Goal: Task Accomplishment & Management: Manage account settings

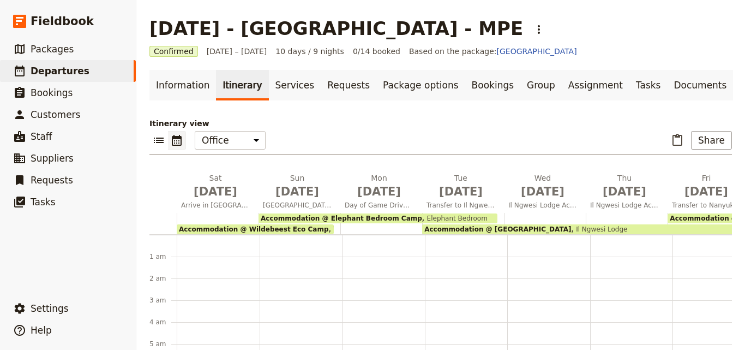
scroll to position [120, 0]
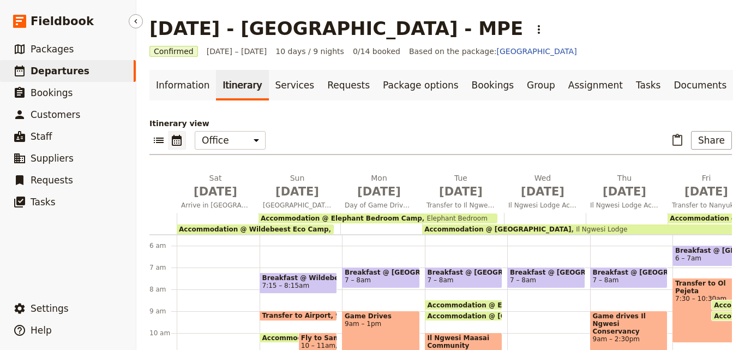
click at [103, 70] on link "​ Departures" at bounding box center [68, 71] width 136 height 22
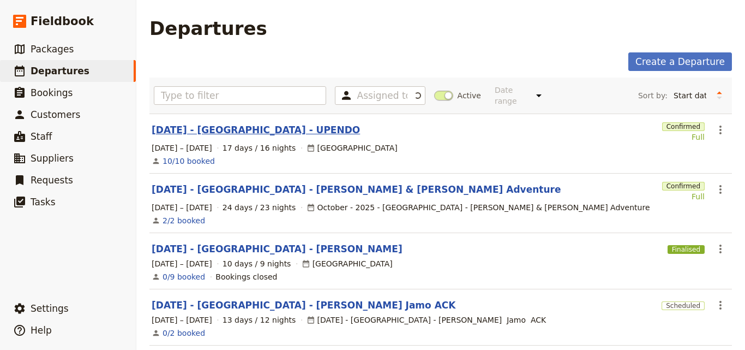
click at [241, 123] on link "[DATE] - [GEOGRAPHIC_DATA] - UPENDO" at bounding box center [256, 129] width 208 height 13
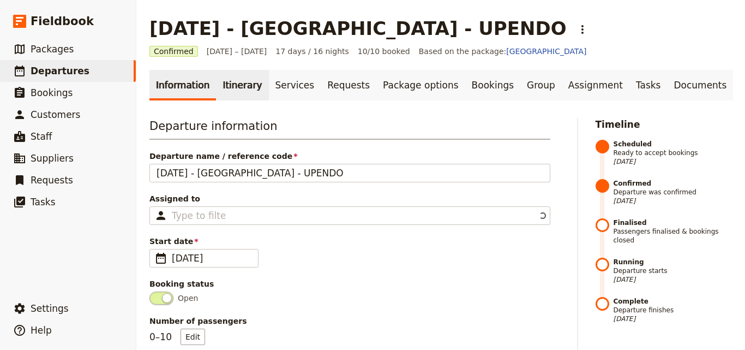
click at [235, 92] on link "Itinerary" at bounding box center [242, 85] width 52 height 31
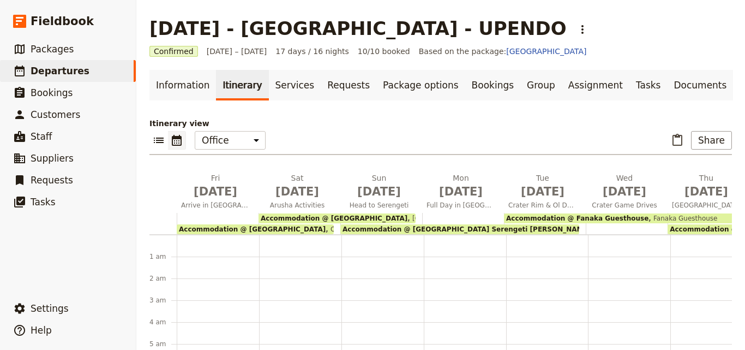
scroll to position [120, 0]
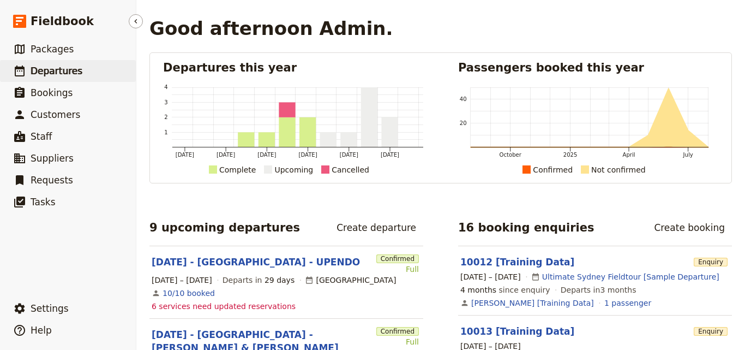
click at [69, 72] on span "Departures" at bounding box center [57, 70] width 52 height 11
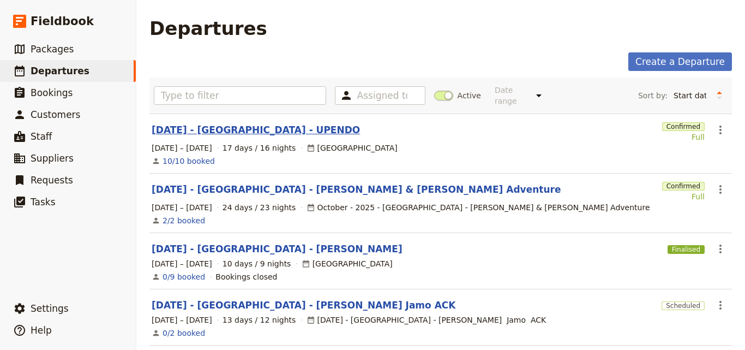
click at [209, 123] on link "[DATE] - [GEOGRAPHIC_DATA] - UPENDO" at bounding box center [256, 129] width 208 height 13
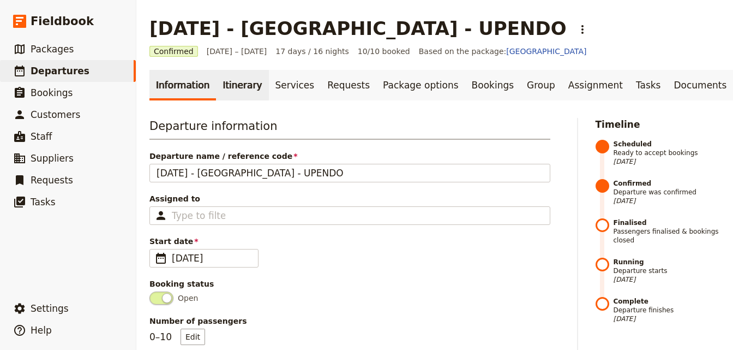
click at [227, 85] on link "Itinerary" at bounding box center [242, 85] width 52 height 31
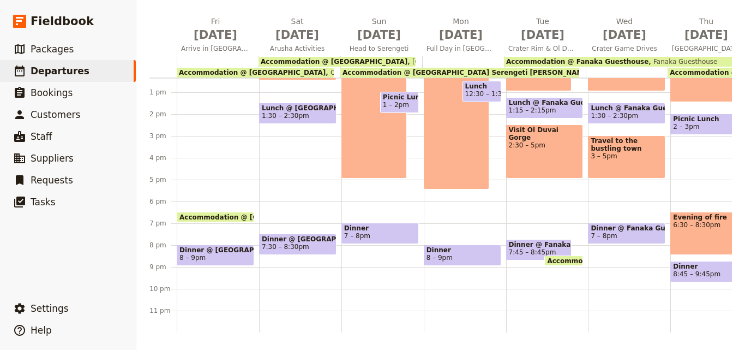
scroll to position [169, 0]
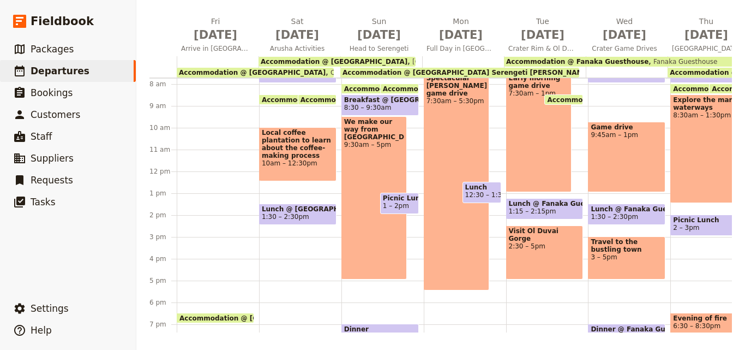
click at [576, 333] on main "[DATE] - [GEOGRAPHIC_DATA] - UPENDO ​ Confirmed [DATE] – [DATE] 17 days / 16 ni…" at bounding box center [440, 96] width 609 height 506
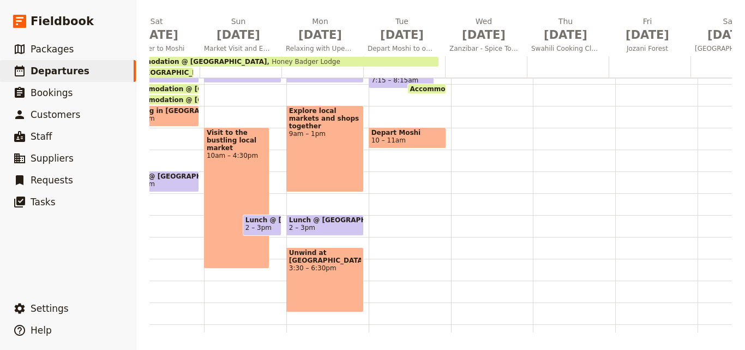
scroll to position [0, 683]
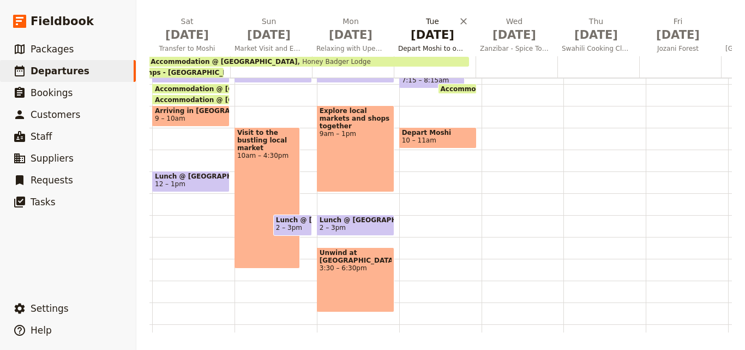
click at [410, 38] on span "[DATE]" at bounding box center [432, 35] width 69 height 16
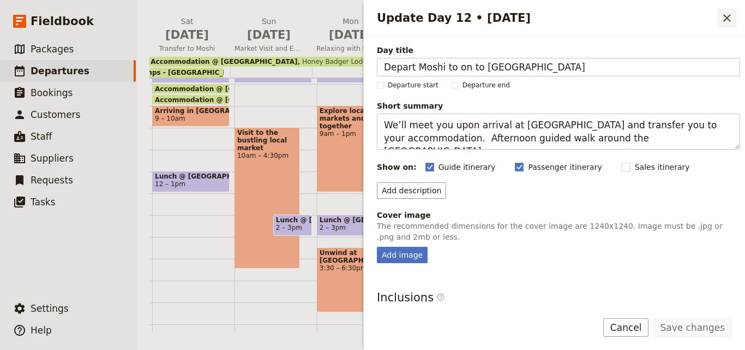
click at [733, 21] on icon "Close drawer" at bounding box center [727, 17] width 13 height 13
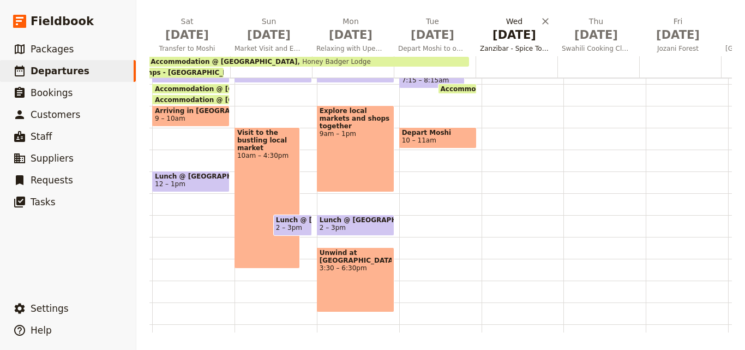
click at [512, 44] on button "[DATE] Zanzibar - Spice Tour, City Tour & Sunset Cruise" at bounding box center [517, 36] width 82 height 40
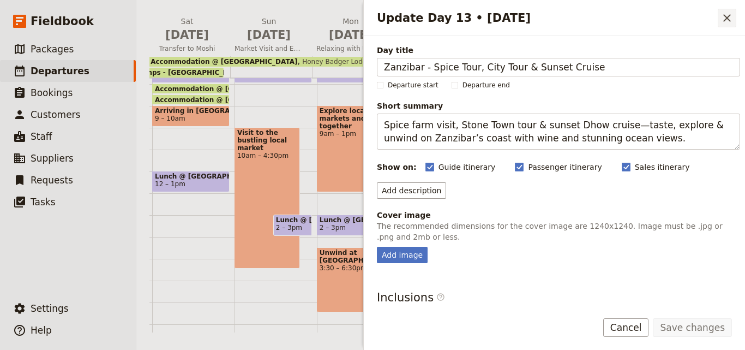
click at [730, 17] on icon "Close drawer" at bounding box center [727, 17] width 13 height 13
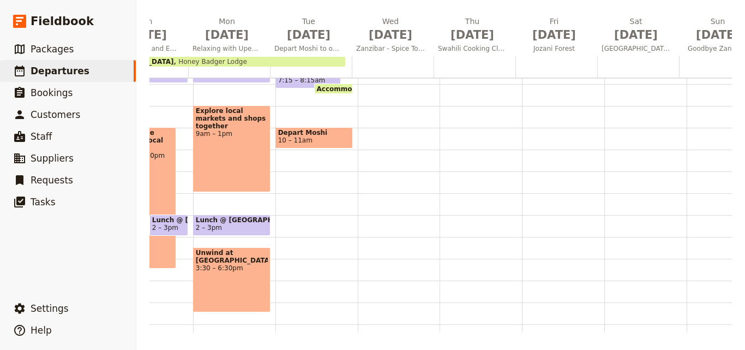
scroll to position [0, 858]
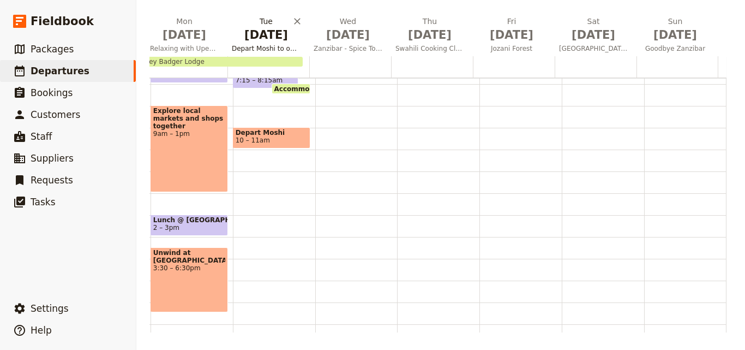
click at [238, 39] on span "[DATE]" at bounding box center [266, 35] width 69 height 16
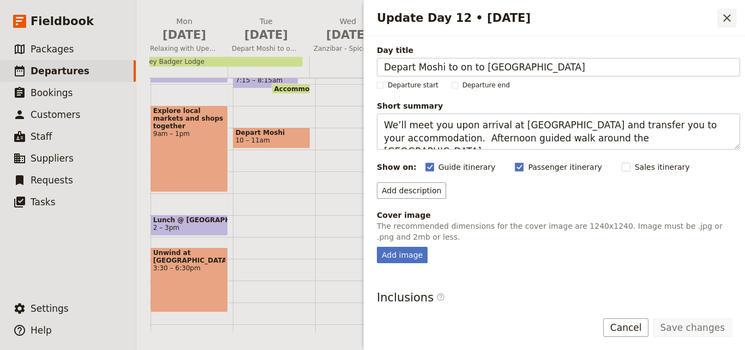
click at [724, 22] on icon "Close drawer" at bounding box center [727, 17] width 13 height 13
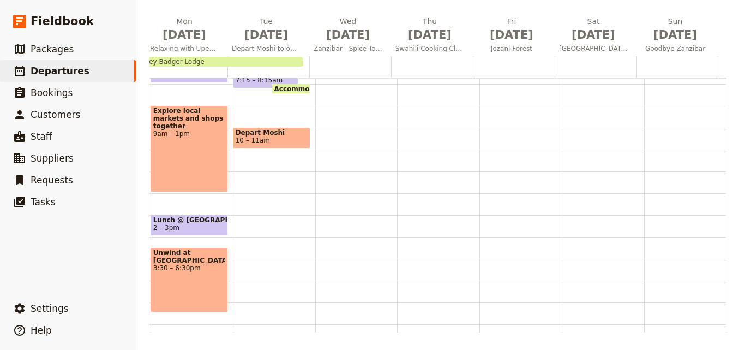
click at [236, 71] on div at bounding box center [268, 66] width 82 height 21
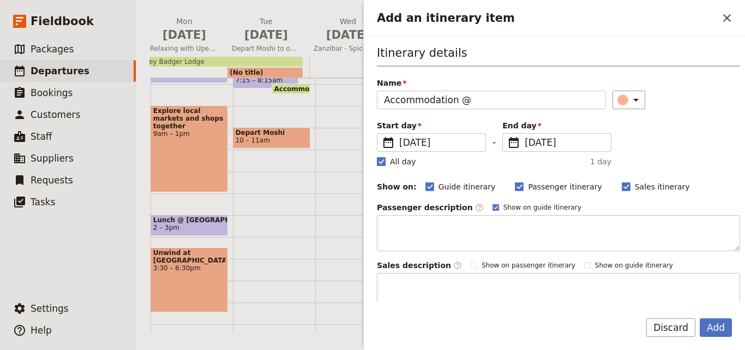
type input "Accommodation @"
click at [380, 165] on rect "Add an itinerary item" at bounding box center [381, 161] width 8 height 8
click at [377, 156] on input "All day" at bounding box center [376, 155] width 1 height 1
checkbox input "false"
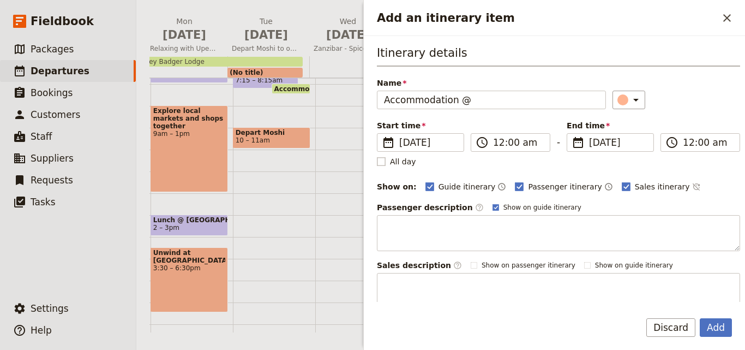
type input "11:59 pm"
click at [596, 147] on span "[DATE]" at bounding box center [618, 142] width 58 height 13
click at [572, 134] on input "[DATE]" at bounding box center [571, 133] width 1 height 1
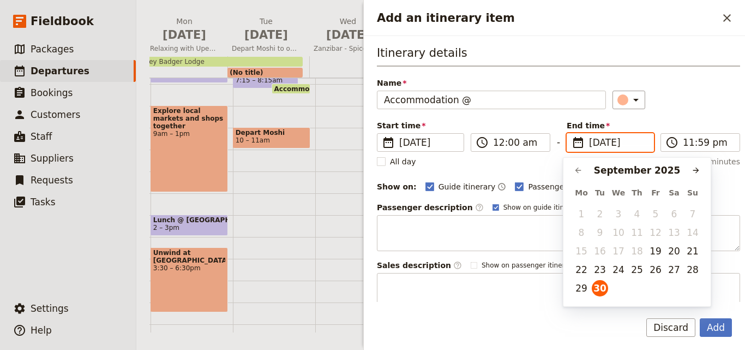
scroll to position [0, 0]
click at [694, 175] on button "​" at bounding box center [696, 170] width 16 height 16
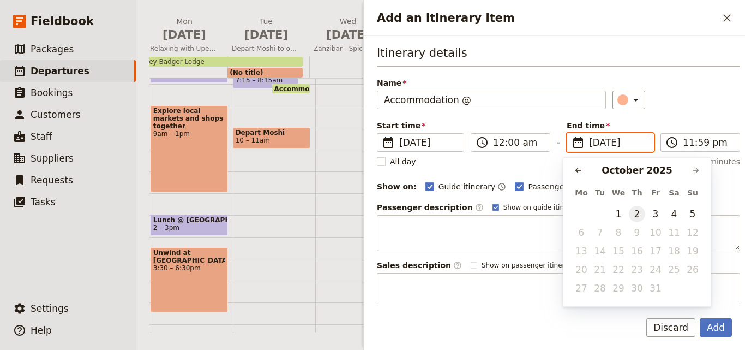
click at [639, 219] on button "2" at bounding box center [637, 214] width 16 height 16
type input "[DATE]"
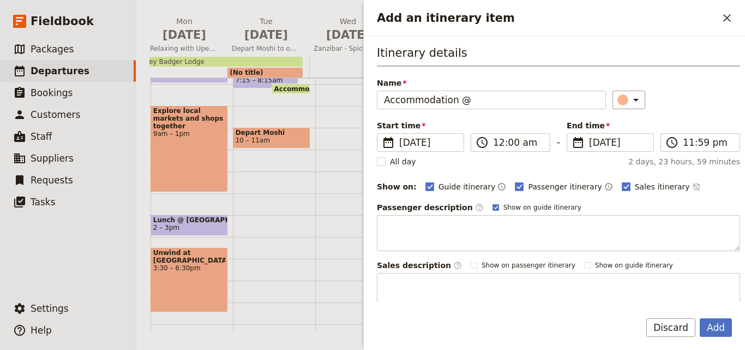
click at [498, 152] on div "Start time ​ [DATE] [DATE] [DATE] 00:00 ​ 12:00 am - End time ​ [DATE] [DATE] 2…" at bounding box center [559, 136] width 366 height 33
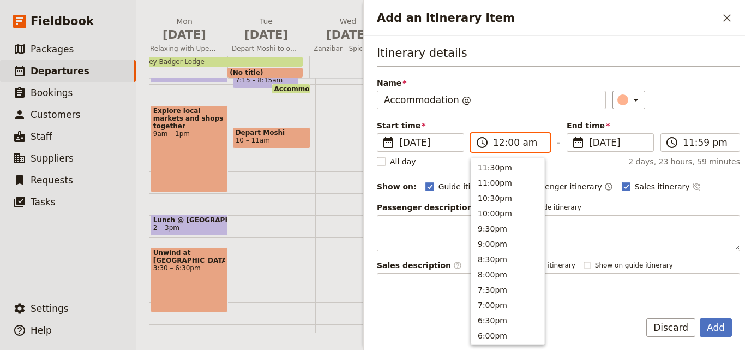
click at [499, 146] on input "12:00 am" at bounding box center [518, 142] width 50 height 13
type input "08:00 am"
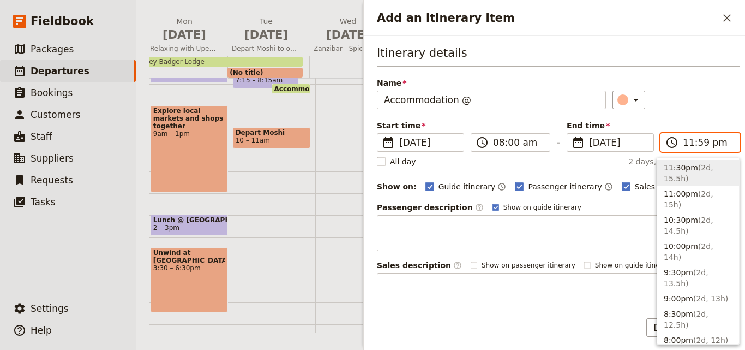
click at [685, 145] on input "11:59 pm" at bounding box center [708, 142] width 50 height 13
type input "08:00 am"
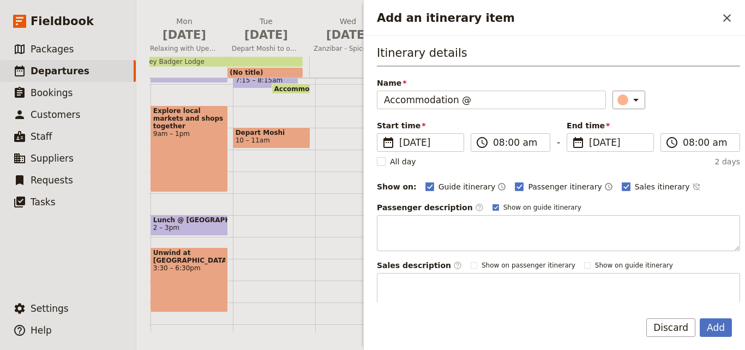
click at [679, 116] on div "Itinerary details Name Accommodation @ ​ Start time ​ [DATE] [DATE] [DATE] 08:0…" at bounding box center [558, 177] width 363 height 264
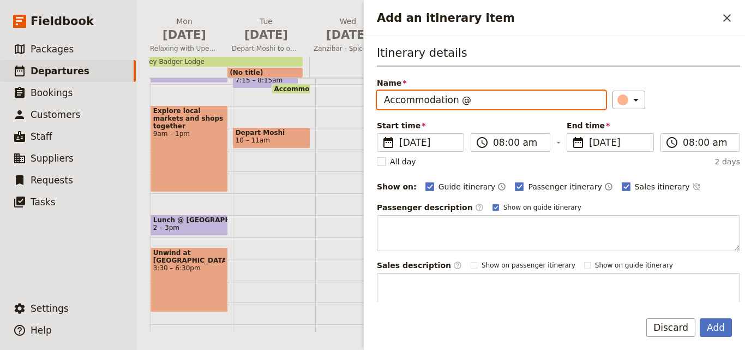
paste input "[PERSON_NAME] on Hurumzi"
type input "Accommodation @ [PERSON_NAME] on Hurumzi"
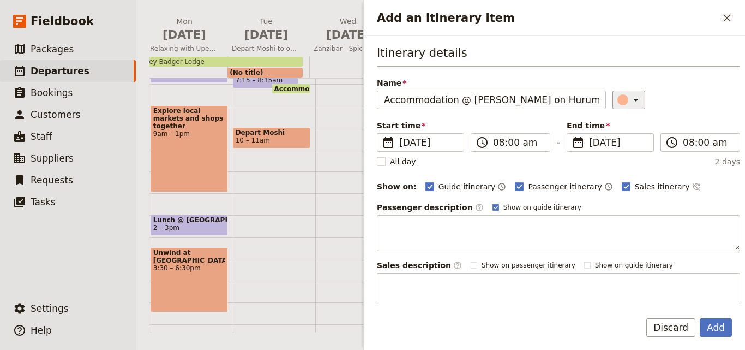
click at [630, 96] on icon "Add an itinerary item" at bounding box center [636, 99] width 13 height 13
click at [609, 134] on div "button" at bounding box center [612, 135] width 11 height 11
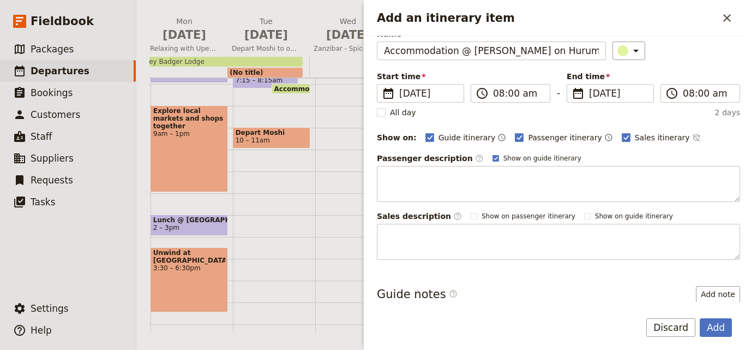
scroll to position [103, 0]
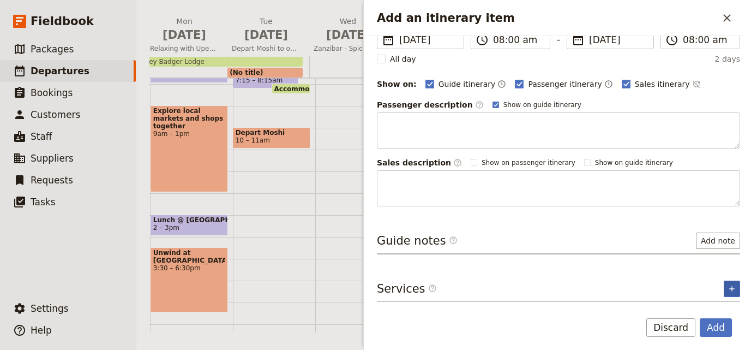
click at [728, 286] on button "​" at bounding box center [732, 288] width 16 height 16
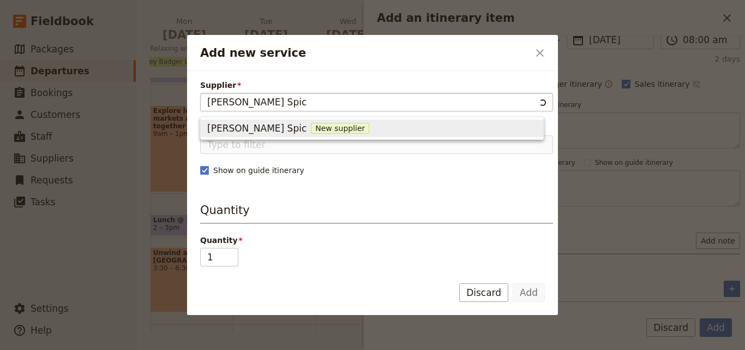
type input "[PERSON_NAME] Spice"
click at [317, 129] on span "New supplier" at bounding box center [346, 128] width 58 height 11
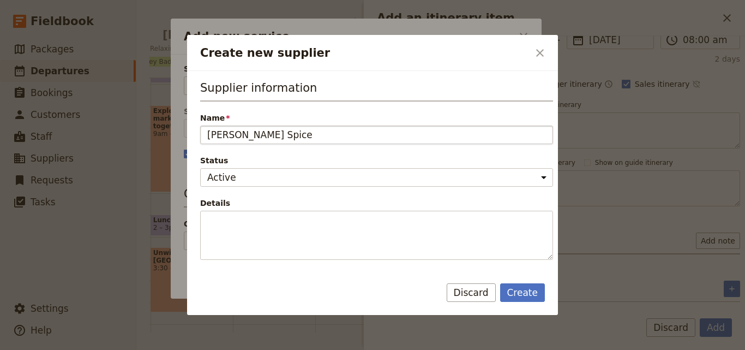
drag, startPoint x: 296, startPoint y: 139, endPoint x: 202, endPoint y: 130, distance: 94.2
click at [202, 130] on input "[PERSON_NAME] Spice" at bounding box center [376, 134] width 353 height 19
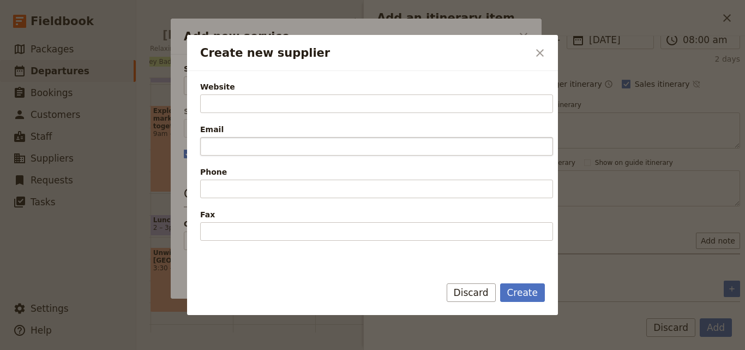
scroll to position [218, 0]
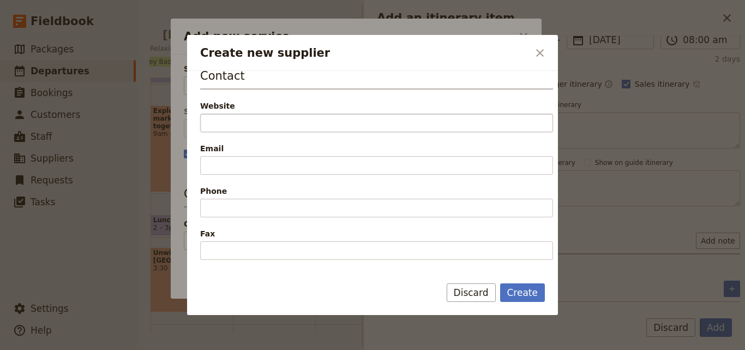
type input "[PERSON_NAME] on Hurumzi"
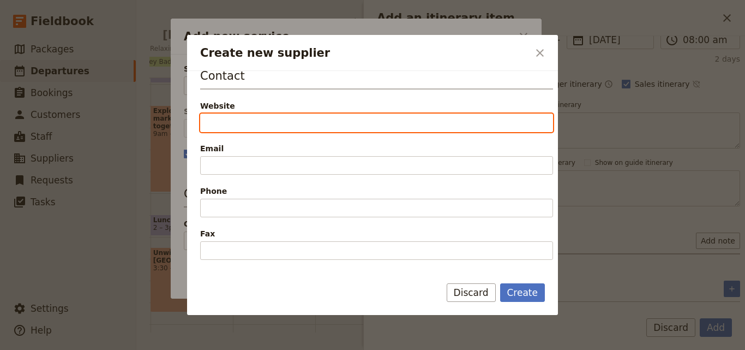
click at [330, 126] on input "Website" at bounding box center [376, 122] width 353 height 19
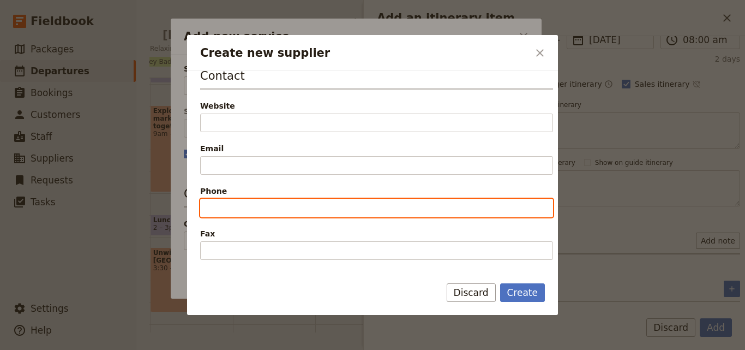
paste input "[PHONE_NUMBER]"
type input "[PHONE_NUMBER]"
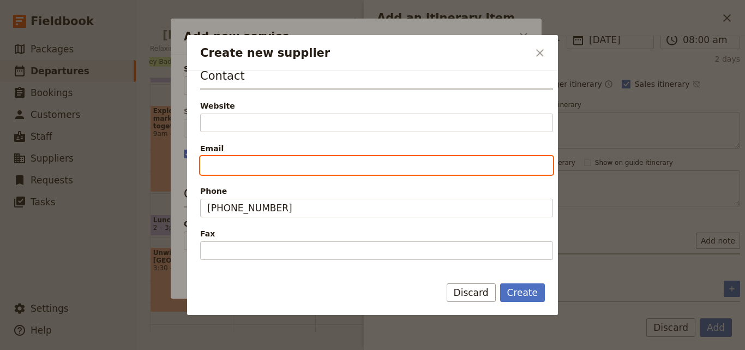
paste input "[EMAIL_ADDRESS][DOMAIN_NAME]"
type input "[EMAIL_ADDRESS][DOMAIN_NAME]"
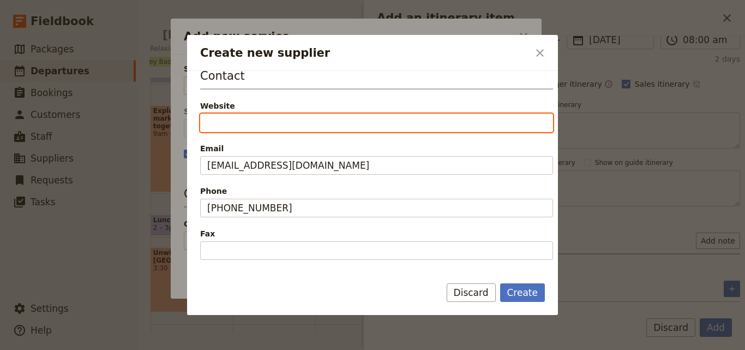
click at [255, 118] on input "Website" at bounding box center [376, 122] width 353 height 19
drag, startPoint x: 217, startPoint y: 112, endPoint x: 214, endPoint y: 119, distance: 7.3
paste input "[URL][DOMAIN_NAME]"
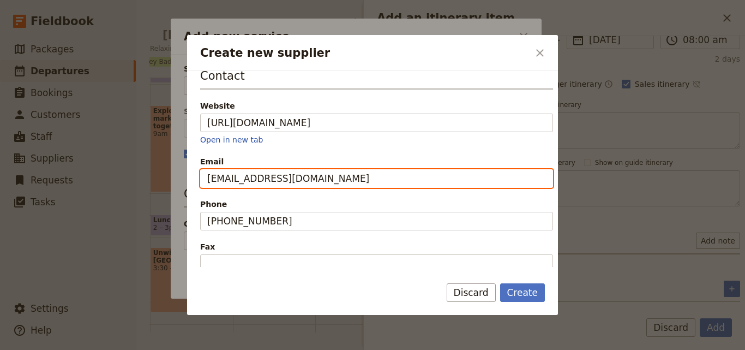
click at [494, 182] on input "[EMAIL_ADDRESS][DOMAIN_NAME]" at bounding box center [376, 178] width 353 height 19
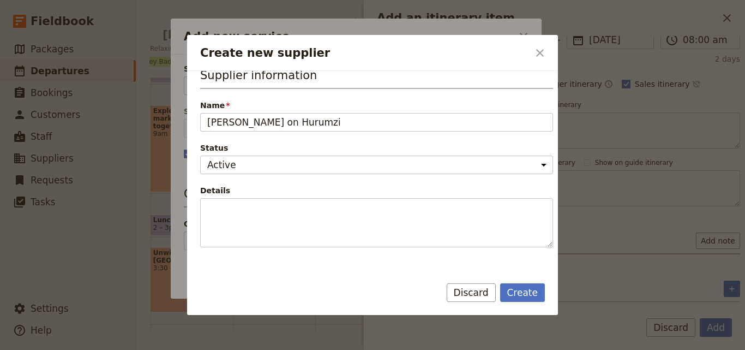
scroll to position [0, 0]
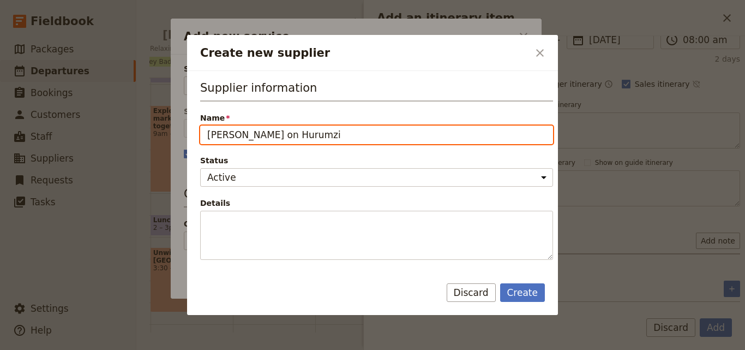
drag, startPoint x: 326, startPoint y: 142, endPoint x: 208, endPoint y: 137, distance: 117.9
click at [208, 137] on input "[PERSON_NAME] on Hurumzi" at bounding box center [376, 134] width 353 height 19
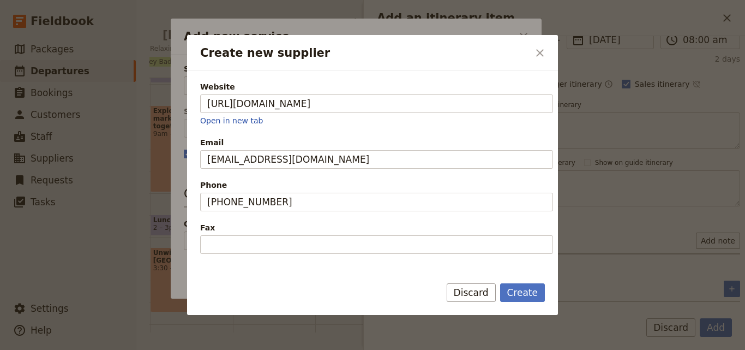
scroll to position [218, 0]
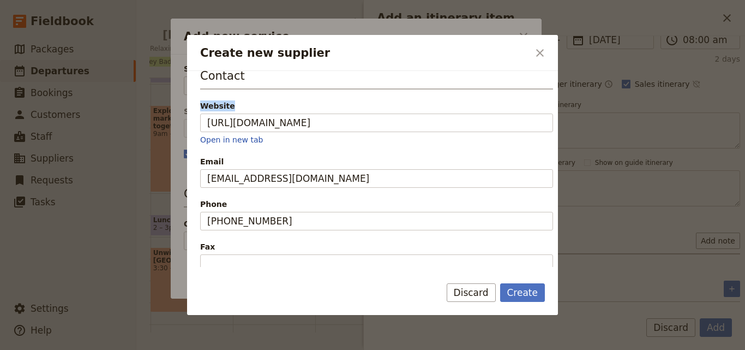
drag, startPoint x: 245, startPoint y: 103, endPoint x: 198, endPoint y: 98, distance: 47.2
click at [198, 98] on div "Supplier information Name [PERSON_NAME] on Hurumzi Status Active Inactive Detai…" at bounding box center [372, 169] width 371 height 196
copy div "Website"
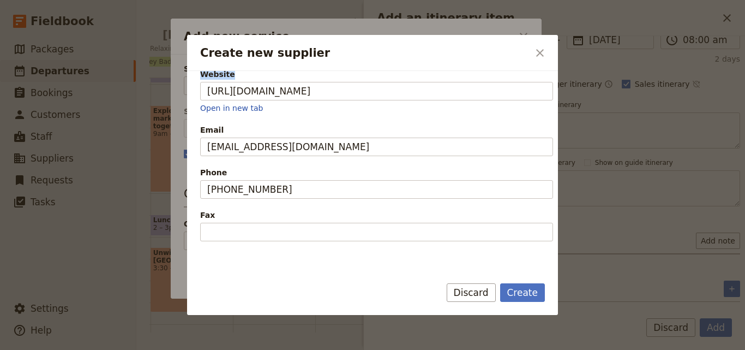
scroll to position [249, 0]
click at [232, 130] on span "Email" at bounding box center [376, 130] width 353 height 11
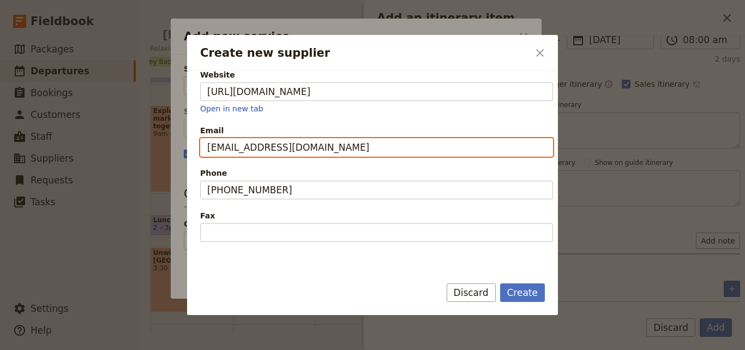
click at [232, 138] on input "[EMAIL_ADDRESS][DOMAIN_NAME]" at bounding box center [376, 147] width 353 height 19
drag, startPoint x: 402, startPoint y: 141, endPoint x: 196, endPoint y: 148, distance: 205.8
click at [196, 148] on div "Supplier information Name [PERSON_NAME] on Hurumzi Status Active Inactive Detai…" at bounding box center [372, 169] width 371 height 196
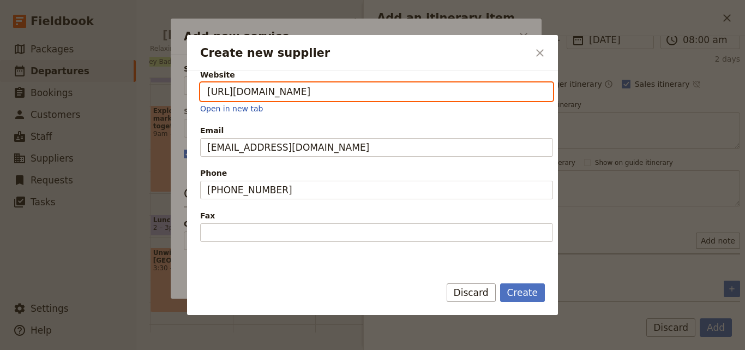
click at [505, 92] on input "[URL][DOMAIN_NAME]" at bounding box center [376, 91] width 353 height 19
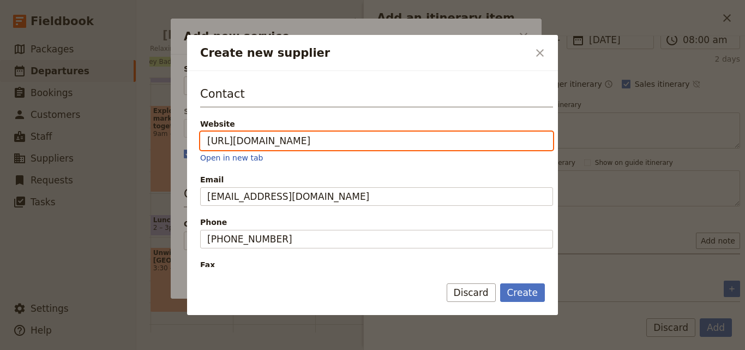
drag, startPoint x: 505, startPoint y: 92, endPoint x: 214, endPoint y: 80, distance: 291.0
click at [214, 80] on div "Supplier information Name [PERSON_NAME] on Hurumzi Status Active Inactive Detai…" at bounding box center [376, 151] width 353 height 544
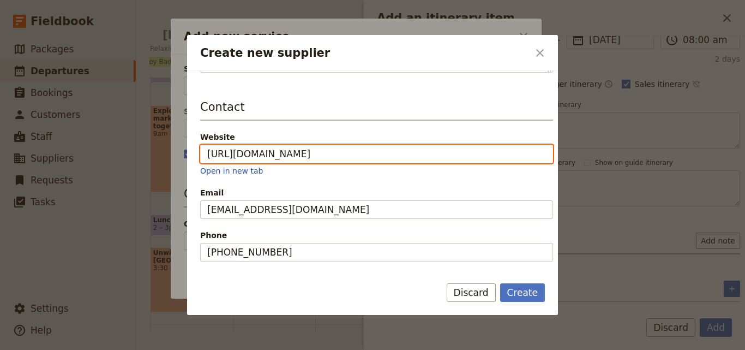
paste input "[PERSON_NAME]-on-hurumzi-hotel/"
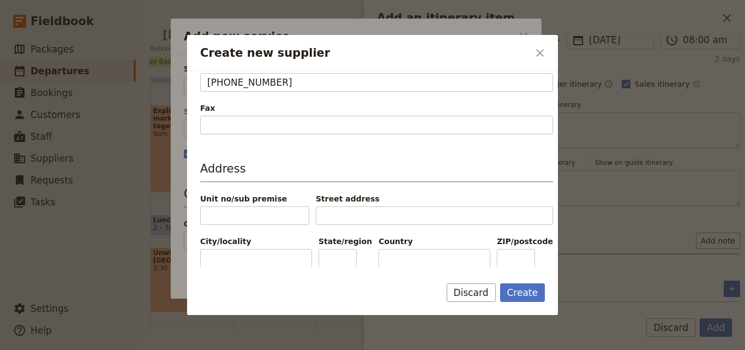
scroll to position [358, 0]
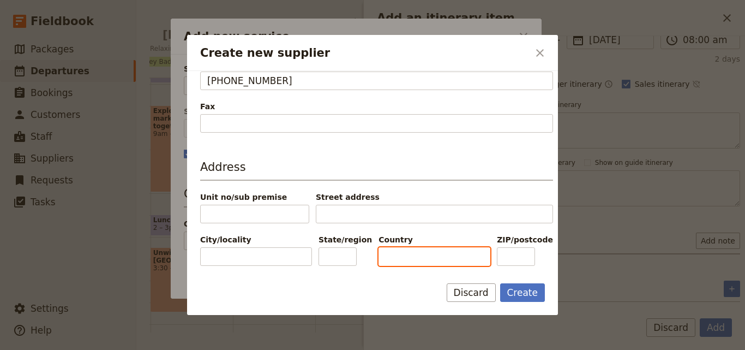
type input "[URL][DOMAIN_NAME][PERSON_NAME]"
click at [401, 260] on input "Country" at bounding box center [435, 256] width 112 height 19
paste input "[GEOGRAPHIC_DATA]"
type input "[GEOGRAPHIC_DATA]"
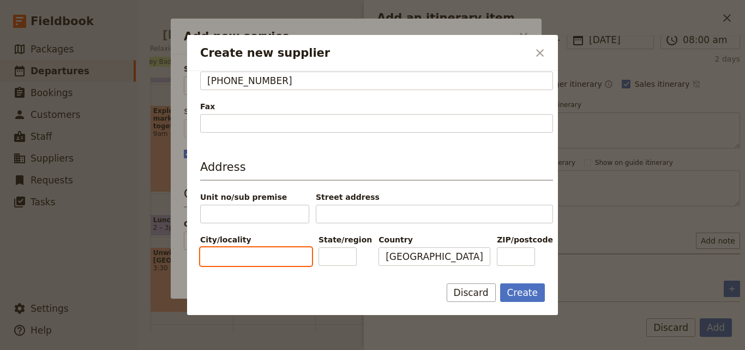
click at [277, 259] on input "City/locality" at bounding box center [256, 256] width 112 height 19
paste input "[GEOGRAPHIC_DATA]"
type input "[GEOGRAPHIC_DATA]"
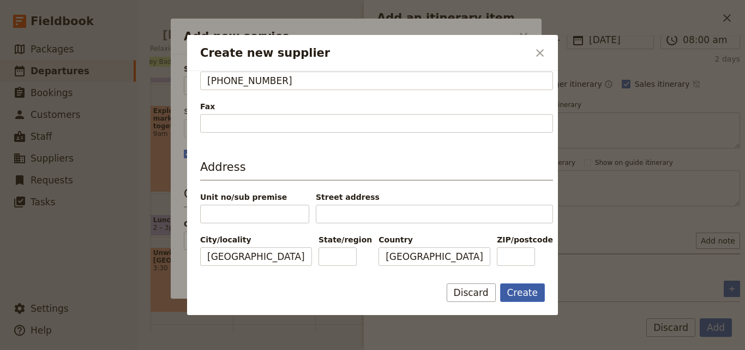
click at [522, 290] on button "Create" at bounding box center [522, 292] width 45 height 19
type input "[PERSON_NAME] on Hurumzi"
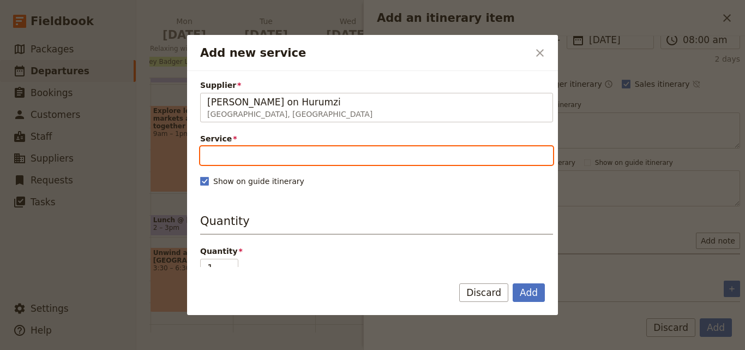
click at [233, 153] on input "Service" at bounding box center [376, 155] width 353 height 19
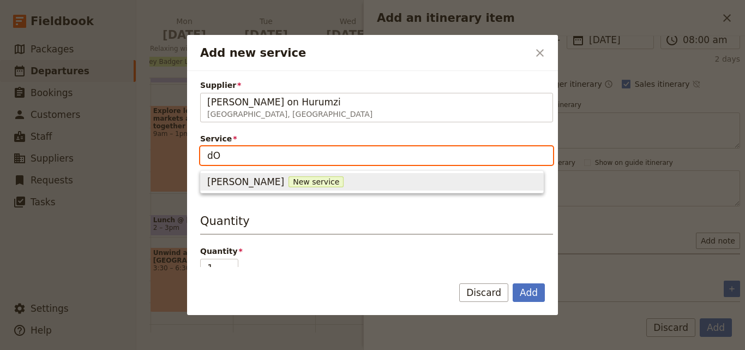
type input "d"
type input "DOUBLE ROOM"
click at [282, 180] on span "New service" at bounding box center [309, 181] width 55 height 11
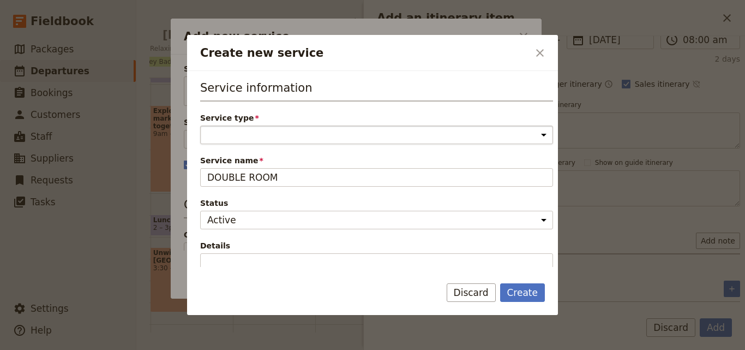
click at [251, 137] on select "Accommodation Activity Transport Flight Food and beverage Other" at bounding box center [376, 134] width 353 height 19
select select "AccommodationService"
click at [200, 125] on select "Accommodation Activity Transport Flight Food and beverage Other" at bounding box center [376, 134] width 353 height 19
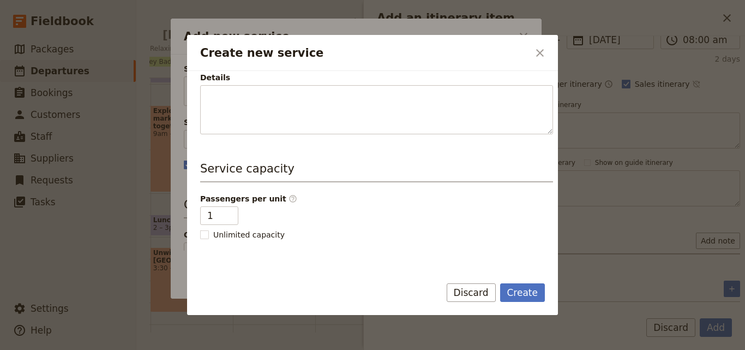
scroll to position [166, 0]
click at [526, 289] on button "Create" at bounding box center [522, 292] width 45 height 19
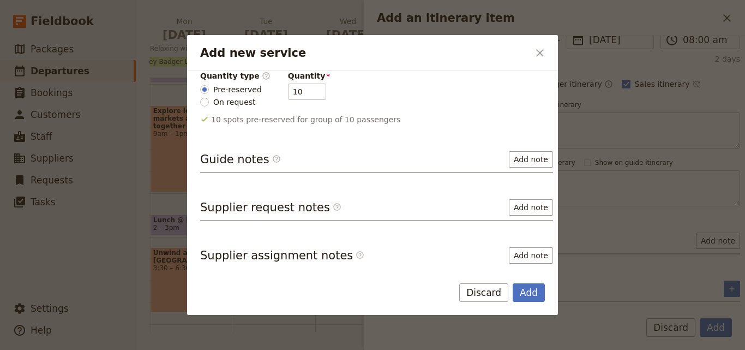
scroll to position [178, 0]
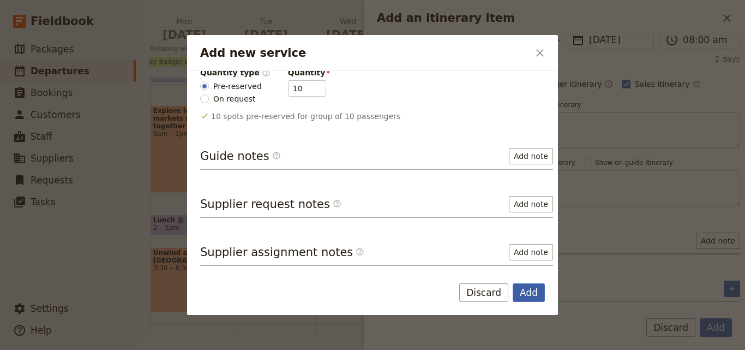
click at [535, 286] on button "Add" at bounding box center [529, 292] width 32 height 19
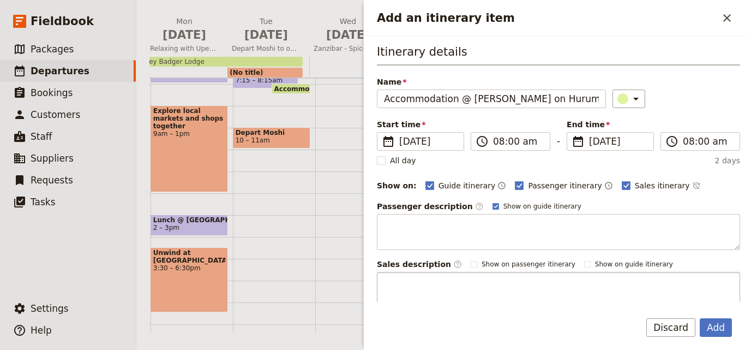
scroll to position [0, 0]
click at [710, 328] on button "Add" at bounding box center [716, 327] width 32 height 19
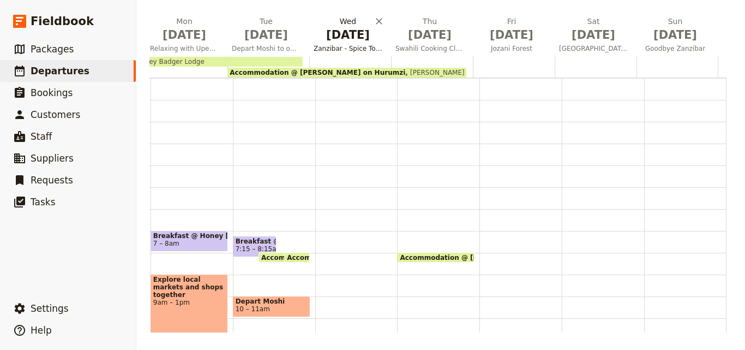
click at [337, 35] on span "[DATE]" at bounding box center [348, 35] width 69 height 16
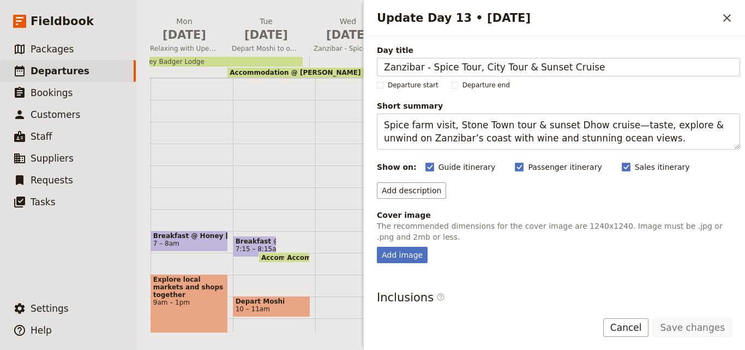
click at [268, 9] on div "Itinerary view ​ ​ Office Guide Passenger Sales ​ Share [DATE] Arrive in [GEOGR…" at bounding box center [440, 146] width 583 height 371
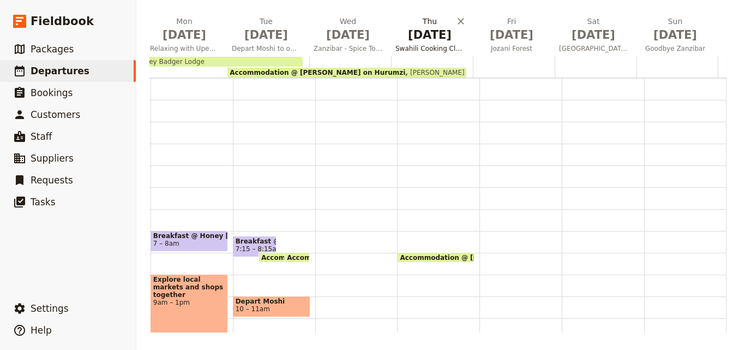
click at [423, 33] on span "[DATE]" at bounding box center [430, 35] width 69 height 16
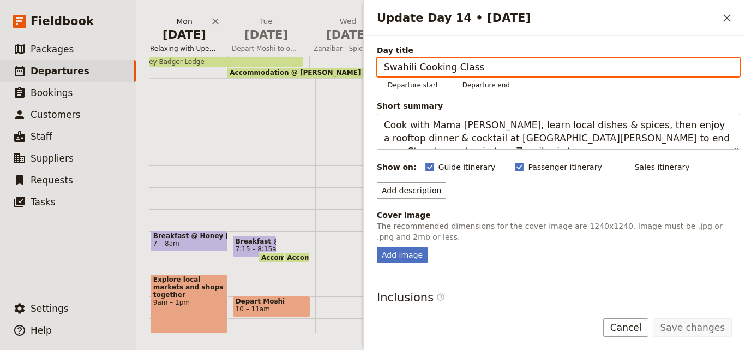
click at [184, 35] on span "[DATE]" at bounding box center [184, 35] width 69 height 16
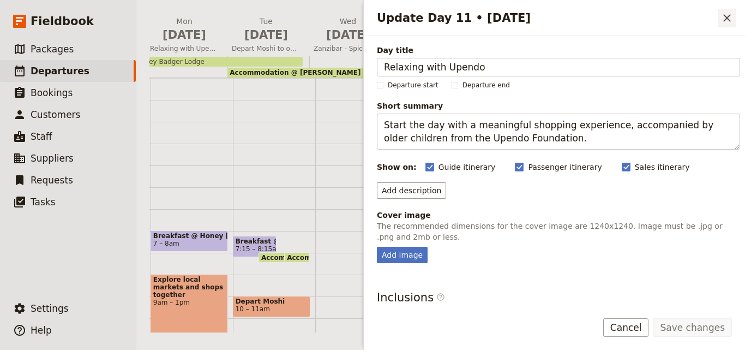
click at [722, 27] on button "​" at bounding box center [727, 18] width 19 height 19
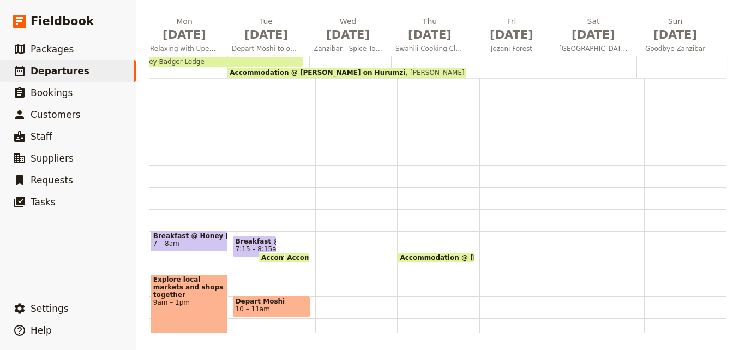
scroll to position [0, 355]
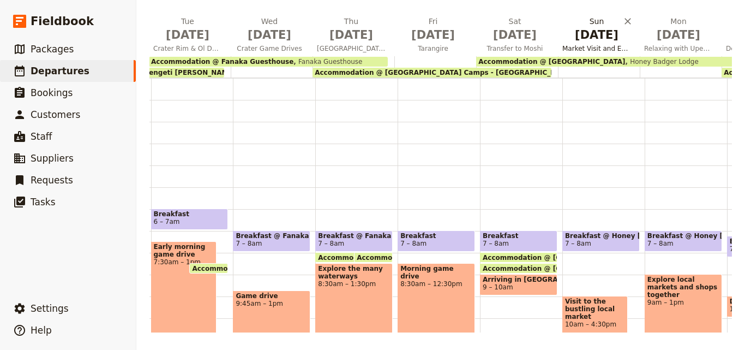
click at [589, 29] on span "[DATE]" at bounding box center [596, 35] width 69 height 16
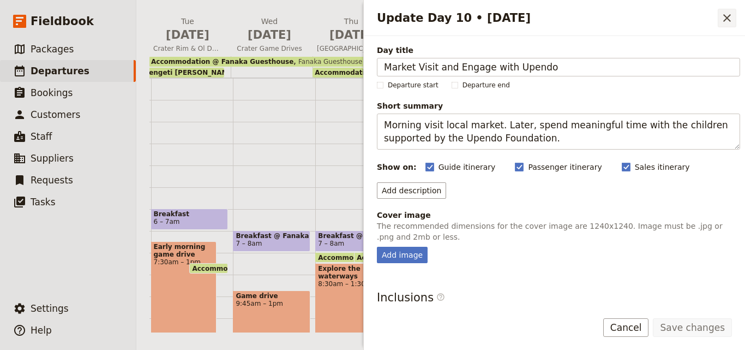
click at [734, 16] on button "​" at bounding box center [727, 18] width 19 height 19
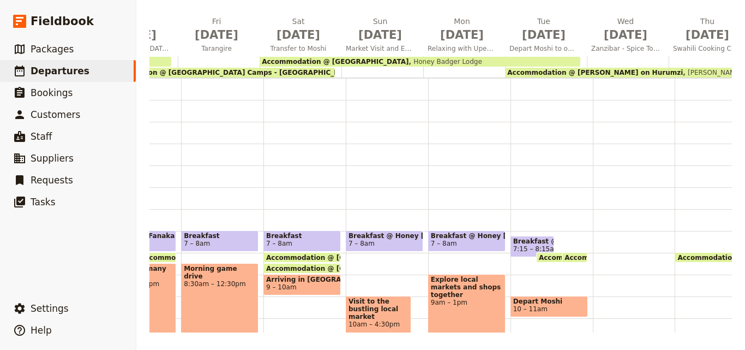
scroll to position [0, 573]
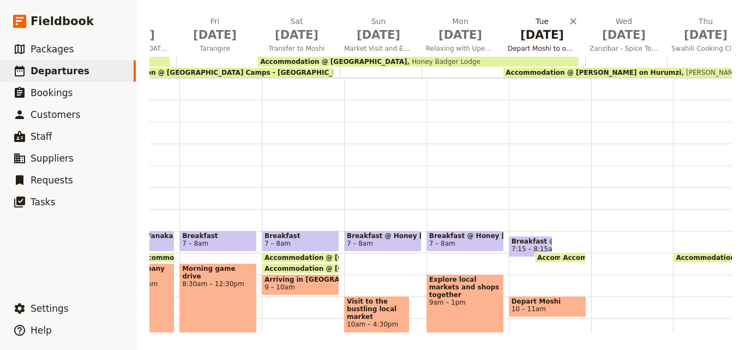
click at [547, 38] on span "[DATE]" at bounding box center [542, 35] width 69 height 16
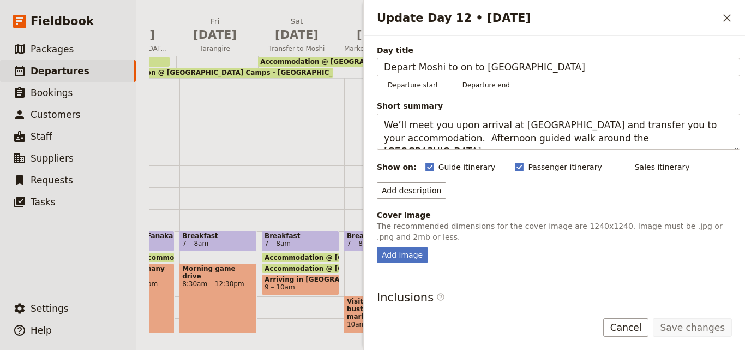
drag, startPoint x: 548, startPoint y: 66, endPoint x: 342, endPoint y: 69, distance: 206.2
click at [315, 79] on div "[DATE] - [GEOGRAPHIC_DATA] - UPENDO ​ Confirmed [DATE] – [DATE] 17 days / 16 ni…" at bounding box center [440, 175] width 609 height 350
click at [723, 16] on icon "Close drawer" at bounding box center [727, 17] width 13 height 13
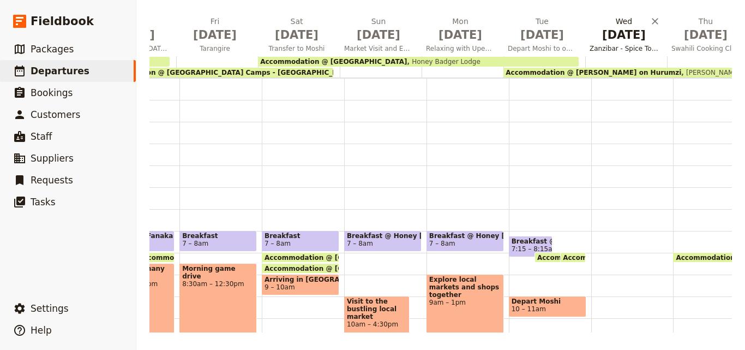
click at [612, 44] on span "Zanzibar - Spice Tour, City Tour & Sunset Cruise" at bounding box center [623, 48] width 77 height 9
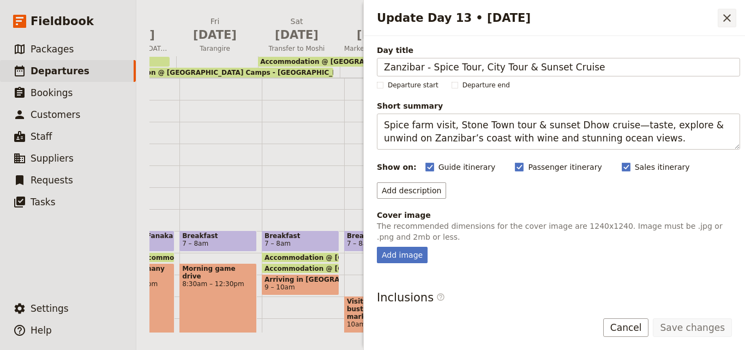
click at [726, 25] on button "​" at bounding box center [727, 18] width 19 height 19
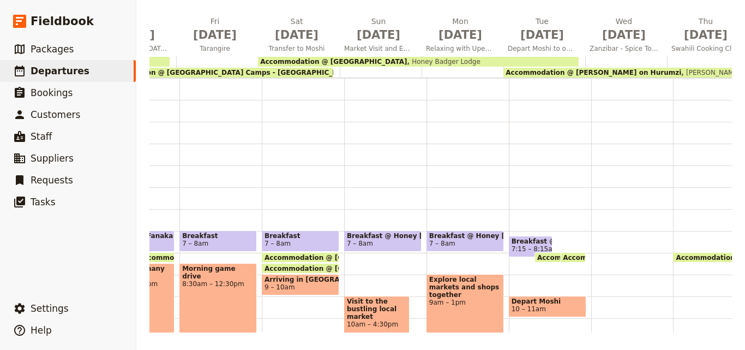
scroll to position [55, 0]
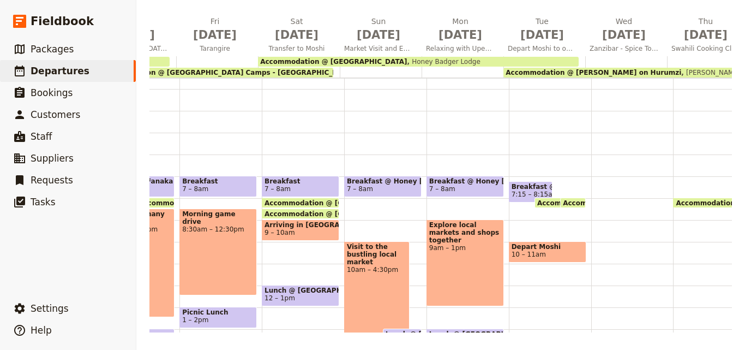
click at [591, 186] on div at bounding box center [632, 285] width 82 height 524
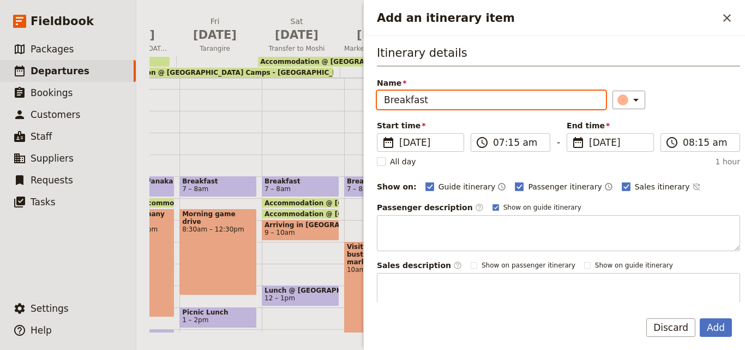
paste input "a local, community-owned spice farm"
paste input "[PERSON_NAME] on Hurumzi"
type input "Breakfast @ [PERSON_NAME] on Hurumzi"
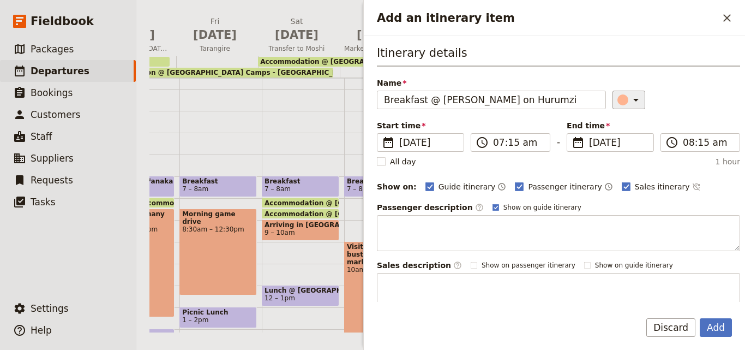
click at [615, 92] on button "​" at bounding box center [629, 100] width 33 height 19
click at [629, 148] on div "button" at bounding box center [625, 148] width 11 height 11
click at [511, 141] on input "07:15 am" at bounding box center [518, 142] width 50 height 13
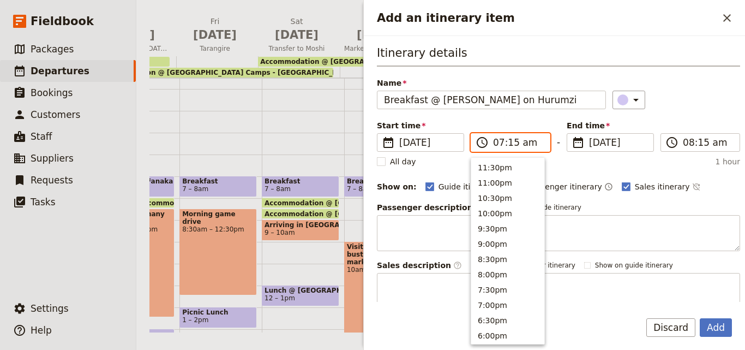
scroll to position [506, 0]
click at [511, 141] on input "07:15 am" at bounding box center [518, 142] width 50 height 13
type input "07:00 am"
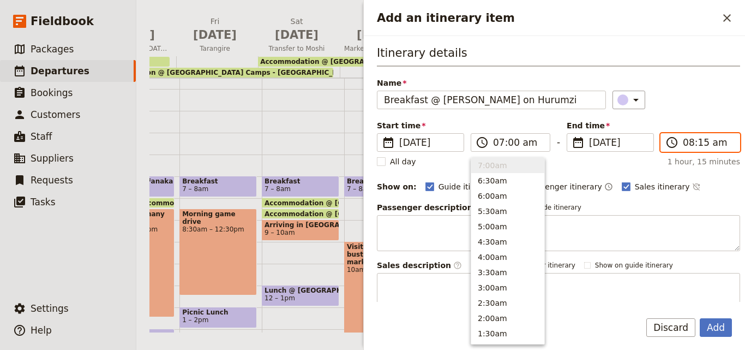
click at [694, 143] on input "08:15 am" at bounding box center [708, 142] width 50 height 13
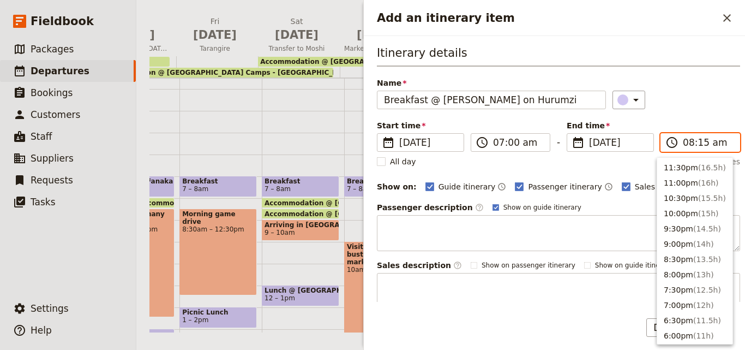
scroll to position [476, 0]
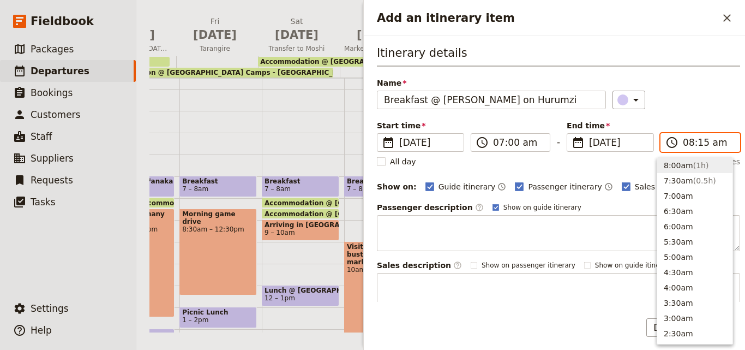
click at [694, 143] on input "08:15 am" at bounding box center [708, 142] width 50 height 13
type input "08:00 am"
click at [696, 100] on div "​" at bounding box center [677, 100] width 128 height 19
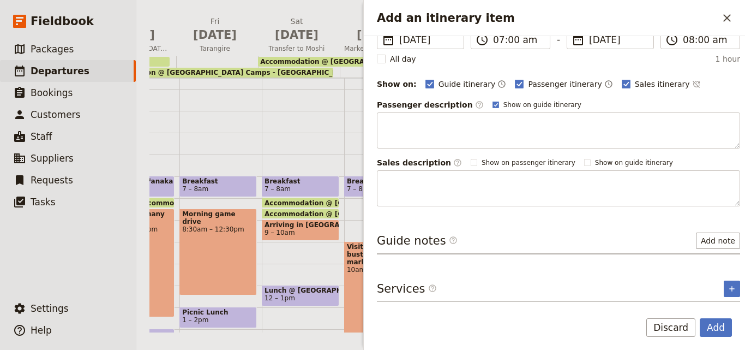
scroll to position [0, 0]
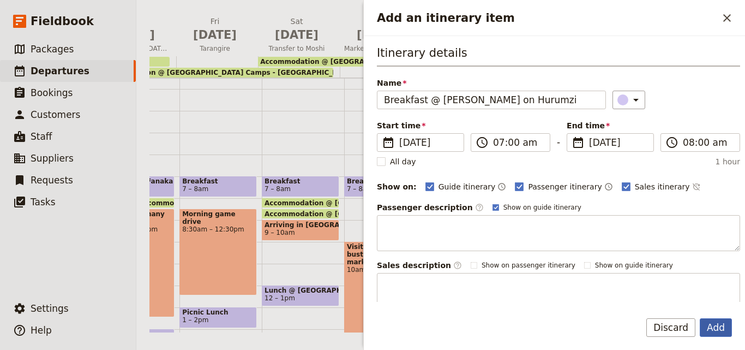
click at [720, 327] on button "Add" at bounding box center [716, 327] width 32 height 19
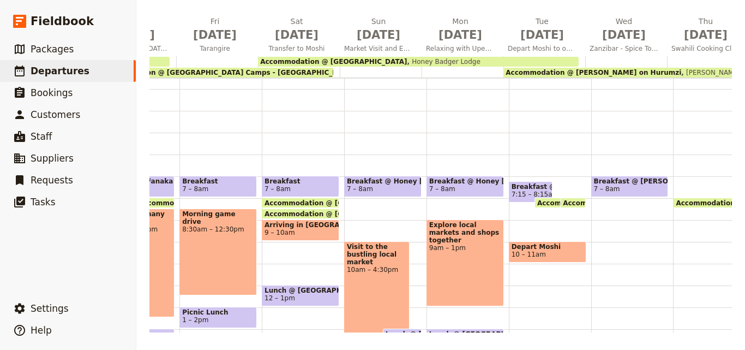
click at [514, 191] on span "7:15 – 8:15am" at bounding box center [535, 194] width 47 height 8
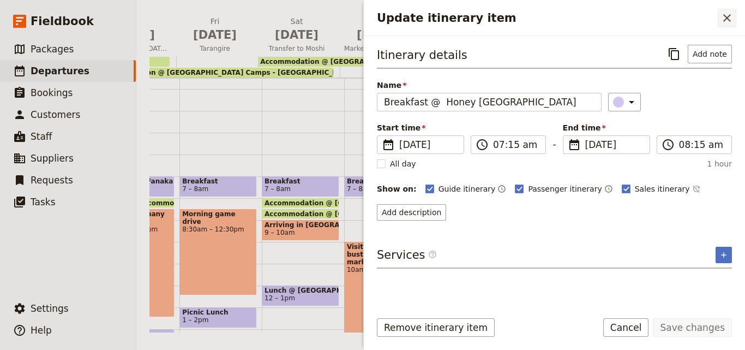
click at [720, 17] on button "​" at bounding box center [727, 18] width 19 height 19
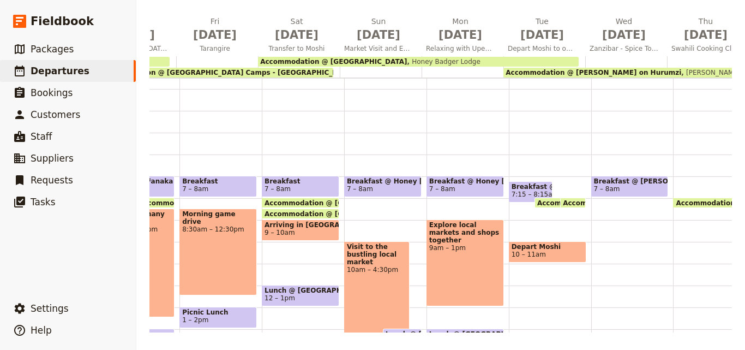
click at [614, 230] on div "Breakfast @ [PERSON_NAME] on Hurumzi 7 – 8am" at bounding box center [632, 285] width 82 height 524
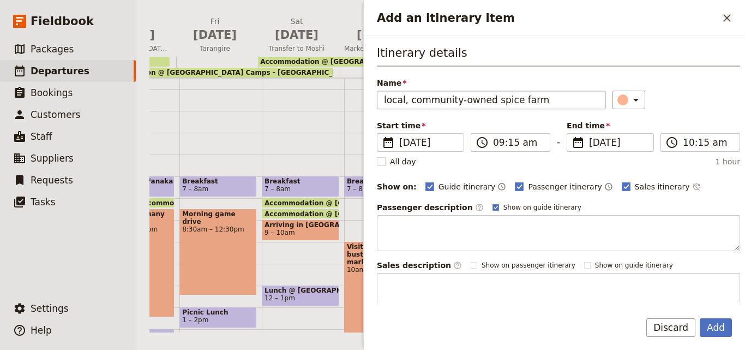
click at [387, 99] on input "local, community-owned spice farm" at bounding box center [491, 100] width 229 height 19
type input "Local, community-owned spice farm"
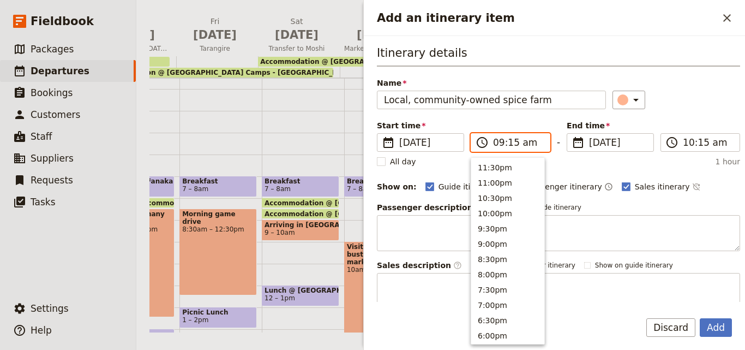
click at [509, 145] on input "09:15 am" at bounding box center [518, 142] width 50 height 13
click at [513, 141] on input "09:15 am" at bounding box center [518, 142] width 50 height 13
click at [511, 141] on input "09:15 am" at bounding box center [518, 142] width 50 height 13
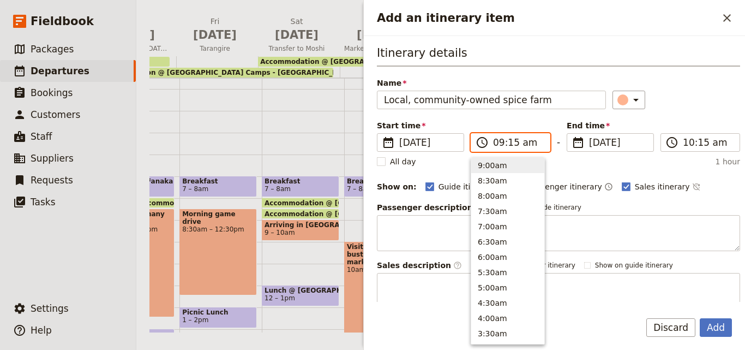
type input "09:00 am"
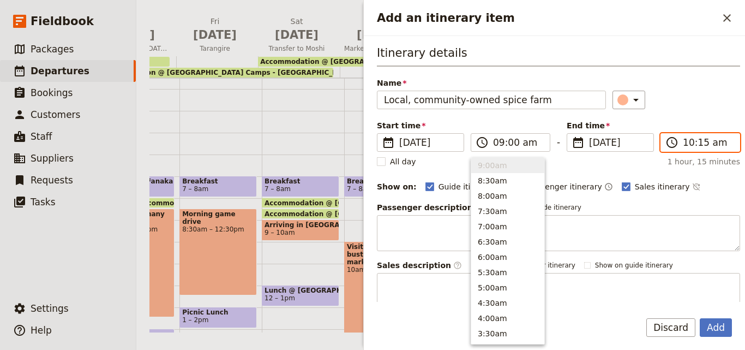
click at [686, 145] on input "10:15 am" at bounding box center [708, 142] width 50 height 13
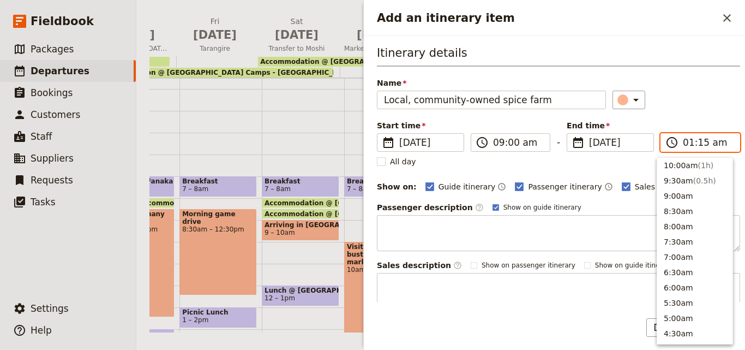
scroll to position [552, 0]
type input "12:00 pm"
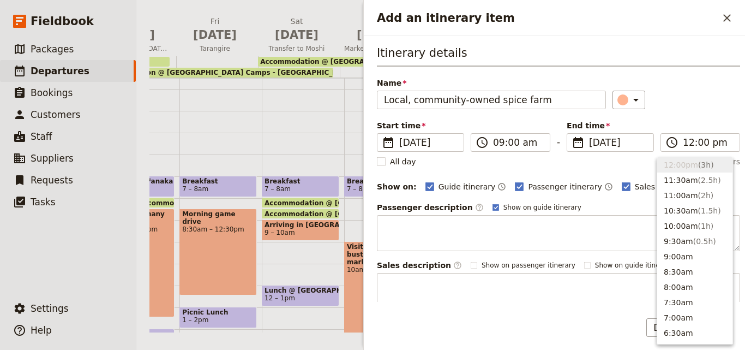
click at [683, 114] on div "Itinerary details Name Local, community-owned spice farm ​ Start time ​ [DATE] …" at bounding box center [558, 177] width 363 height 264
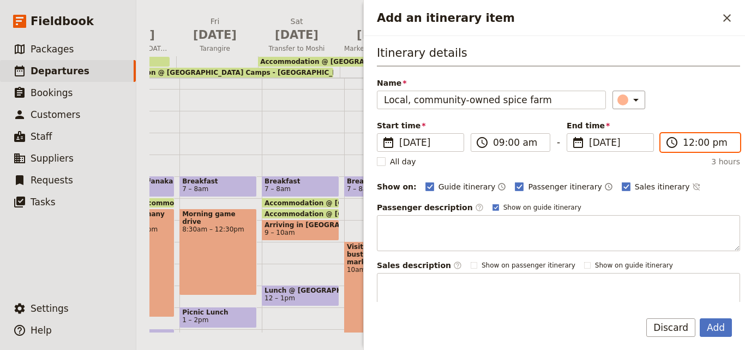
click at [683, 145] on input "12:00 pm" at bounding box center [708, 142] width 50 height 13
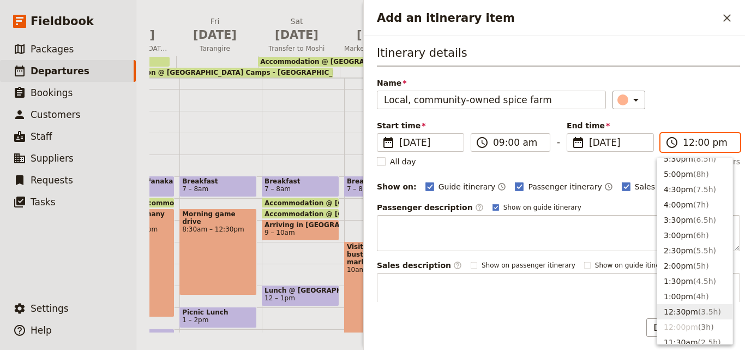
scroll to position [190, 0]
click at [576, 312] on form "Itinerary details Name Local, community-owned spice farm ​ Start time ​ [DATE] …" at bounding box center [554, 193] width 381 height 314
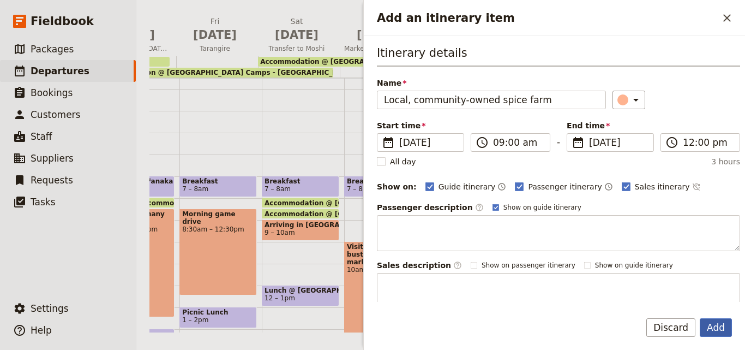
click at [723, 324] on button "Add" at bounding box center [716, 327] width 32 height 19
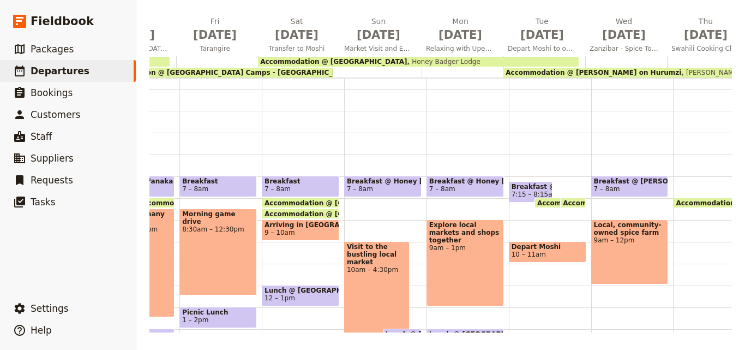
scroll to position [109, 0]
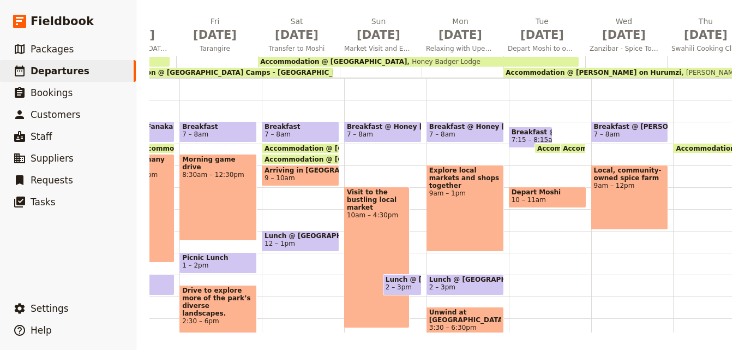
click at [601, 259] on div "Breakfast @ [PERSON_NAME][GEOGRAPHIC_DATA] 7 – 8am Local, community-owned spice…" at bounding box center [632, 231] width 82 height 524
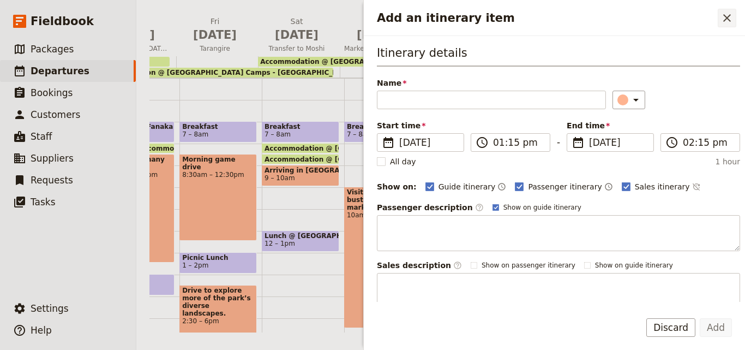
click at [727, 18] on icon "Close drawer" at bounding box center [727, 18] width 8 height 8
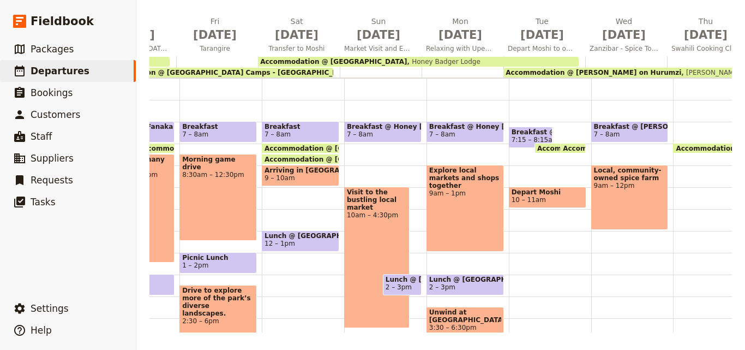
click at [623, 137] on span "7 – 8am" at bounding box center [630, 134] width 72 height 8
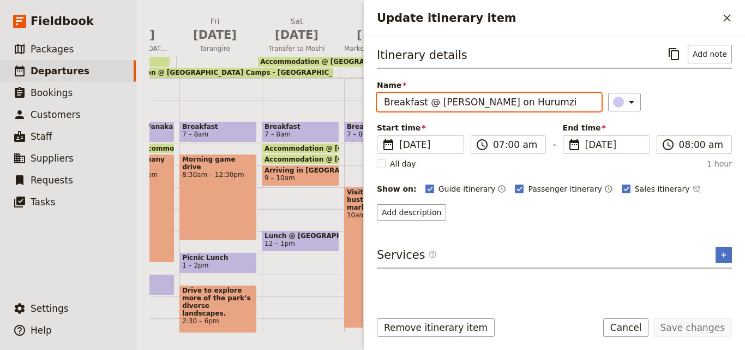
drag, startPoint x: 565, startPoint y: 106, endPoint x: 426, endPoint y: 105, distance: 139.1
click at [426, 105] on input "Breakfast @ [PERSON_NAME] on Hurumzi" at bounding box center [489, 102] width 225 height 19
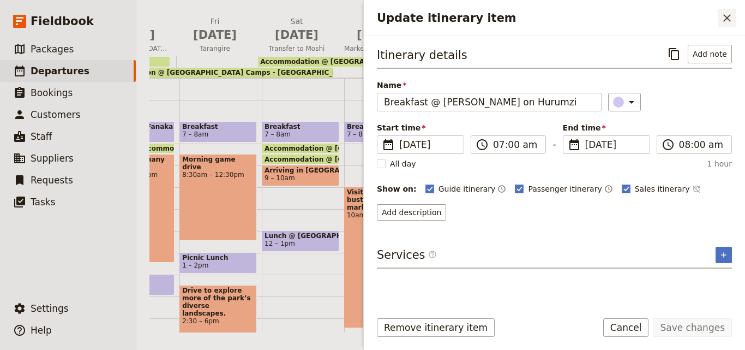
click at [730, 11] on button "​" at bounding box center [727, 18] width 19 height 19
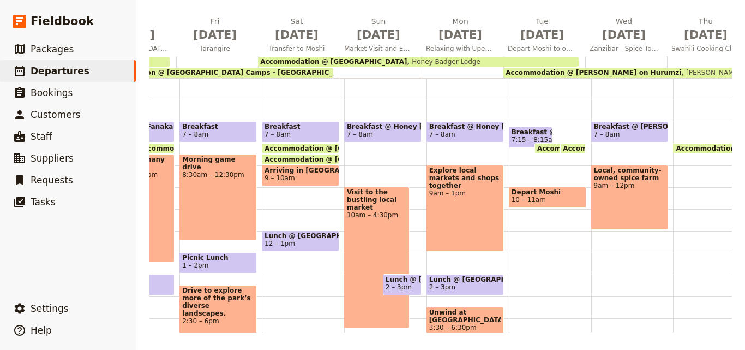
click at [612, 268] on div "Breakfast @ [PERSON_NAME][GEOGRAPHIC_DATA] 7 – 8am Local, community-owned spice…" at bounding box center [632, 231] width 82 height 524
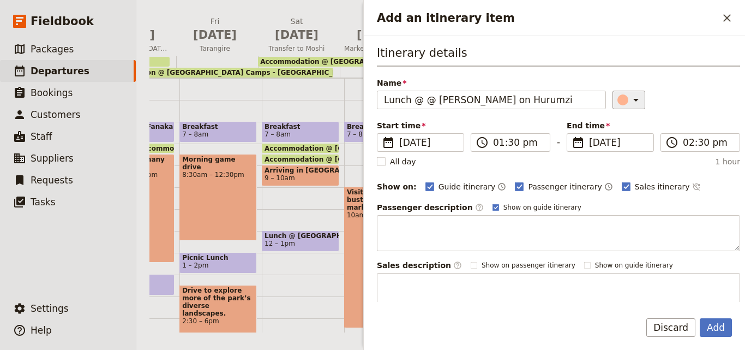
type input "Lunch @ @ [PERSON_NAME] on Hurumzi"
click at [618, 99] on div "Add an itinerary item" at bounding box center [623, 99] width 11 height 11
click at [621, 151] on div "button" at bounding box center [625, 148] width 11 height 11
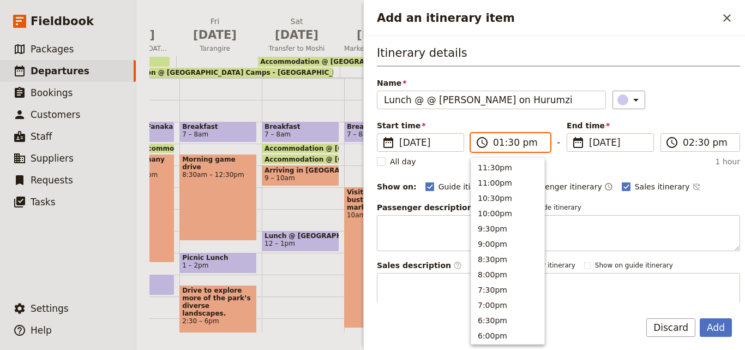
click at [510, 142] on input "01:30 pm" at bounding box center [518, 142] width 50 height 13
type input "01:00 pm"
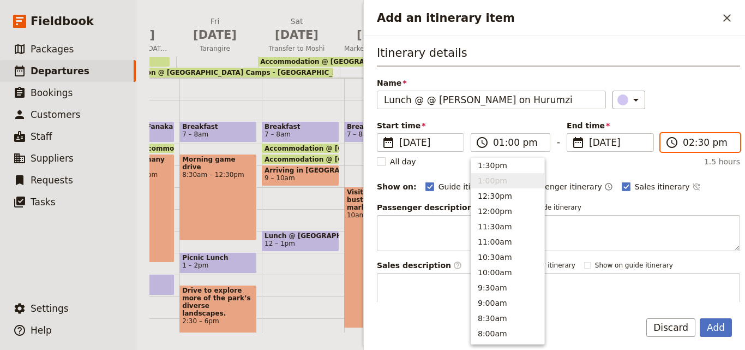
click at [694, 141] on input "02:30 pm" at bounding box center [708, 142] width 50 height 13
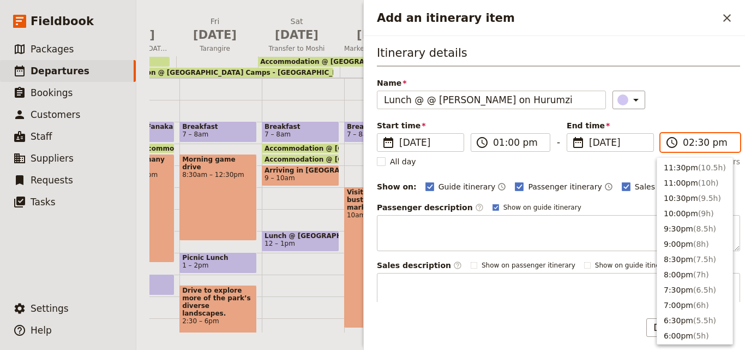
scroll to position [277, 0]
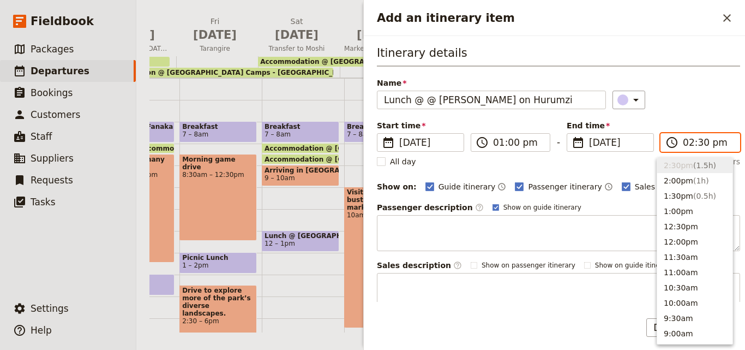
click at [694, 141] on input "02:30 pm" at bounding box center [708, 142] width 50 height 13
click at [700, 142] on input "02:30 pm" at bounding box center [708, 142] width 50 height 13
click at [695, 142] on input "02:30 pm" at bounding box center [708, 142] width 50 height 13
type input "02:00 pm"
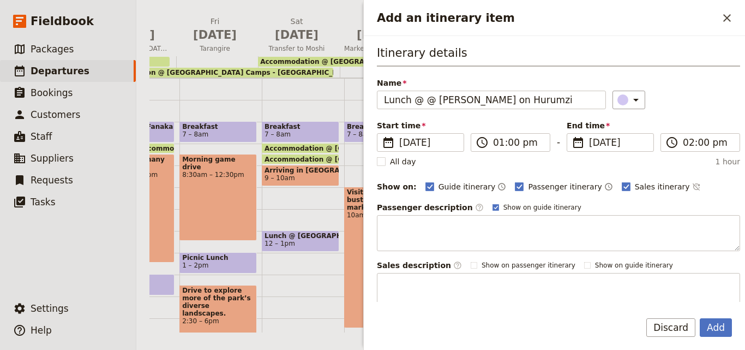
click at [692, 110] on div "Itinerary details Name Lunch @ @ [GEOGRAPHIC_DATA] on Hurumzi ​ Start time ​ [D…" at bounding box center [558, 177] width 363 height 264
click at [724, 331] on button "Add" at bounding box center [716, 327] width 32 height 19
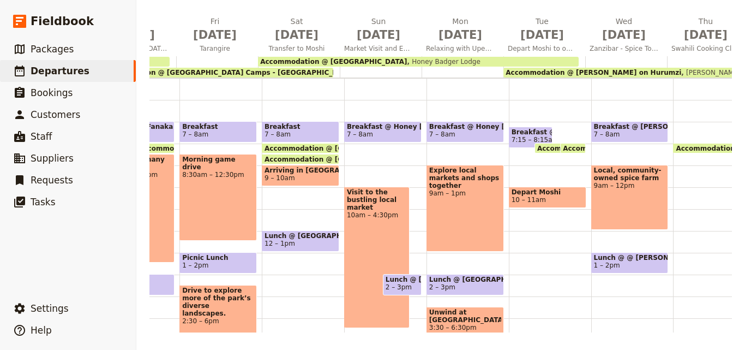
click at [630, 260] on span "Lunch @ @ [PERSON_NAME] on Hurumzi" at bounding box center [630, 258] width 72 height 8
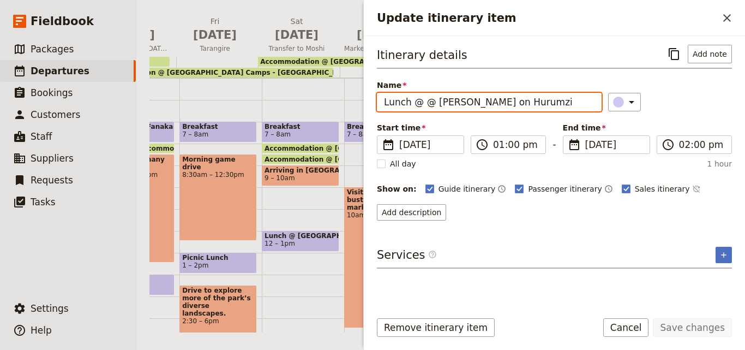
click at [419, 97] on input "Lunch @ @ [PERSON_NAME] on Hurumzi" at bounding box center [489, 102] width 225 height 19
type input "Lunch @ [PERSON_NAME] on Hurumzi"
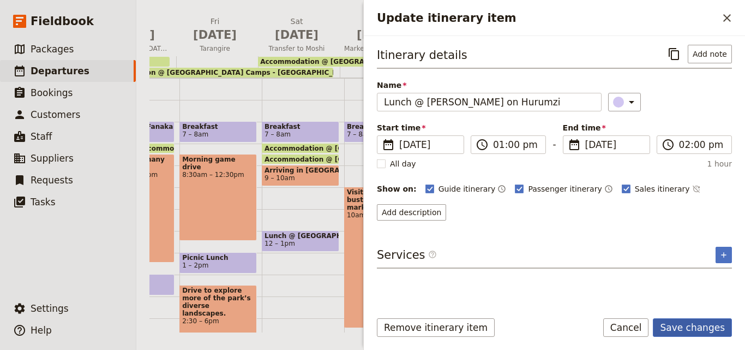
click at [703, 326] on button "Save changes" at bounding box center [692, 327] width 79 height 19
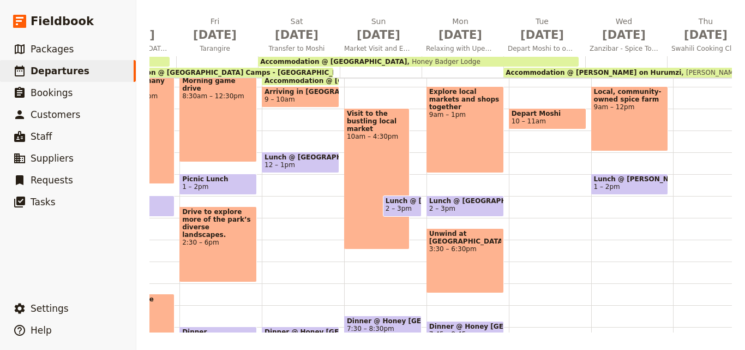
scroll to position [188, 0]
click at [612, 221] on div "Breakfast @ [PERSON_NAME][GEOGRAPHIC_DATA] 7 – 8am Local, community-owned spice…" at bounding box center [632, 152] width 82 height 524
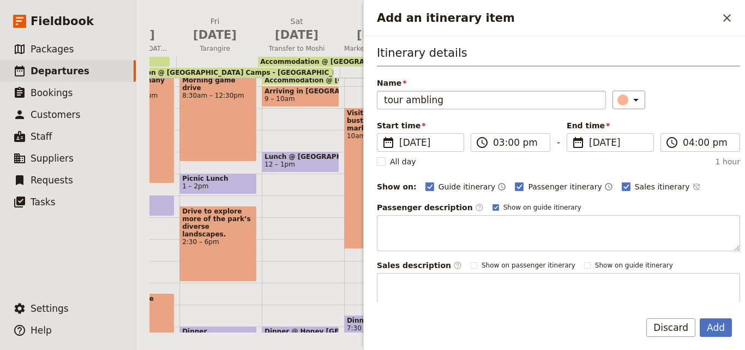
click at [389, 101] on input "tour ambling" at bounding box center [491, 100] width 229 height 19
type input "Tour ambling"
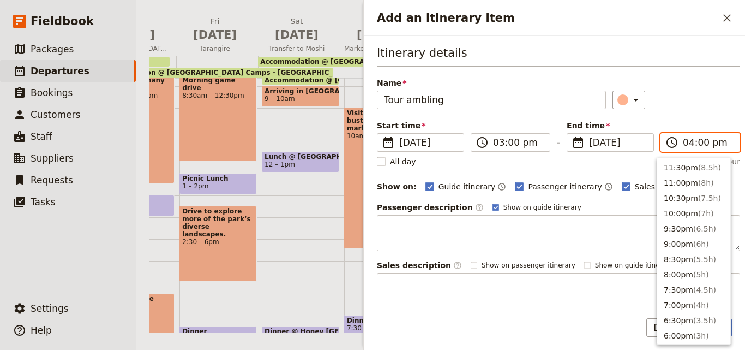
click at [685, 145] on input "04:00 pm" at bounding box center [708, 142] width 50 height 13
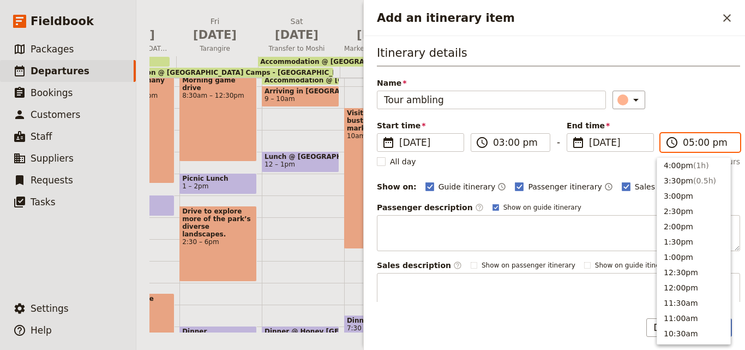
scroll to position [201, 0]
click at [685, 91] on div "​" at bounding box center [677, 100] width 128 height 19
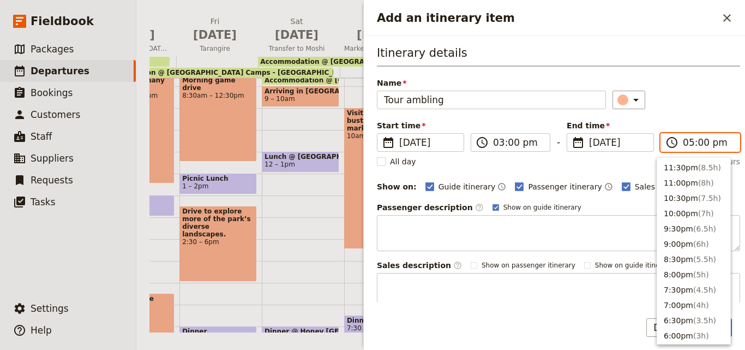
click at [684, 145] on input "05:00 pm" at bounding box center [708, 142] width 50 height 13
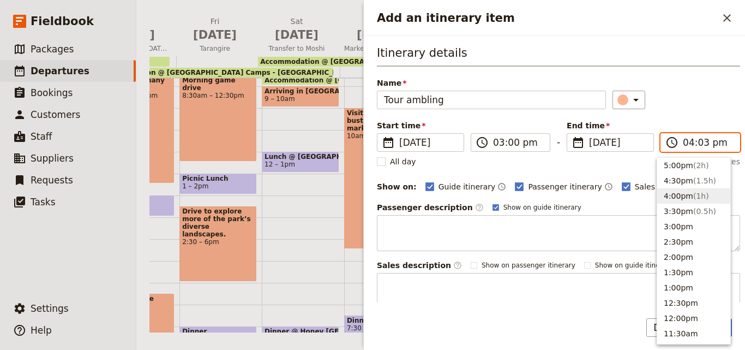
type input "04:30 pm"
click at [685, 122] on div "Start time ​ [DATE] [DATE] [DATE] 15:00 ​ 03:00 pm - End time ​ [DATE] [DATE] […" at bounding box center [558, 136] width 363 height 32
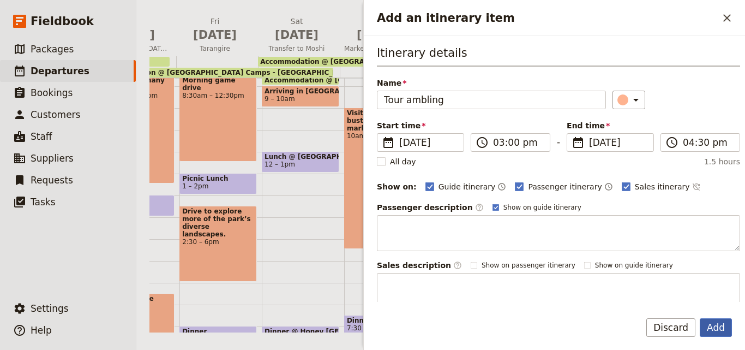
click at [711, 328] on button "Add" at bounding box center [716, 327] width 32 height 19
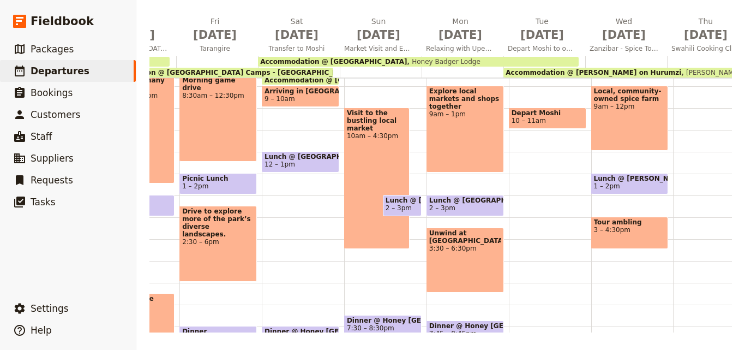
click at [615, 266] on div "Breakfast @ [PERSON_NAME][GEOGRAPHIC_DATA] 7 – 8am Local, community-owned spice…" at bounding box center [632, 152] width 82 height 524
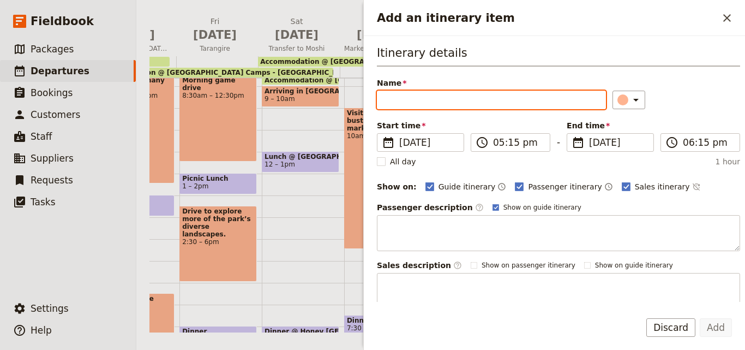
paste input "sun sink"
click at [388, 98] on input "sun sink" at bounding box center [491, 100] width 229 height 19
type input "Sun sink"
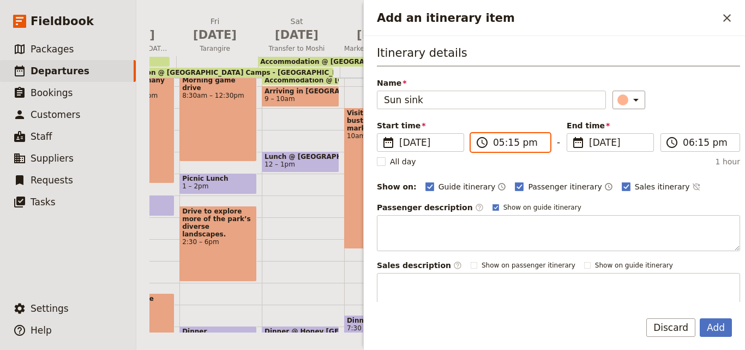
click at [511, 143] on input "05:15 pm" at bounding box center [518, 142] width 50 height 13
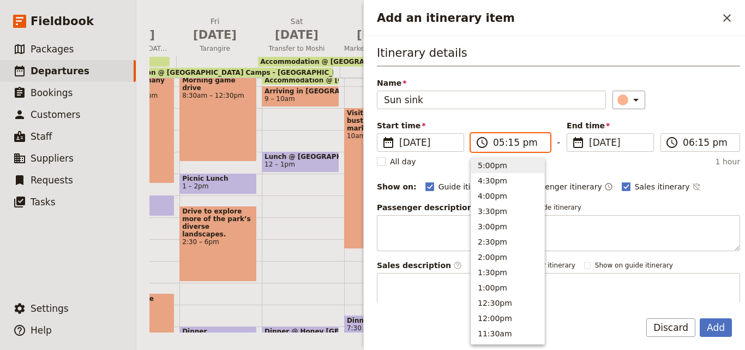
click at [511, 143] on input "05:15 pm" at bounding box center [518, 142] width 50 height 13
type input "05:00 pm"
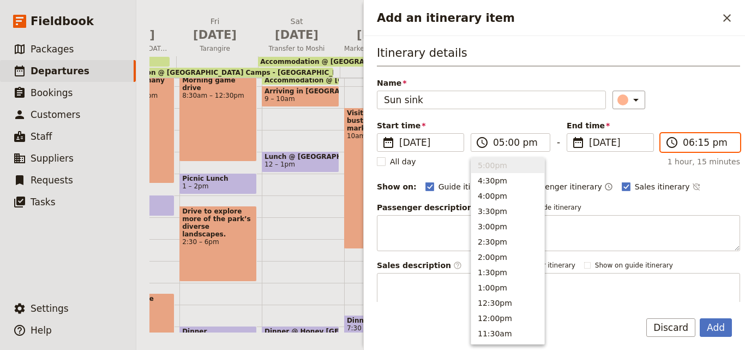
click at [697, 142] on input "06:15 pm" at bounding box center [708, 142] width 50 height 13
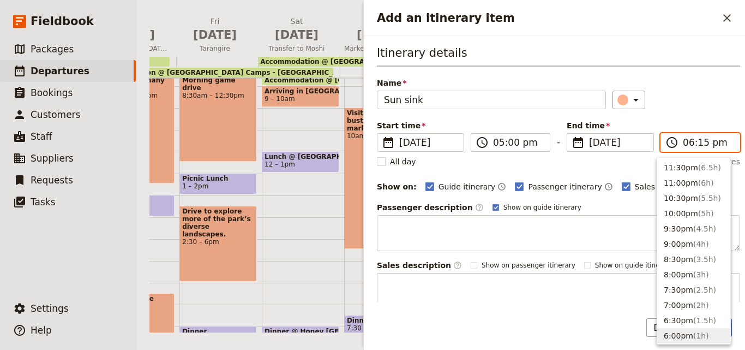
click at [697, 142] on input "06:15 pm" at bounding box center [708, 142] width 50 height 13
type input "06:50 pm"
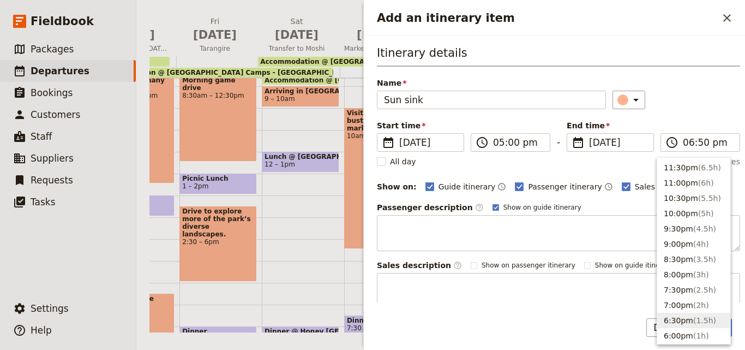
click at [705, 92] on div "​" at bounding box center [677, 100] width 128 height 19
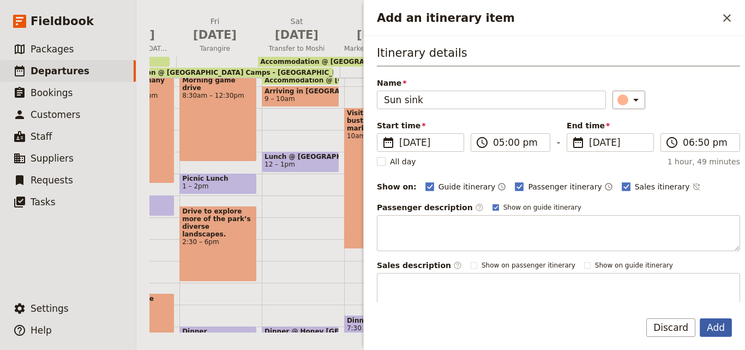
click at [717, 332] on button "Add" at bounding box center [716, 327] width 32 height 19
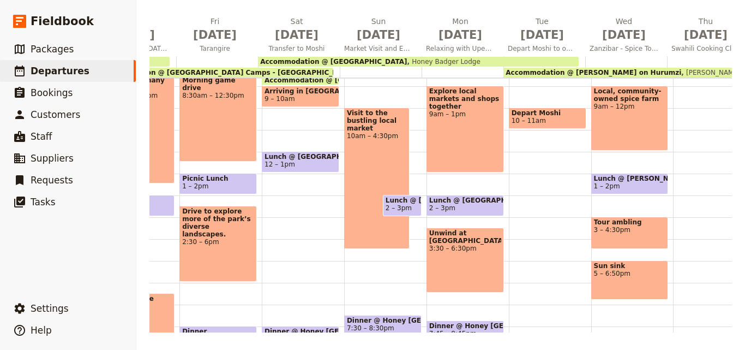
scroll to position [243, 0]
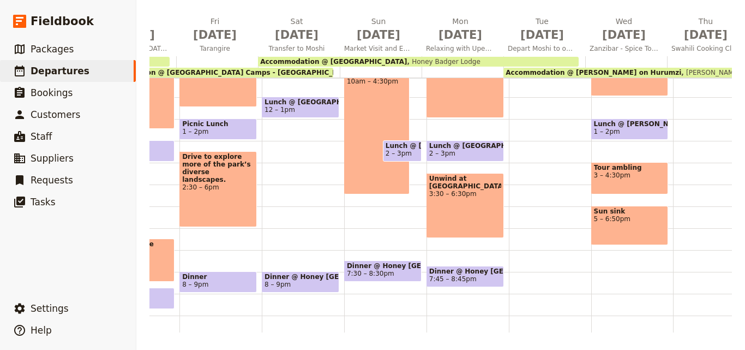
click at [591, 269] on div "Breakfast @ [PERSON_NAME][GEOGRAPHIC_DATA] 7 – 8am Local, community-owned spice…" at bounding box center [632, 97] width 82 height 524
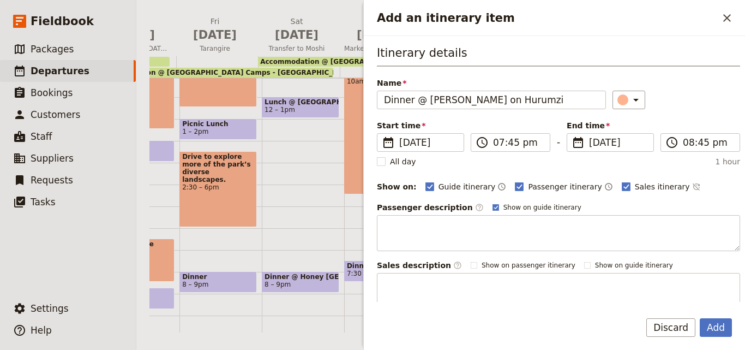
type input "Dinner @ [PERSON_NAME] on Hurumzi"
click at [620, 90] on div "Name Dinner @ [PERSON_NAME] on Hurumzi ​" at bounding box center [558, 93] width 363 height 32
click at [630, 94] on icon "Add an itinerary item" at bounding box center [636, 99] width 13 height 13
click at [624, 149] on div "button" at bounding box center [625, 148] width 11 height 11
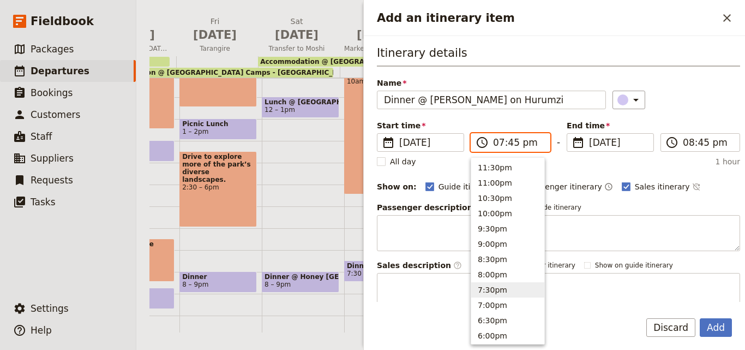
click at [510, 145] on input "07:45 pm" at bounding box center [518, 142] width 50 height 13
click at [511, 145] on input "08:45 pm" at bounding box center [518, 142] width 50 height 13
type input "08:00 pm"
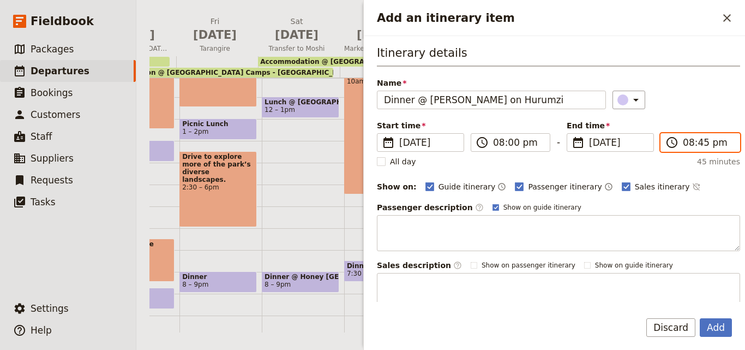
click at [686, 141] on input "08:45 pm" at bounding box center [708, 142] width 50 height 13
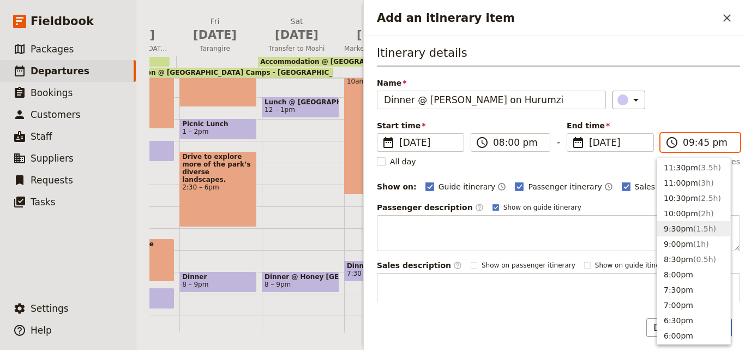
type input "09:00 pm"
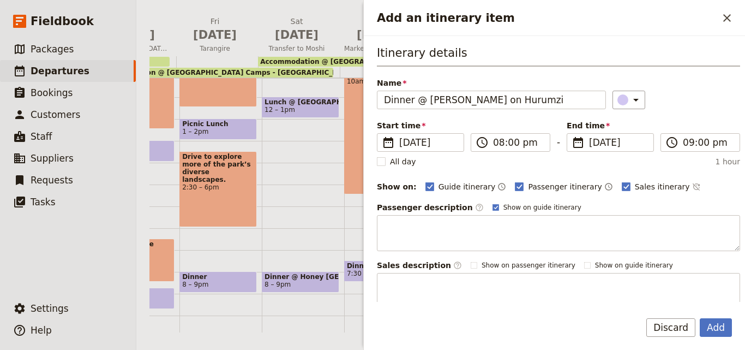
click at [680, 105] on div "​" at bounding box center [677, 100] width 128 height 19
click at [718, 326] on button "Add" at bounding box center [716, 327] width 32 height 19
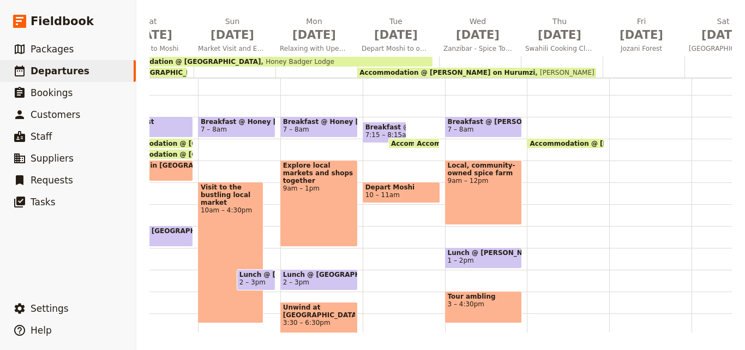
scroll to position [0, 726]
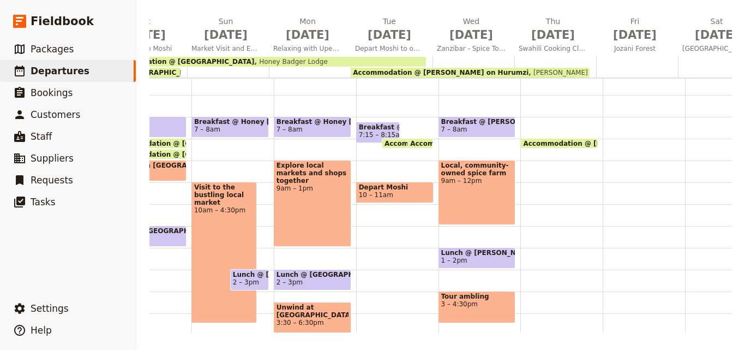
click at [428, 70] on span "Accommodation @ [PERSON_NAME] on Hurumzi" at bounding box center [441, 73] width 176 height 8
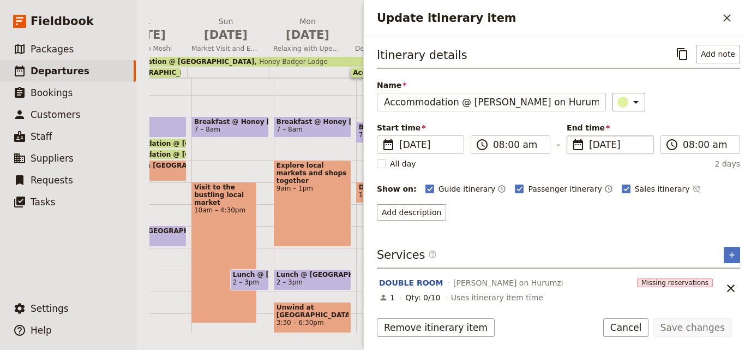
click at [589, 147] on span "[DATE]" at bounding box center [618, 144] width 58 height 13
click at [572, 136] on input "[DATE]" at bounding box center [571, 135] width 1 height 1
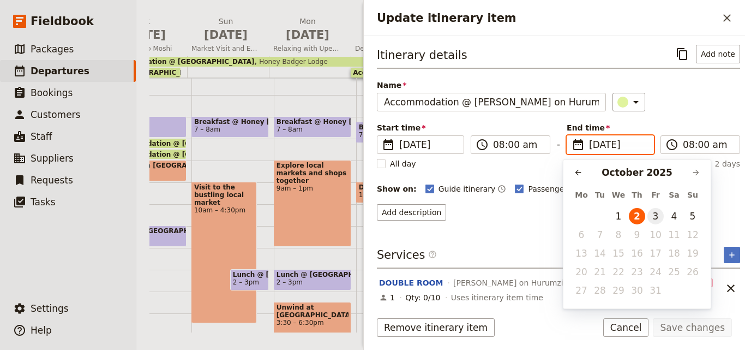
click at [658, 216] on button "3" at bounding box center [656, 216] width 16 height 16
type input "[DATE]"
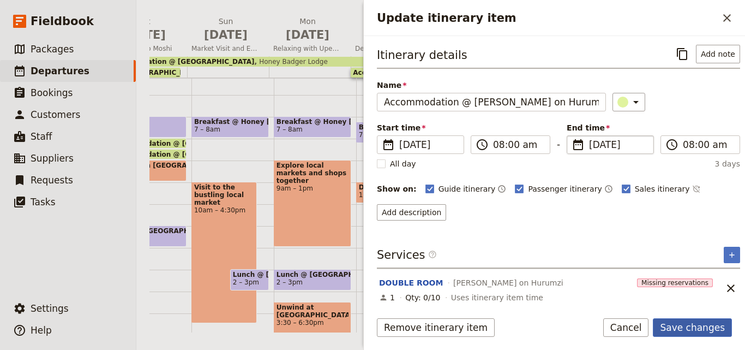
click at [710, 331] on button "Save changes" at bounding box center [692, 327] width 79 height 19
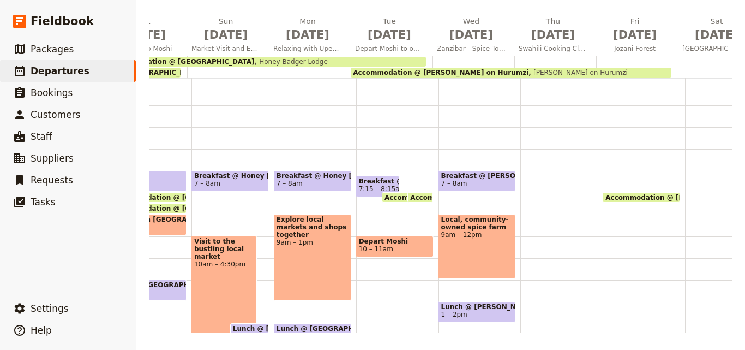
scroll to position [59, 0]
click at [482, 175] on span "Breakfast @ [PERSON_NAME] on Hurumzi" at bounding box center [477, 176] width 72 height 8
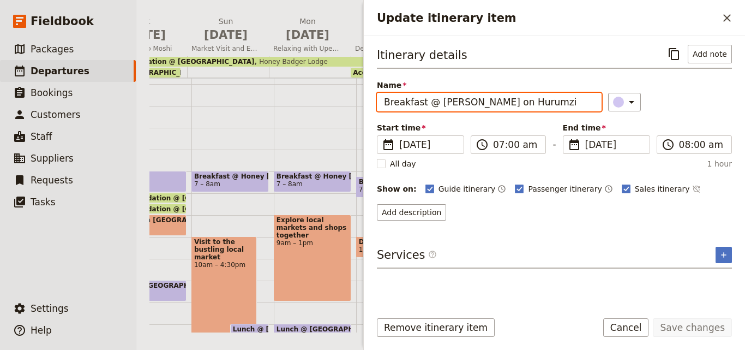
drag, startPoint x: 540, startPoint y: 101, endPoint x: 380, endPoint y: 101, distance: 159.8
click at [380, 101] on input "Breakfast @ [PERSON_NAME] on Hurumzi" at bounding box center [489, 102] width 225 height 19
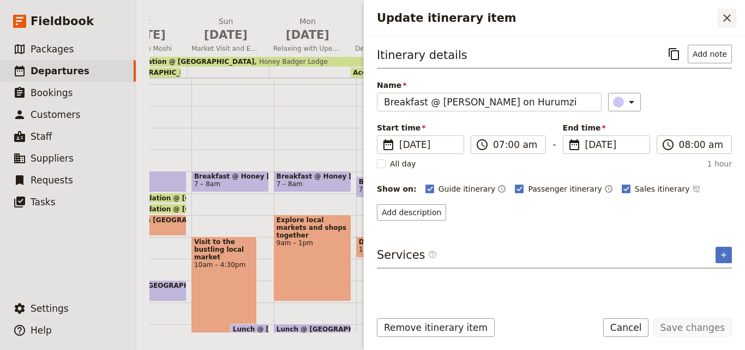
click at [730, 20] on icon "Close drawer" at bounding box center [727, 17] width 13 height 13
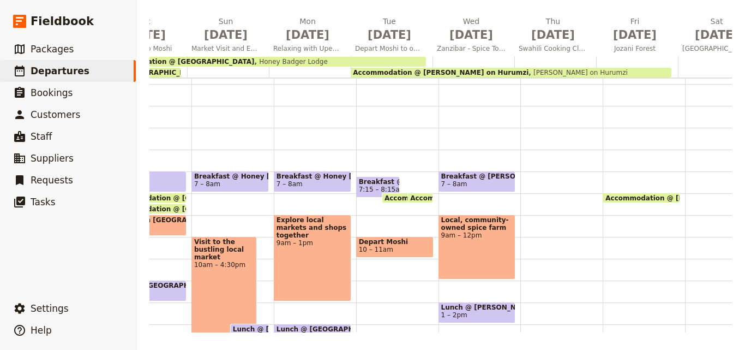
click at [526, 176] on div at bounding box center [561, 281] width 82 height 524
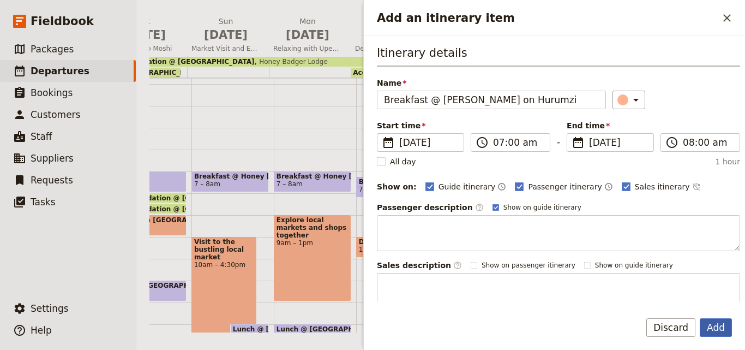
type input "Breakfast @ [PERSON_NAME] on Hurumzi"
click at [710, 323] on button "Add" at bounding box center [716, 327] width 32 height 19
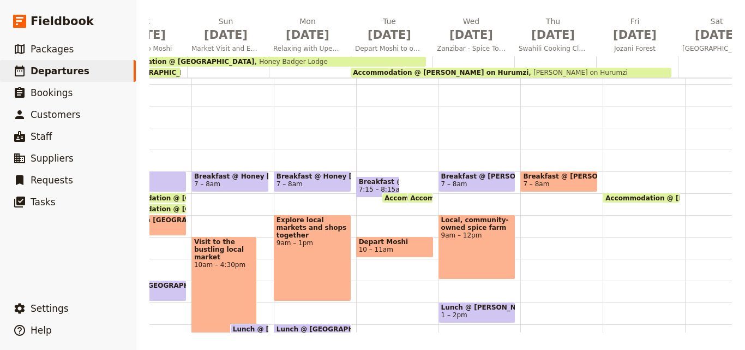
click at [579, 184] on span "7 – 8am" at bounding box center [559, 184] width 72 height 8
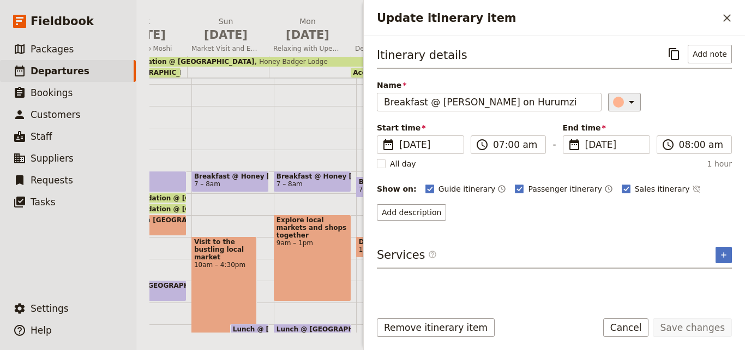
click at [625, 107] on icon "Update itinerary item" at bounding box center [631, 101] width 13 height 13
click at [625, 152] on div "button" at bounding box center [625, 151] width 11 height 11
click at [708, 322] on button "Save changes" at bounding box center [692, 327] width 79 height 19
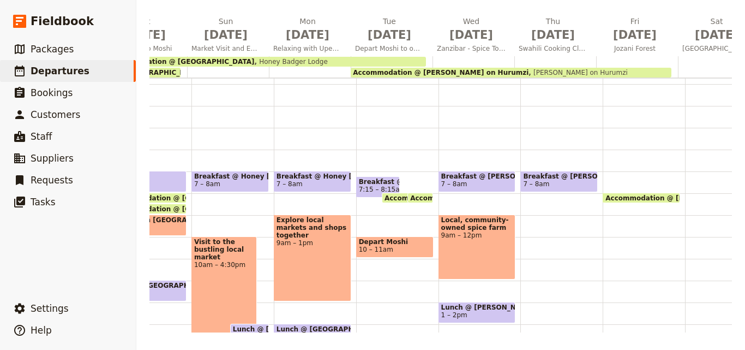
click at [558, 223] on div "Breakfast @ [PERSON_NAME] on Hurumzi 7 – 8am" at bounding box center [561, 281] width 82 height 524
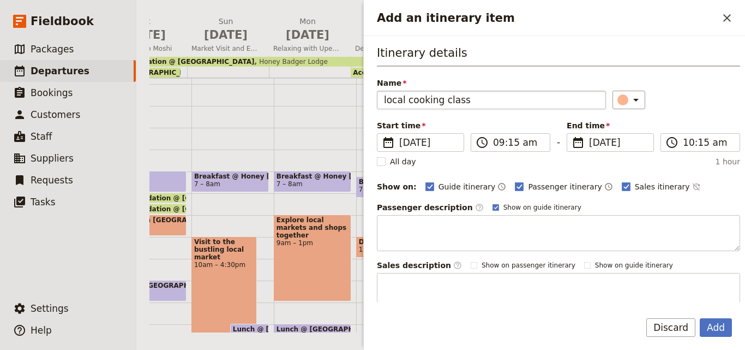
click at [388, 101] on input "local cooking class" at bounding box center [491, 100] width 229 height 19
type input "Local cooking class"
click at [685, 147] on input "10:15 am" at bounding box center [708, 142] width 50 height 13
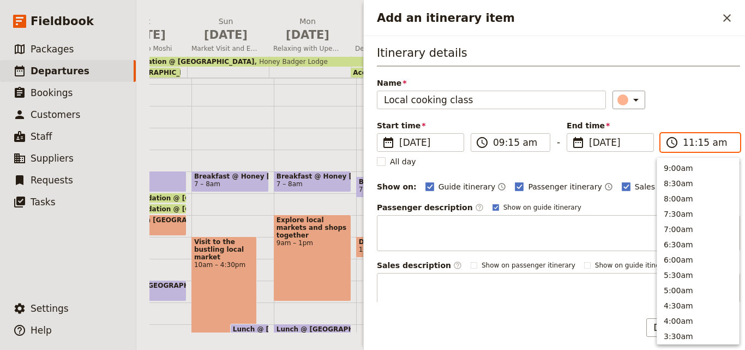
scroll to position [428, 0]
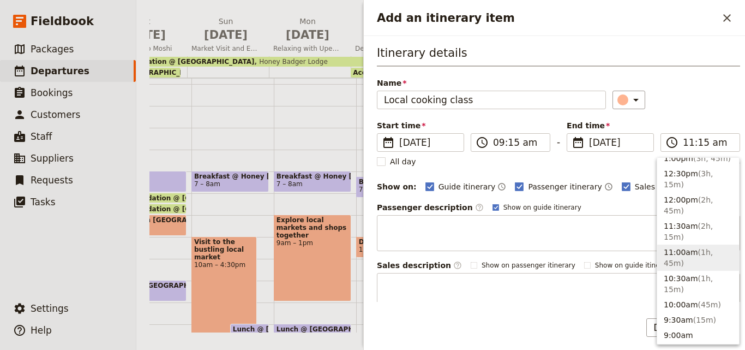
click at [691, 118] on div "Itinerary details Name Local cooking class ​ Start time ​ [DATE] [DATE] [DATE] …" at bounding box center [558, 177] width 363 height 264
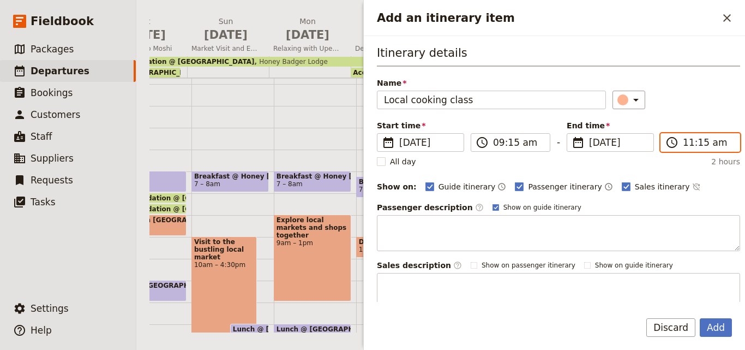
click at [698, 145] on input "11:15 am" at bounding box center [708, 142] width 50 height 13
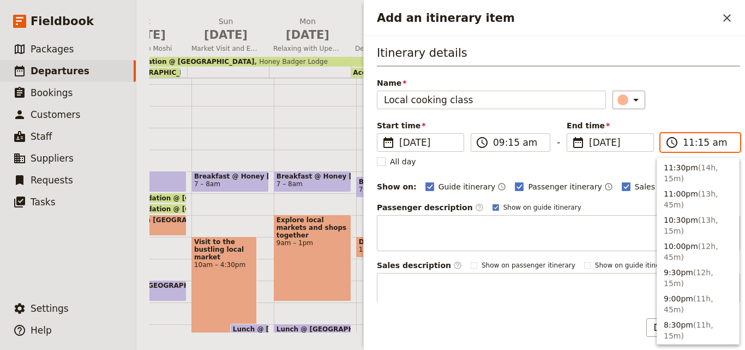
scroll to position [428, 0]
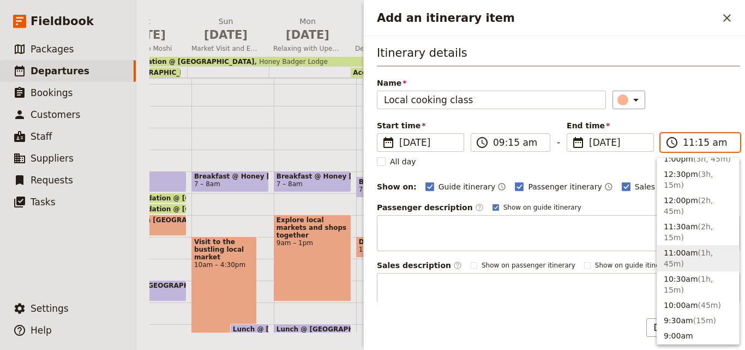
type input "11:00 am"
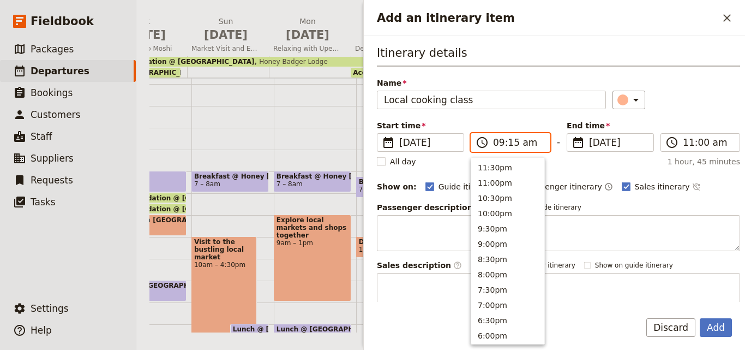
click at [509, 145] on input "09:15 am" at bounding box center [518, 142] width 50 height 13
type input "09:00 am"
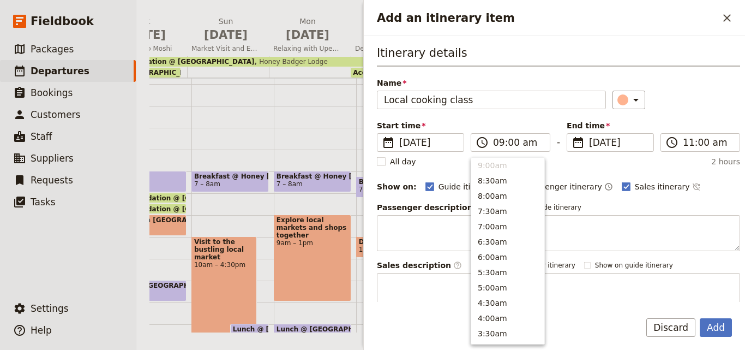
click at [678, 173] on div "Itinerary details Name Local cooking class ​ Start time ​ [DATE] [DATE] [DATE] …" at bounding box center [558, 177] width 363 height 264
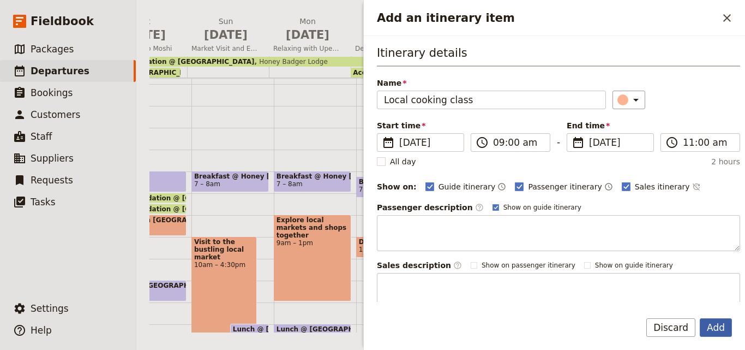
click at [720, 325] on button "Add" at bounding box center [716, 327] width 32 height 19
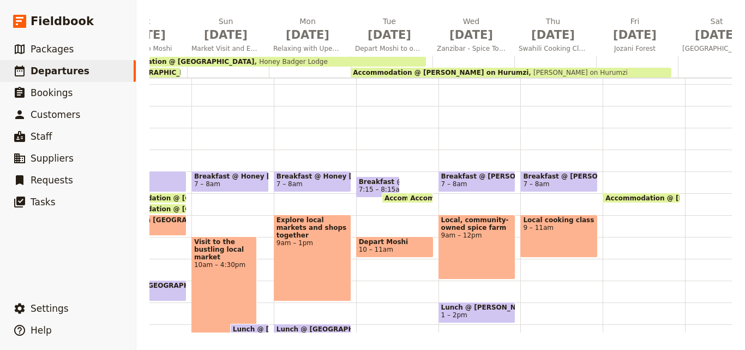
click at [554, 245] on div "Local cooking class 9 – 11am" at bounding box center [558, 235] width 77 height 43
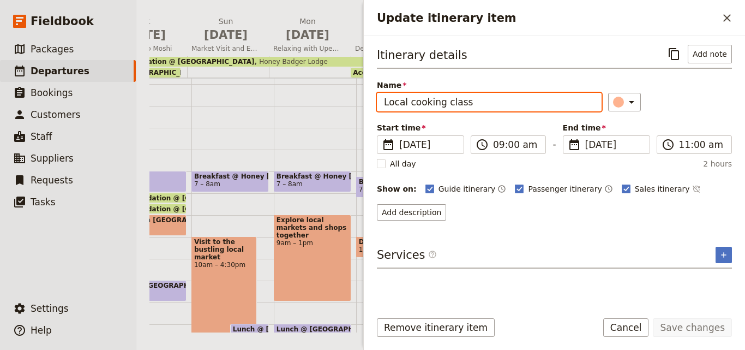
click at [483, 105] on input "Local cooking class" at bounding box center [489, 102] width 225 height 19
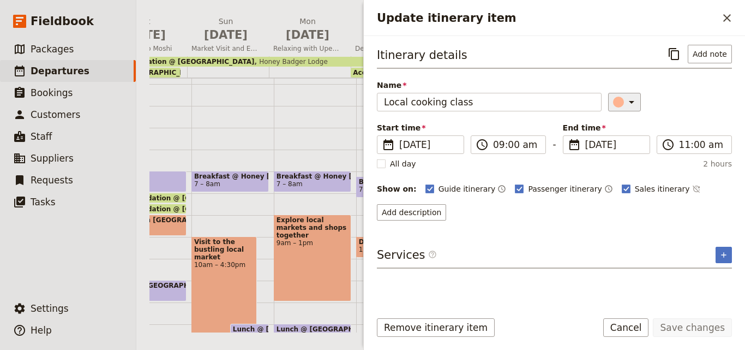
click at [613, 104] on div "Update itinerary item" at bounding box center [618, 102] width 11 height 11
click at [627, 140] on div "button" at bounding box center [625, 138] width 11 height 11
click at [625, 101] on icon "Update itinerary item" at bounding box center [631, 101] width 13 height 13
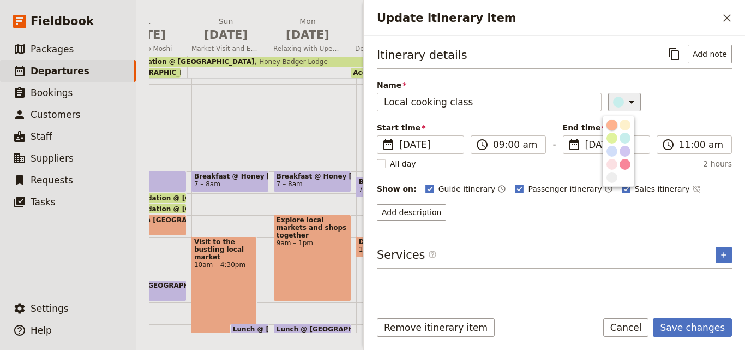
click at [611, 123] on div "button" at bounding box center [612, 124] width 11 height 11
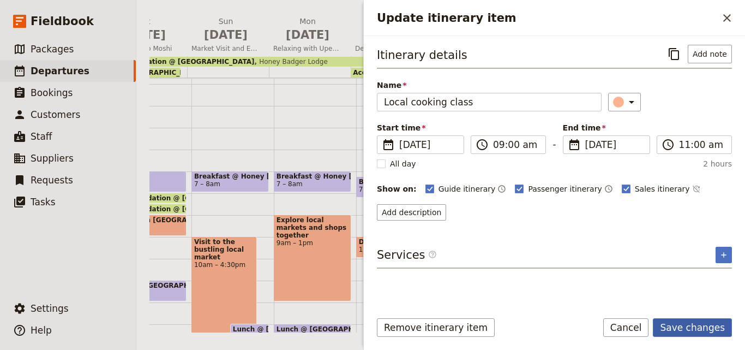
click at [686, 330] on button "Save changes" at bounding box center [692, 327] width 79 height 19
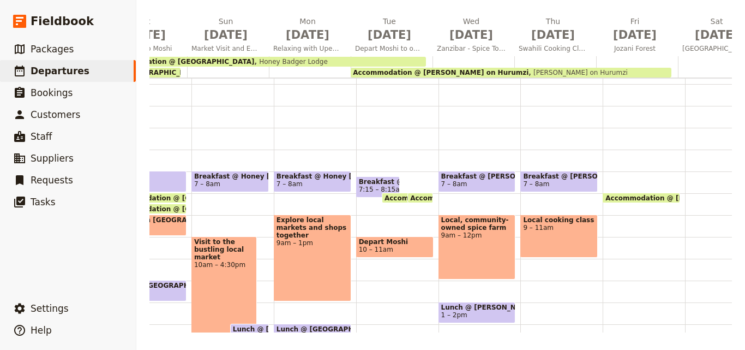
click at [549, 286] on div "Breakfast @ [PERSON_NAME] on Hurumzi 7 – 8am Local cooking class 9 – 11am" at bounding box center [561, 281] width 82 height 524
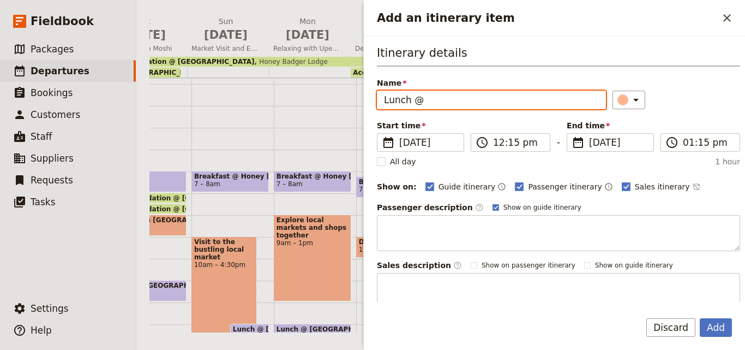
paste input "[PERSON_NAME] on Hurumzi"
type input "Lunch @ [PERSON_NAME] on Hurumzi"
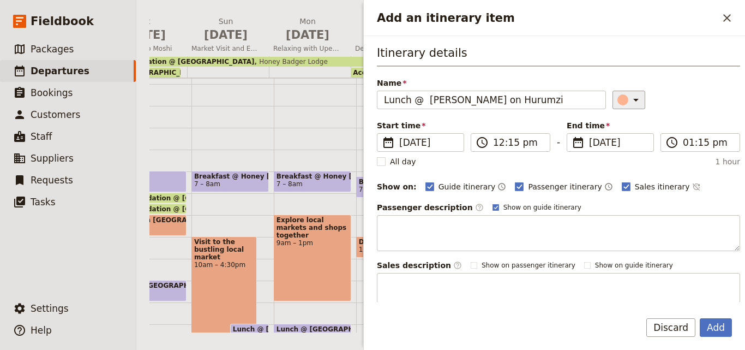
click at [630, 101] on icon "Add an itinerary item" at bounding box center [636, 99] width 13 height 13
click at [625, 148] on div "button" at bounding box center [625, 148] width 11 height 11
click at [722, 323] on button "Add" at bounding box center [716, 327] width 32 height 19
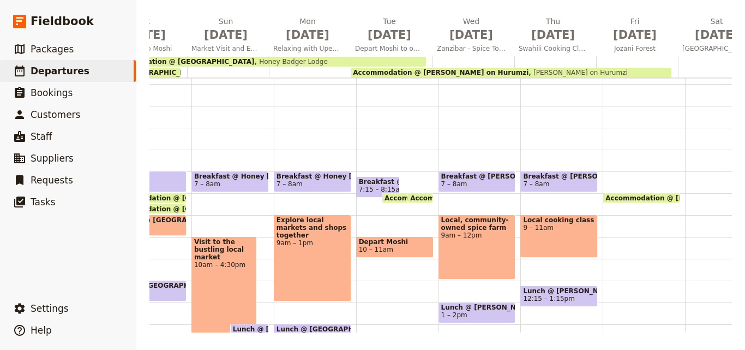
click at [523, 301] on span "12:15 – 1:15pm" at bounding box center [548, 299] width 51 height 8
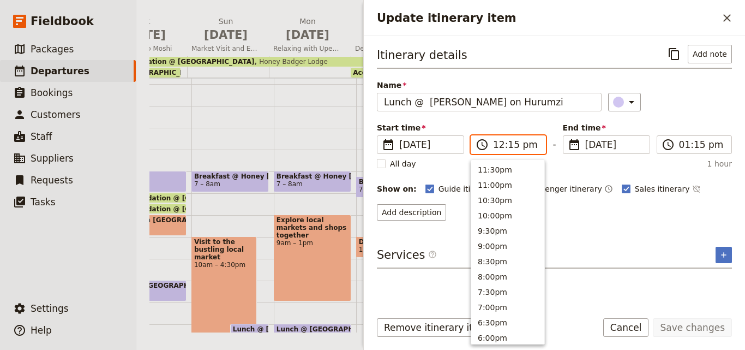
click at [510, 147] on input "12:15 pm" at bounding box center [516, 144] width 46 height 13
click at [510, 146] on input "12:15 pm" at bounding box center [516, 144] width 46 height 13
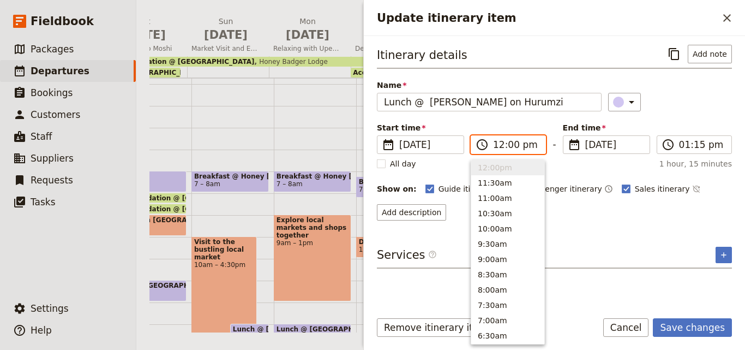
type input "12:00 pm"
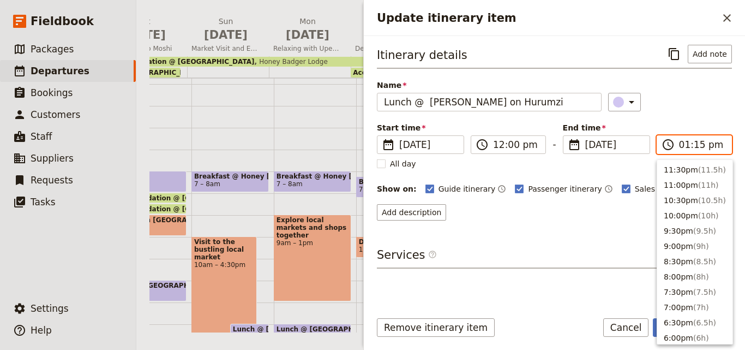
scroll to position [323, 0]
click at [697, 146] on input "01:15 pm" at bounding box center [702, 144] width 46 height 13
type input "01:00 pm"
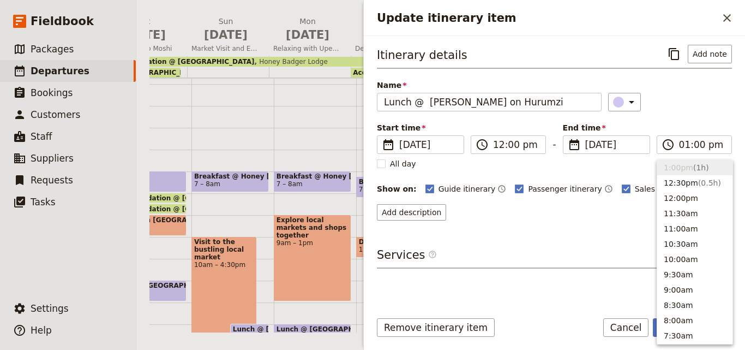
click at [693, 105] on div "​" at bounding box center [670, 102] width 124 height 19
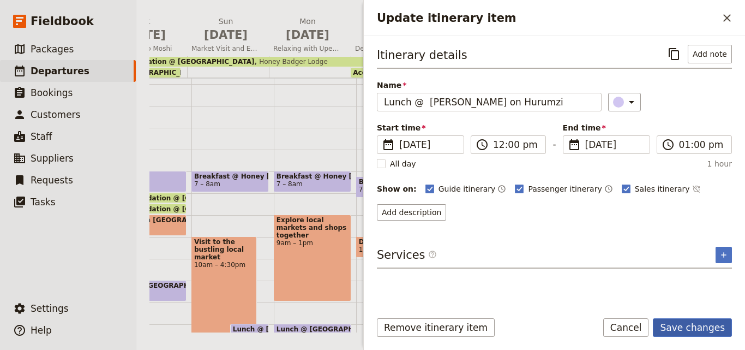
click at [690, 330] on button "Save changes" at bounding box center [692, 327] width 79 height 19
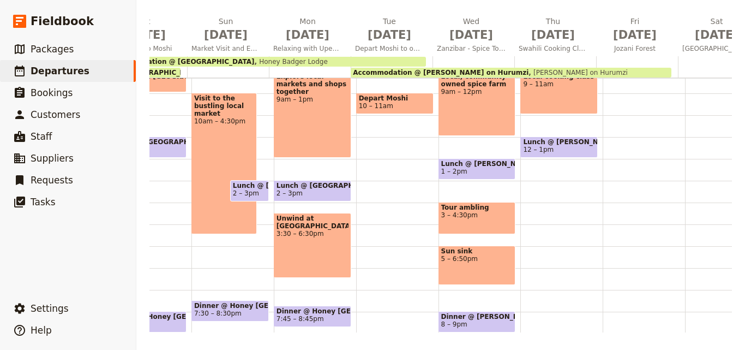
scroll to position [169, 0]
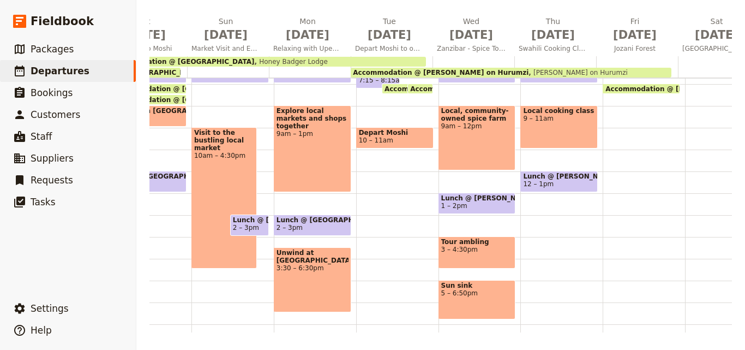
click at [573, 274] on div "Breakfast @ [PERSON_NAME] on Hurumzi 7 – 8am Local cooking class 9 – 11am Lunch…" at bounding box center [561, 171] width 82 height 524
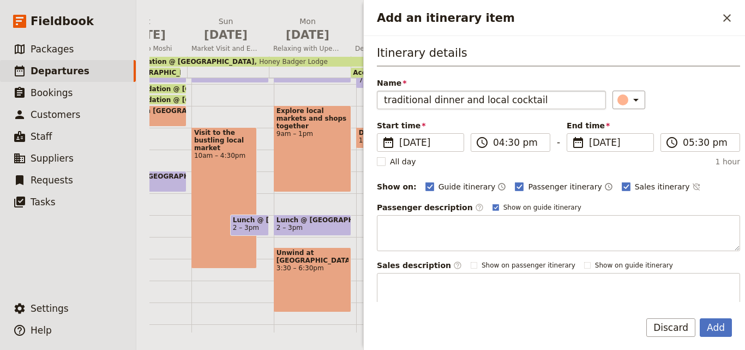
click at [390, 97] on input "traditional dinner and local cocktail" at bounding box center [491, 100] width 229 height 19
type input "Traditional dinner and local cocktail"
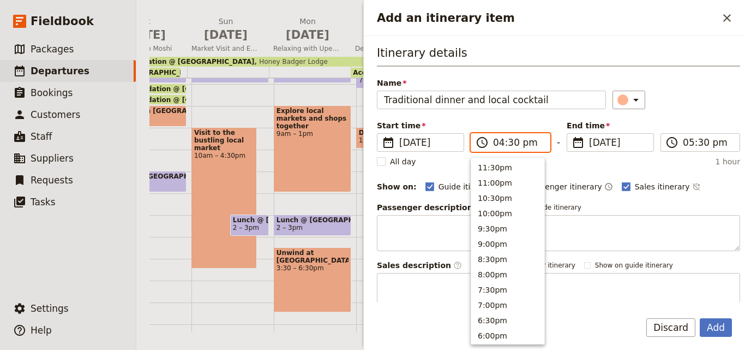
click at [500, 140] on input "04:30 pm" at bounding box center [518, 142] width 50 height 13
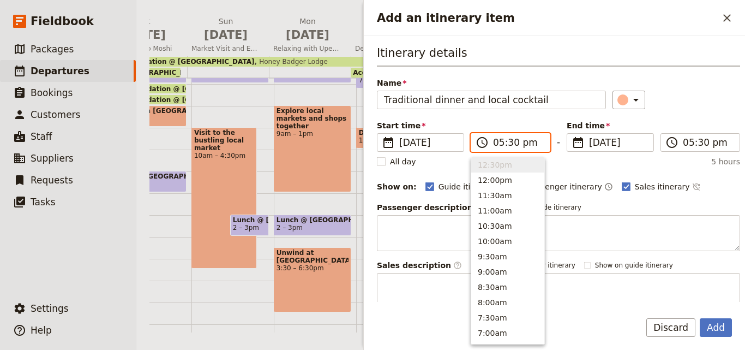
scroll to position [186, 0]
type input "05:00 pm"
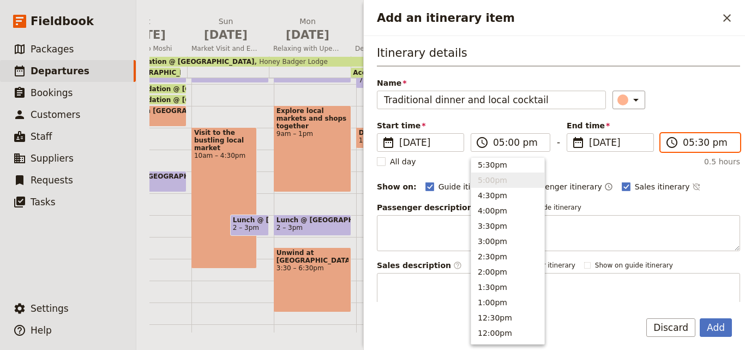
click at [685, 143] on input "05:30 pm" at bounding box center [708, 142] width 50 height 13
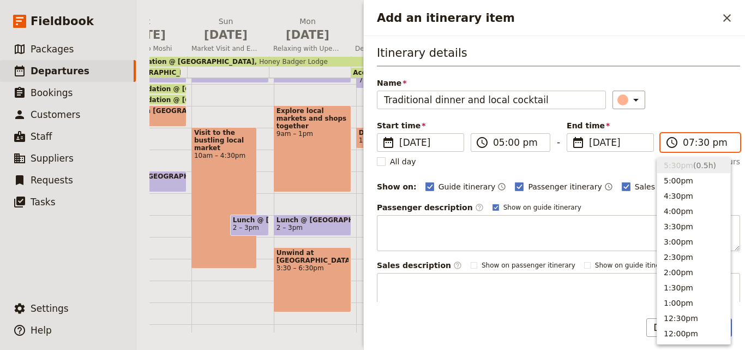
scroll to position [125, 0]
click at [697, 147] on input "07:30 pm" at bounding box center [708, 142] width 50 height 13
type input "07:00 pm"
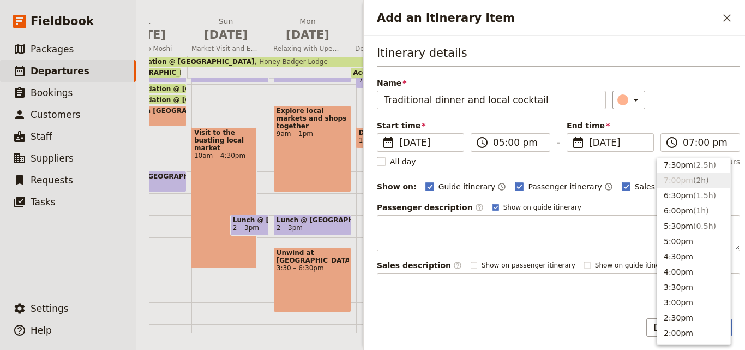
click at [684, 88] on div "Name Traditional dinner and local cocktail ​" at bounding box center [558, 93] width 363 height 32
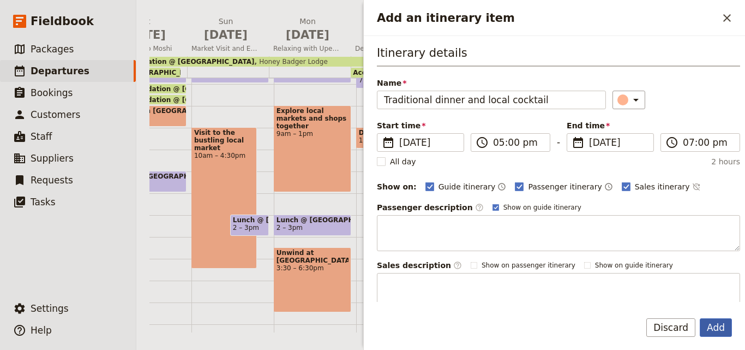
click at [723, 324] on button "Add" at bounding box center [716, 327] width 32 height 19
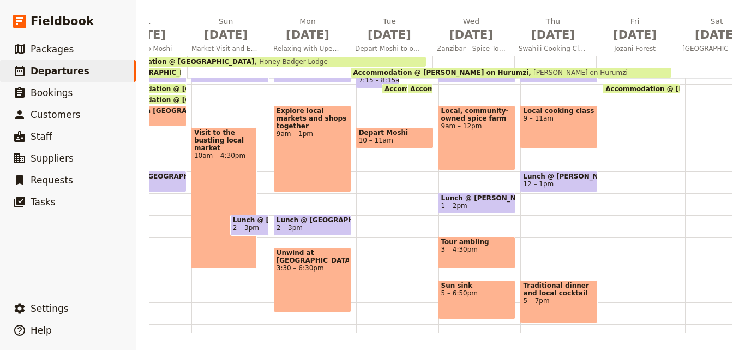
click at [541, 130] on div "Local cooking class 9 – 11am" at bounding box center [558, 126] width 77 height 43
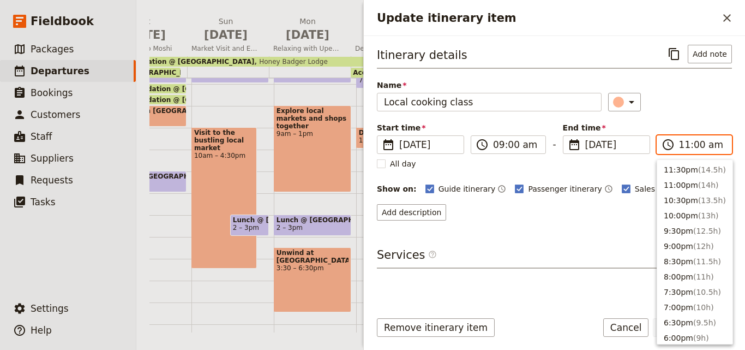
click at [682, 147] on input "11:00 am" at bounding box center [702, 144] width 46 height 13
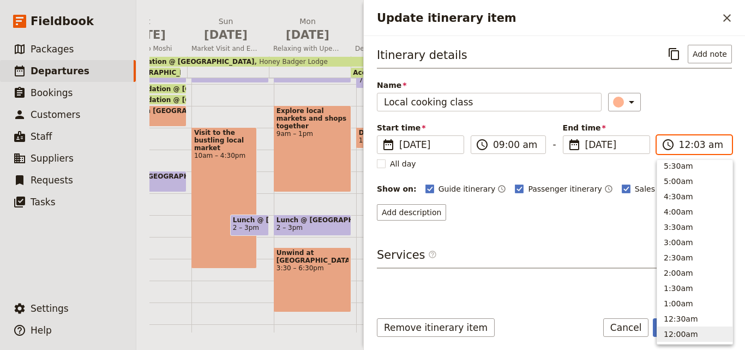
type input "12:30 am"
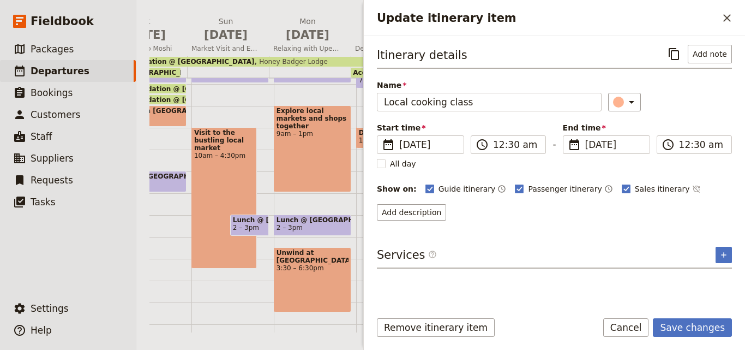
click at [602, 163] on div "All day" at bounding box center [554, 163] width 355 height 11
click at [722, 332] on button "Save changes" at bounding box center [692, 327] width 79 height 19
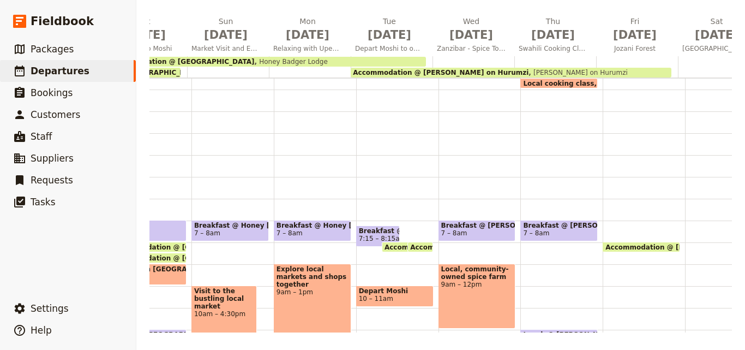
scroll to position [5, 0]
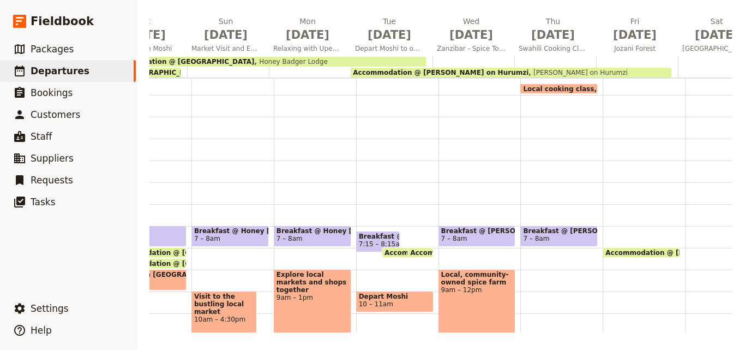
click at [571, 85] on span "Local cooking class" at bounding box center [561, 88] width 76 height 7
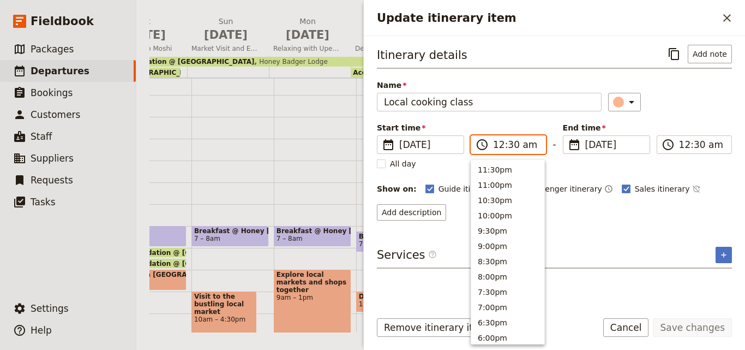
click at [501, 147] on input "12:30 am" at bounding box center [516, 144] width 46 height 13
type input "09:30 am"
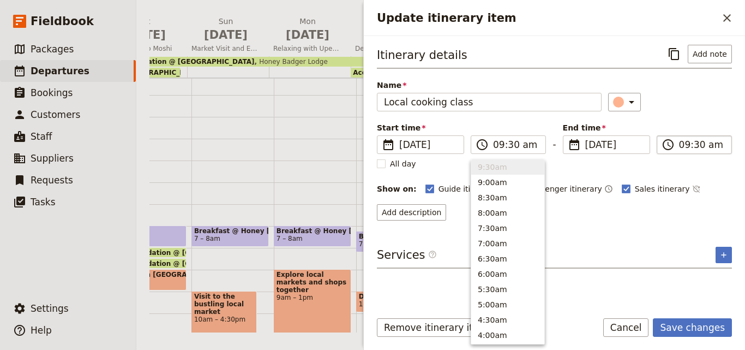
click at [685, 149] on input "09:30 am" at bounding box center [702, 144] width 46 height 13
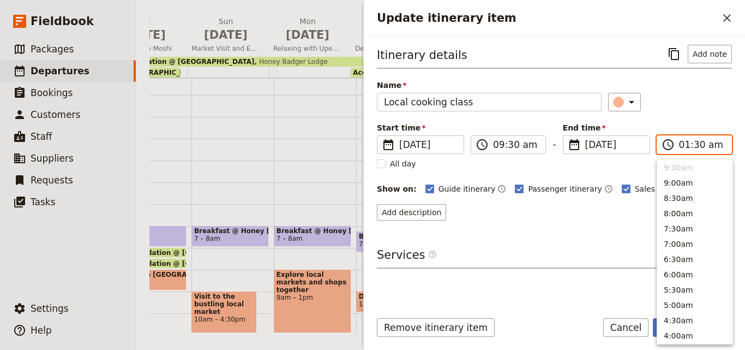
scroll to position [554, 0]
click at [709, 148] on input "12:30 am" at bounding box center [702, 144] width 46 height 13
type input "12:30 pm"
click at [705, 106] on div "​" at bounding box center [670, 102] width 124 height 19
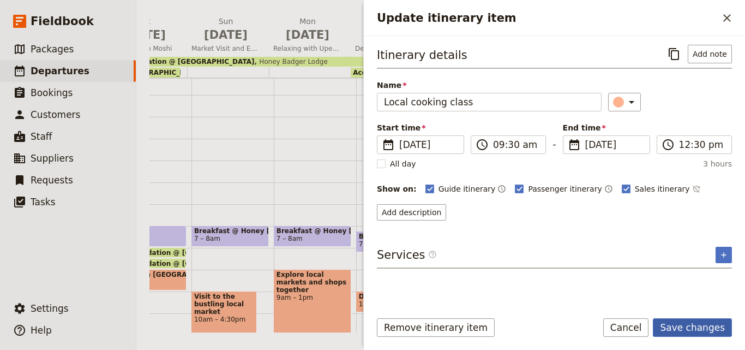
click at [681, 321] on button "Save changes" at bounding box center [692, 327] width 79 height 19
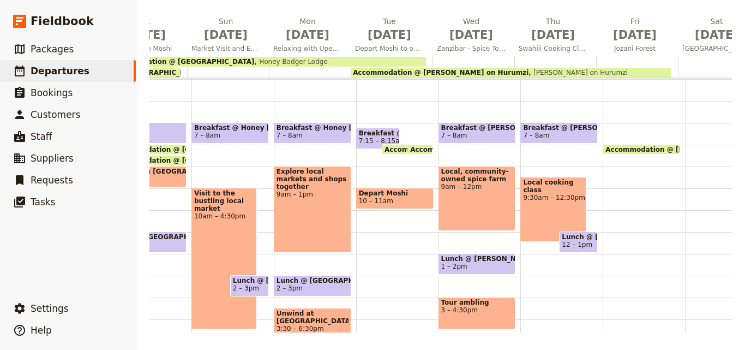
scroll to position [114, 0]
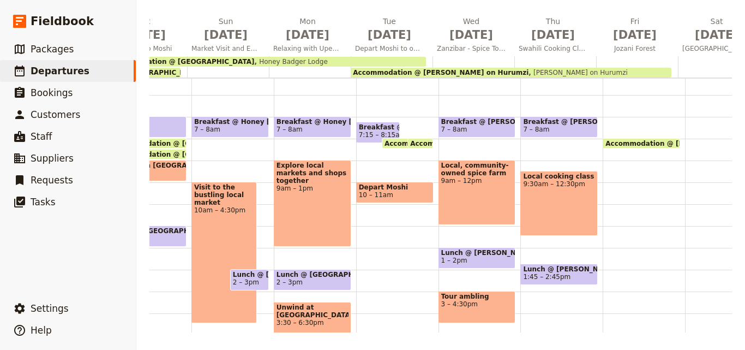
click at [560, 205] on div "Local cooking class 9:30am – 12:30pm" at bounding box center [558, 203] width 77 height 65
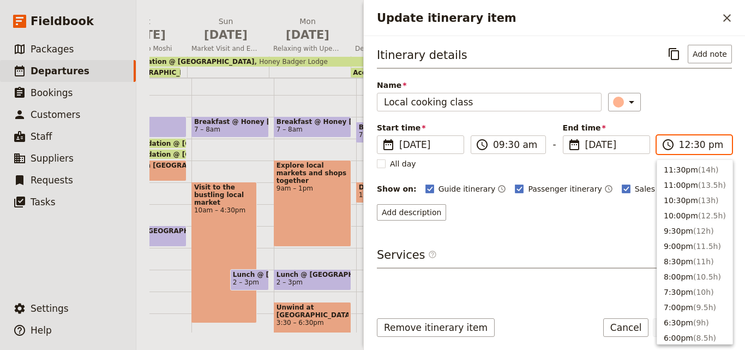
scroll to position [338, 0]
click at [685, 144] on input "12:30 pm" at bounding box center [702, 144] width 46 height 13
type input "01:00 pm"
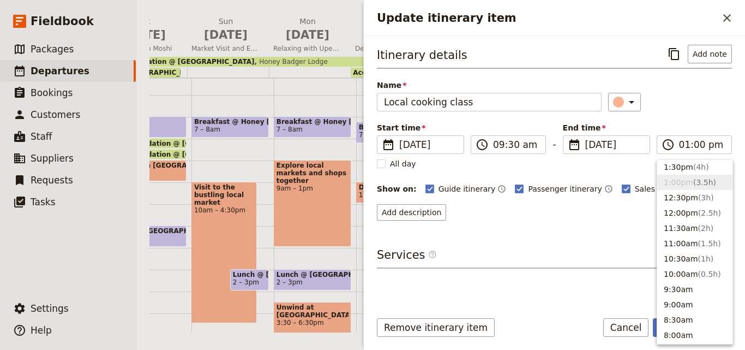
click at [685, 127] on div "Start time ​ [DATE] [DATE] [DATE] 09:30 ​ 09:30 am - End time ​ [DATE] [DATE] […" at bounding box center [554, 138] width 355 height 32
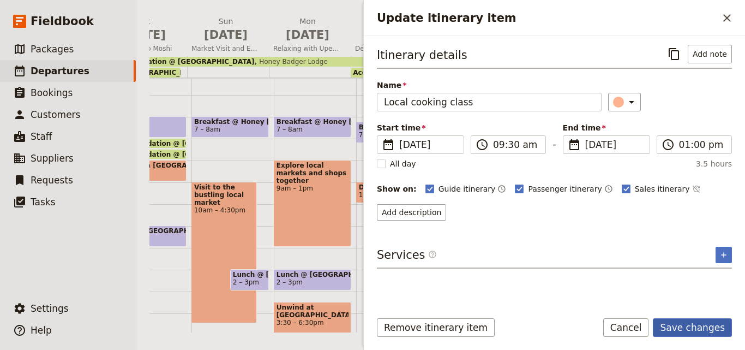
click at [686, 332] on button "Save changes" at bounding box center [692, 327] width 79 height 19
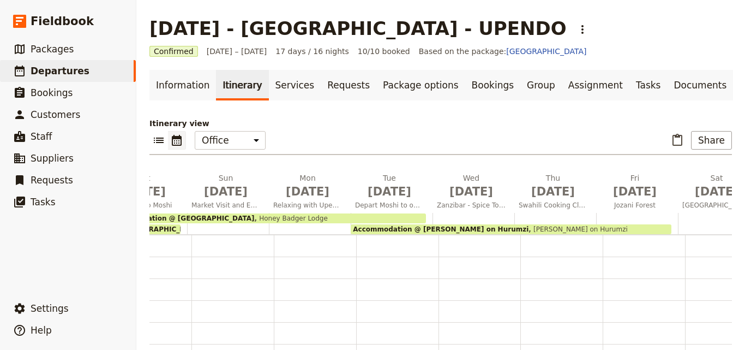
scroll to position [157, 0]
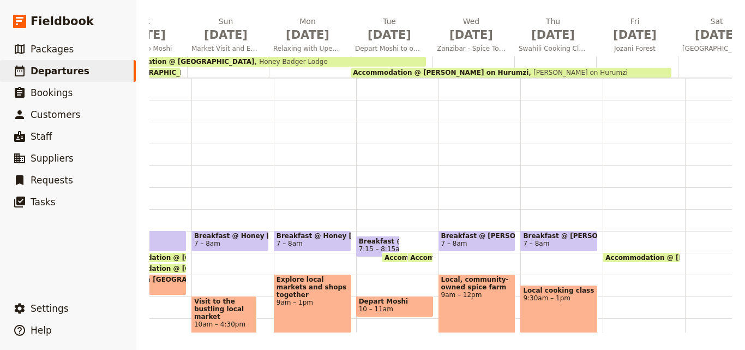
click at [604, 64] on div at bounding box center [637, 66] width 82 height 21
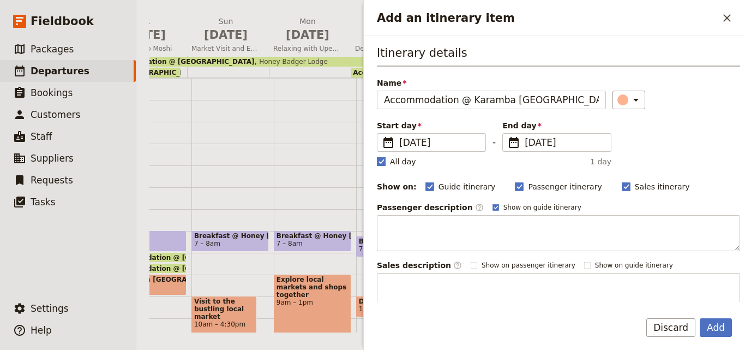
type input "Accommodation @ Karamba [GEOGRAPHIC_DATA]"
click at [385, 166] on label "All day" at bounding box center [396, 161] width 39 height 11
click at [377, 156] on input "All day" at bounding box center [376, 155] width 1 height 1
checkbox input "false"
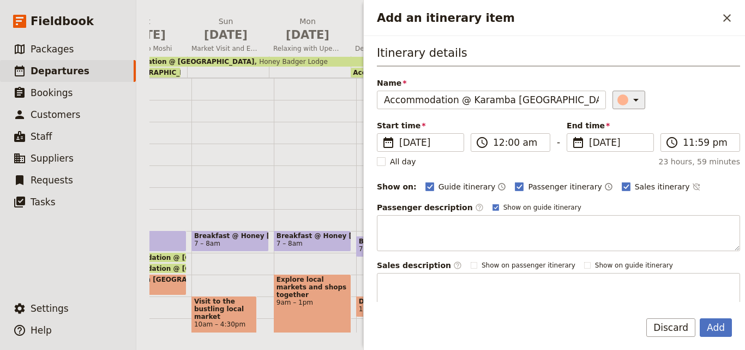
click at [618, 104] on div "Add an itinerary item" at bounding box center [623, 99] width 11 height 11
click at [614, 135] on div "button" at bounding box center [612, 135] width 11 height 11
click at [582, 150] on fieldset "​ [DATE] [DATE]" at bounding box center [610, 142] width 87 height 19
click at [572, 134] on input "[DATE]" at bounding box center [571, 133] width 1 height 1
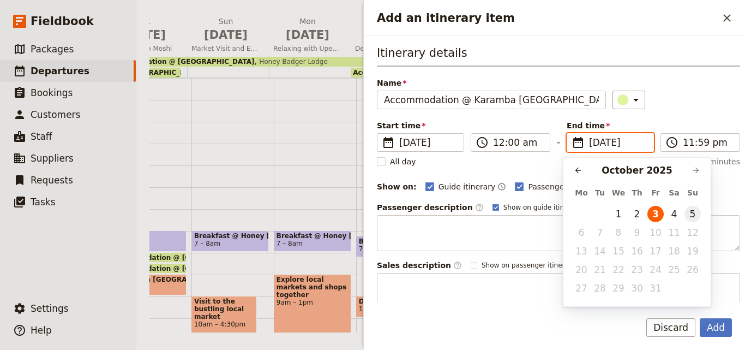
click at [696, 215] on button "5" at bounding box center [693, 214] width 16 height 16
type input "[DATE]"
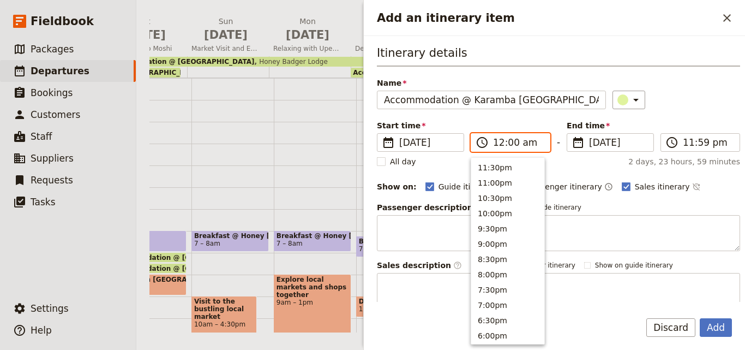
scroll to position [552, 0]
click at [497, 145] on input "12:00 am" at bounding box center [518, 142] width 50 height 13
type input "08:00 am"
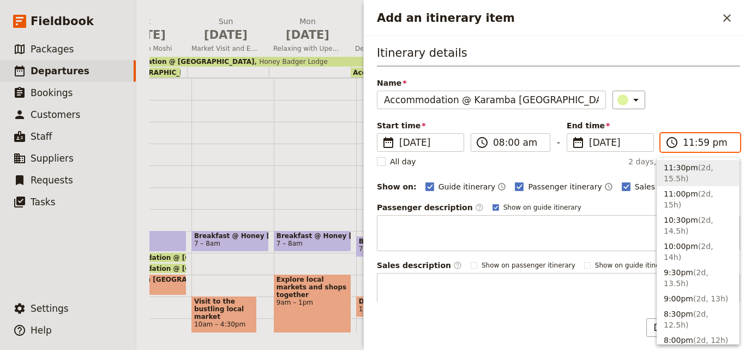
click at [683, 143] on input "11:59 pm" at bounding box center [708, 142] width 50 height 13
click at [713, 146] on input "08:00 pm" at bounding box center [708, 142] width 50 height 13
type input "08:00 am"
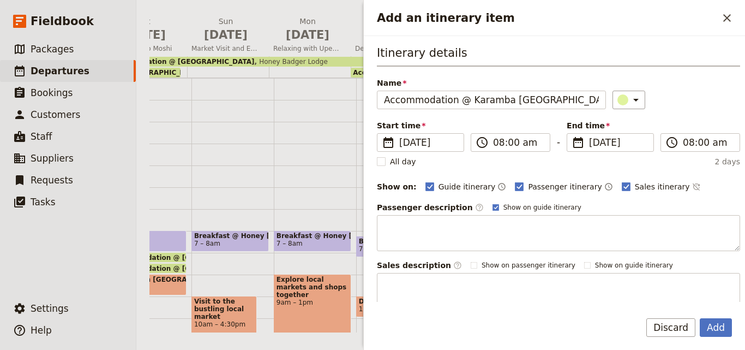
click at [705, 112] on div "Itinerary details Name Accommodation @ [GEOGRAPHIC_DATA] [GEOGRAPHIC_DATA] ​ St…" at bounding box center [558, 177] width 363 height 264
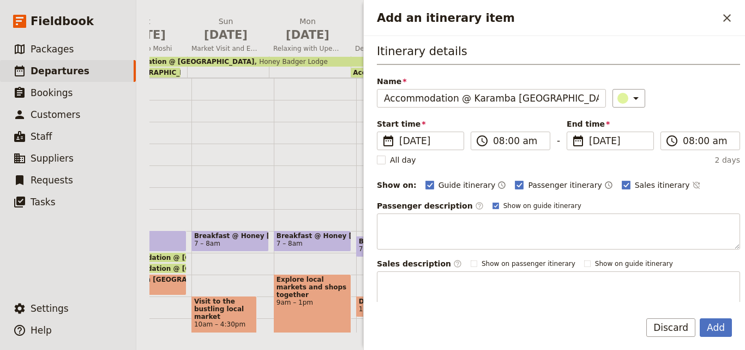
scroll to position [0, 0]
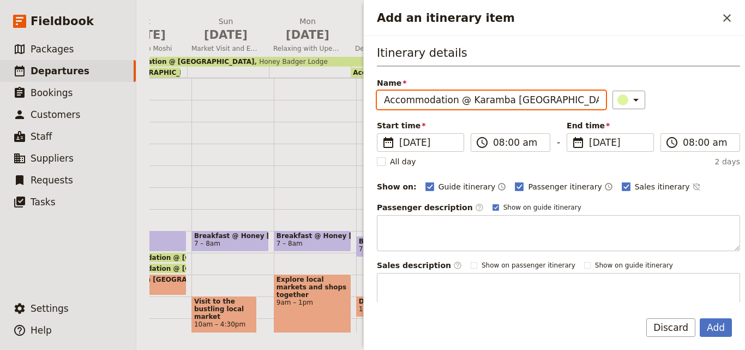
drag, startPoint x: 562, startPoint y: 98, endPoint x: 464, endPoint y: 99, distance: 97.7
click at [464, 99] on input "Accommodation @ Karamba [GEOGRAPHIC_DATA]" at bounding box center [491, 100] width 229 height 19
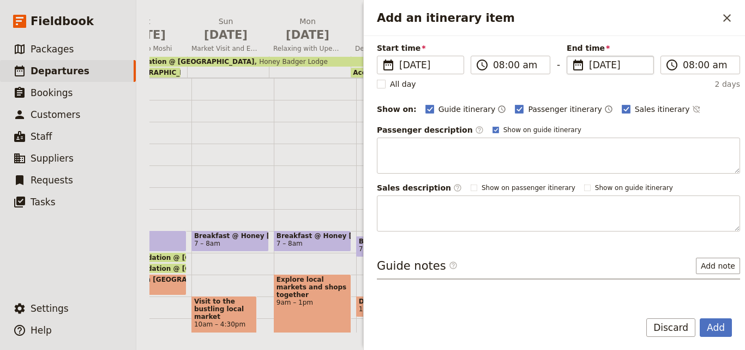
scroll to position [103, 0]
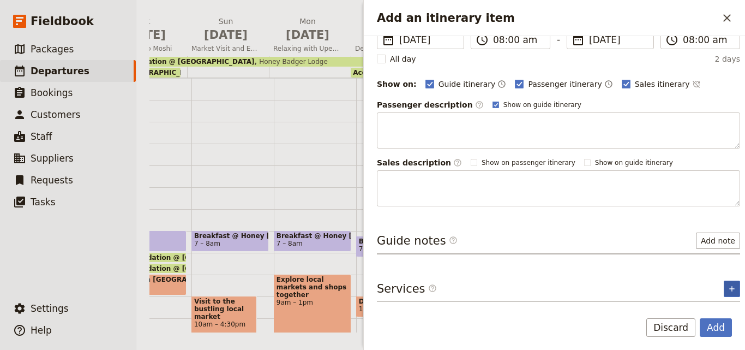
click at [728, 285] on icon "Add service inclusion" at bounding box center [732, 288] width 9 height 9
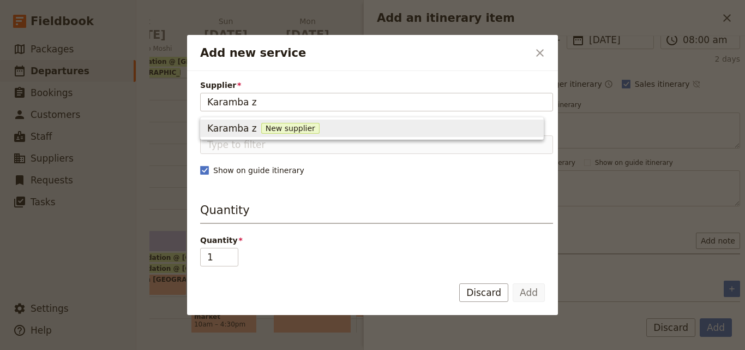
drag, startPoint x: 297, startPoint y: 104, endPoint x: 134, endPoint y: 112, distance: 163.4
click at [134, 349] on div "Add new service ​ Supplier Karamba z Service Show on guide itinerary Quantity Q…" at bounding box center [372, 350] width 745 height 0
type input "Karamba [GEOGRAPHIC_DATA]"
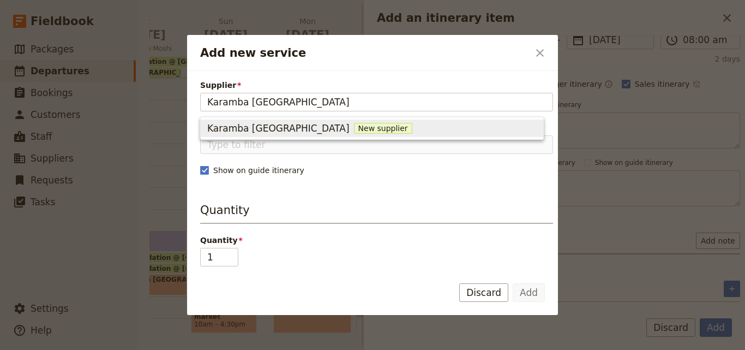
click at [354, 129] on span "New supplier" at bounding box center [383, 128] width 58 height 11
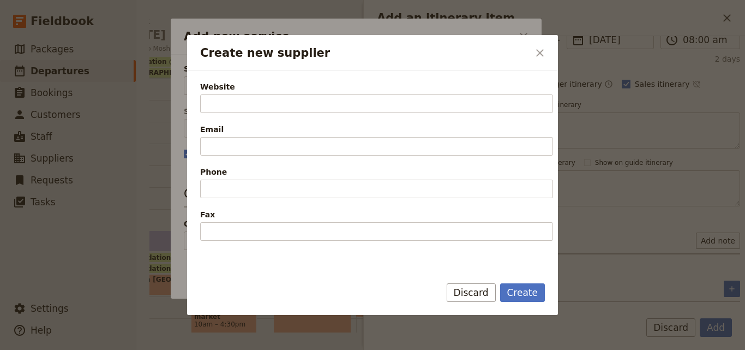
scroll to position [218, 0]
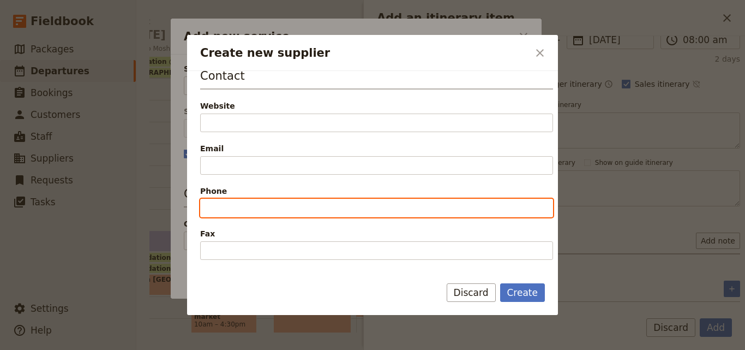
paste input "[PHONE_NUMBER]"
type input "[PHONE_NUMBER]"
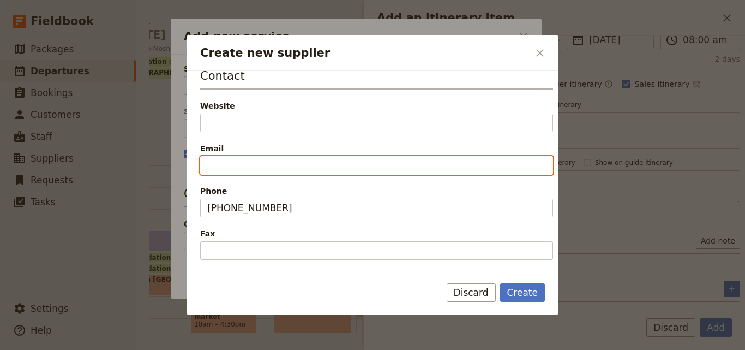
paste input "[EMAIL_ADDRESS][DOMAIN_NAME]"
type input "[EMAIL_ADDRESS][DOMAIN_NAME]"
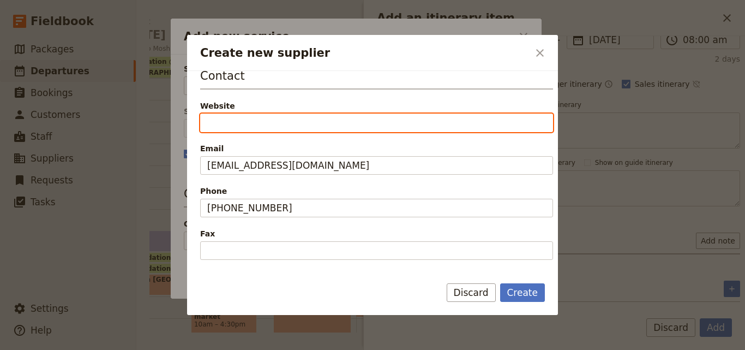
click at [248, 119] on input "Website" at bounding box center [376, 122] width 353 height 19
paste input "[URL][DOMAIN_NAME]"
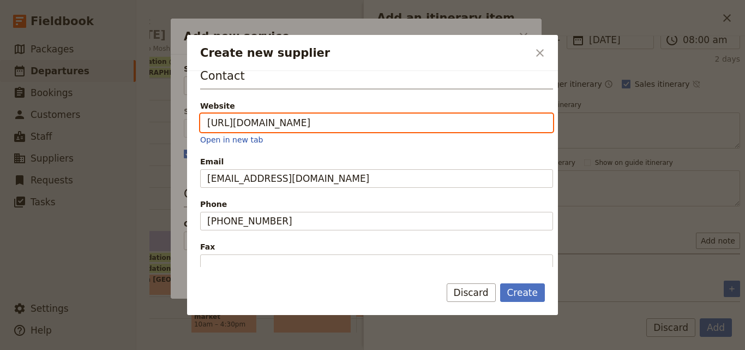
drag, startPoint x: 348, startPoint y: 122, endPoint x: 433, endPoint y: 124, distance: 85.1
click at [433, 124] on input "[URL][DOMAIN_NAME]" at bounding box center [376, 122] width 353 height 19
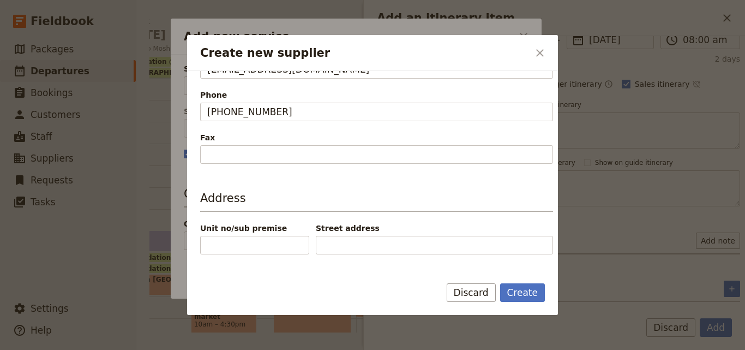
scroll to position [358, 0]
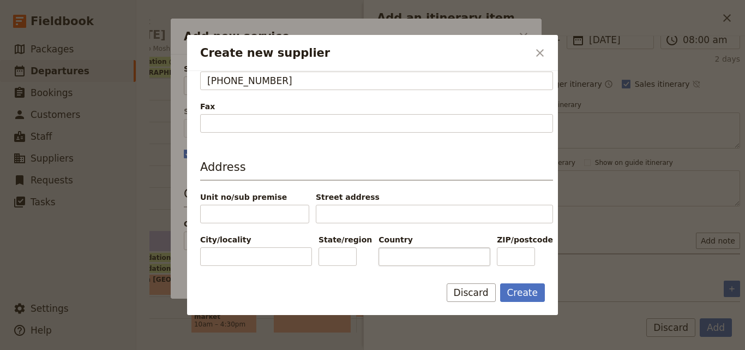
type input "[URL][DOMAIN_NAME]"
click at [411, 261] on input "Country" at bounding box center [435, 256] width 112 height 19
paste input "[GEOGRAPHIC_DATA]"
click at [381, 258] on input "[GEOGRAPHIC_DATA]" at bounding box center [435, 256] width 112 height 19
type input "[GEOGRAPHIC_DATA]"
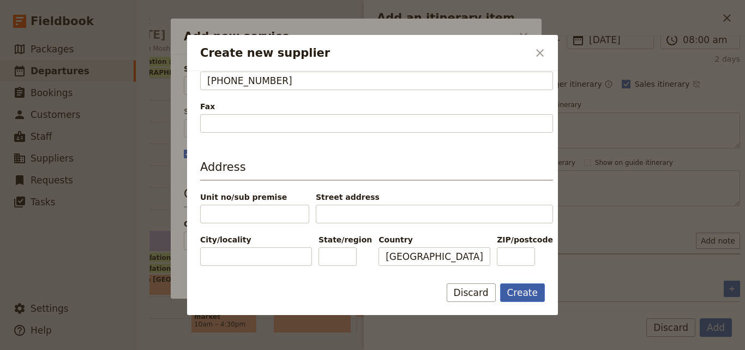
click at [528, 288] on button "Create" at bounding box center [522, 292] width 45 height 19
type input "Karamba [GEOGRAPHIC_DATA]"
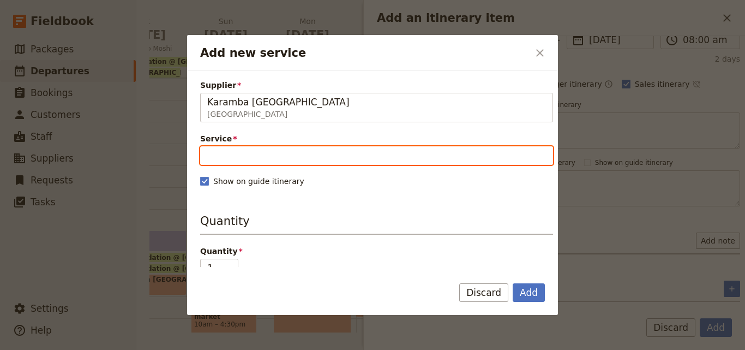
click at [329, 163] on input "Service" at bounding box center [376, 155] width 353 height 19
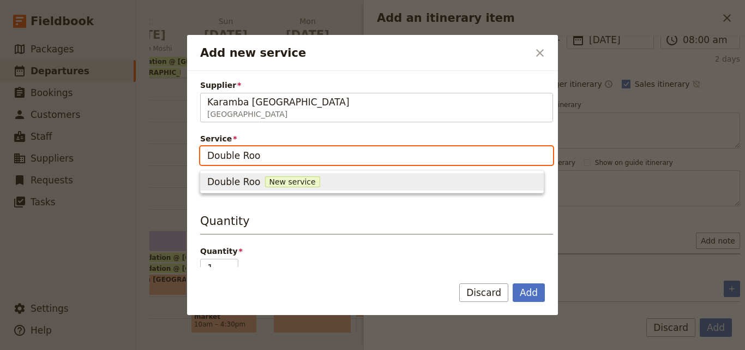
type input "Double Room"
click at [297, 185] on span "New service" at bounding box center [301, 181] width 55 height 11
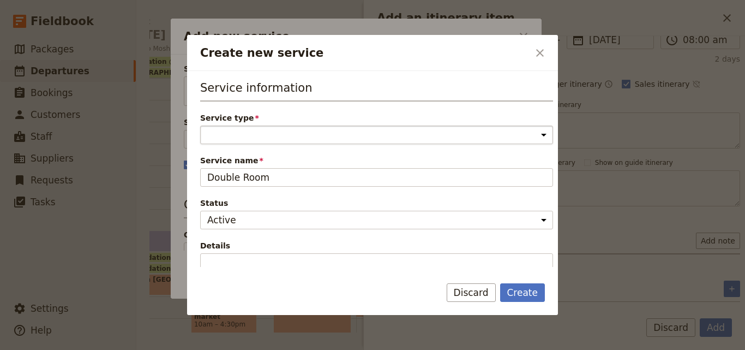
click at [294, 136] on select "Accommodation Activity Transport Flight Food and beverage Other" at bounding box center [376, 134] width 353 height 19
select select "AccommodationService"
click at [200, 125] on select "Accommodation Activity Transport Flight Food and beverage Other" at bounding box center [376, 134] width 353 height 19
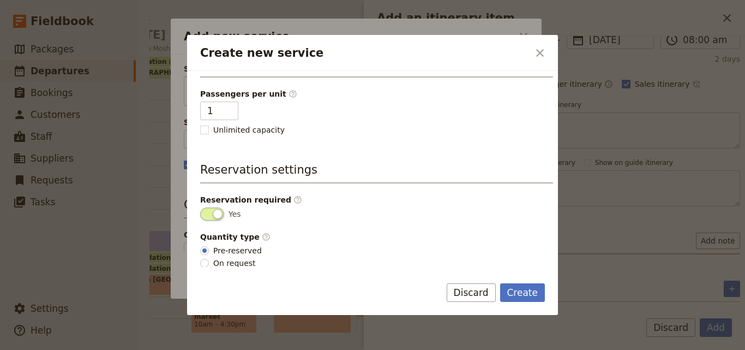
scroll to position [276, 0]
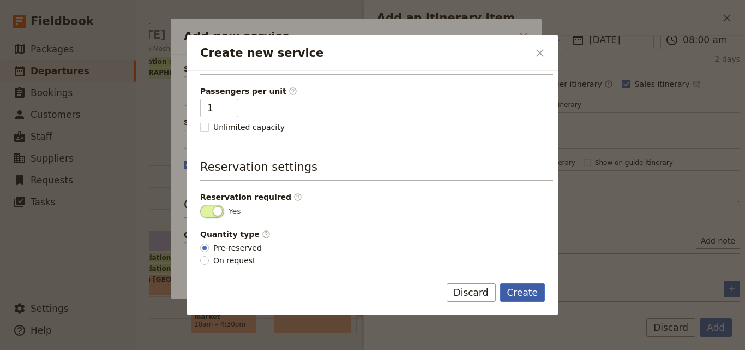
click at [532, 290] on button "Create" at bounding box center [522, 292] width 45 height 19
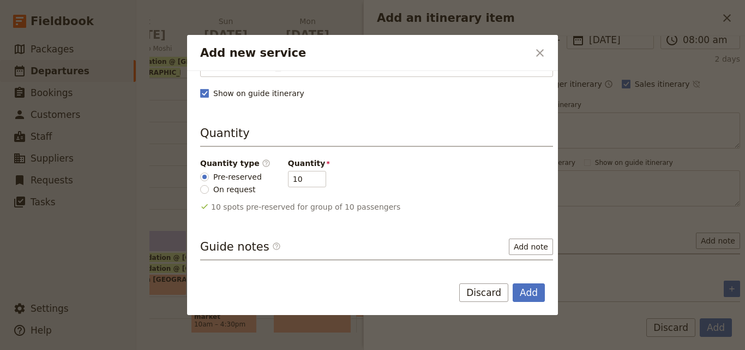
scroll to position [69, 0]
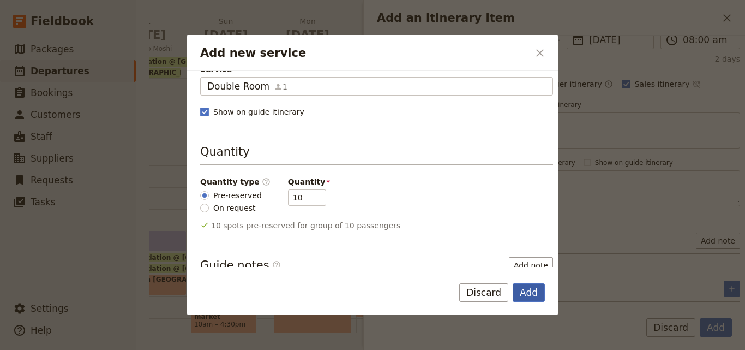
click at [534, 295] on button "Add" at bounding box center [529, 292] width 32 height 19
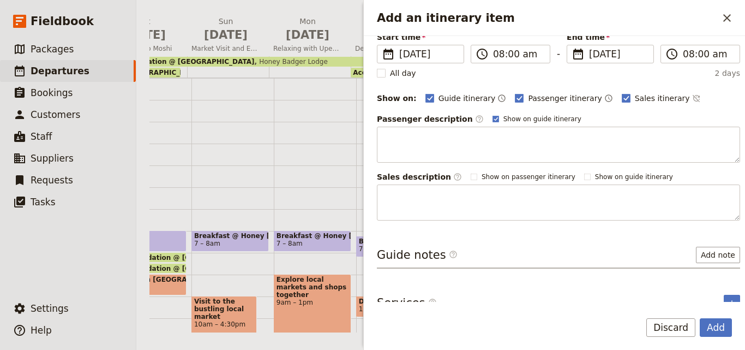
scroll to position [141, 0]
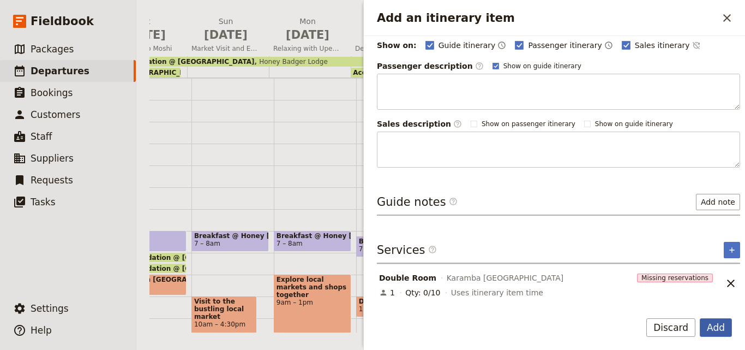
click at [712, 325] on button "Add" at bounding box center [716, 327] width 32 height 19
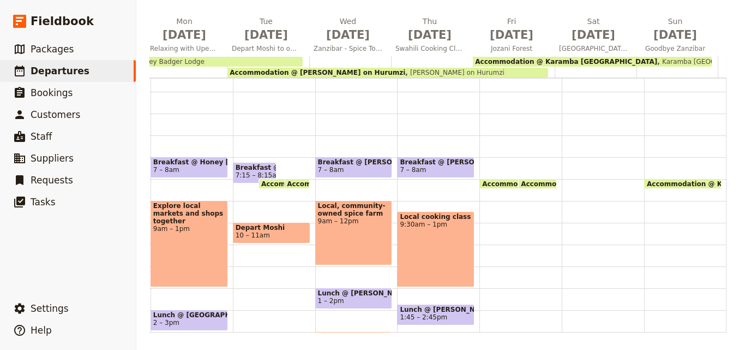
scroll to position [55, 0]
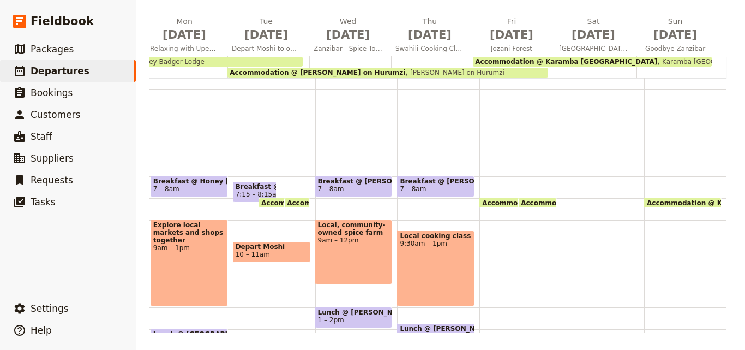
click at [415, 185] on span "Breakfast @ [PERSON_NAME] on Hurumzi" at bounding box center [436, 181] width 72 height 8
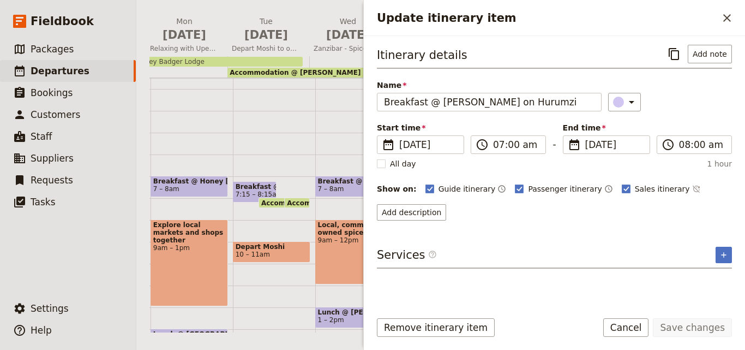
click at [315, 100] on div "Breakfast @ [PERSON_NAME][GEOGRAPHIC_DATA] 7 – 8am Local, community-owned spice…" at bounding box center [356, 285] width 82 height 524
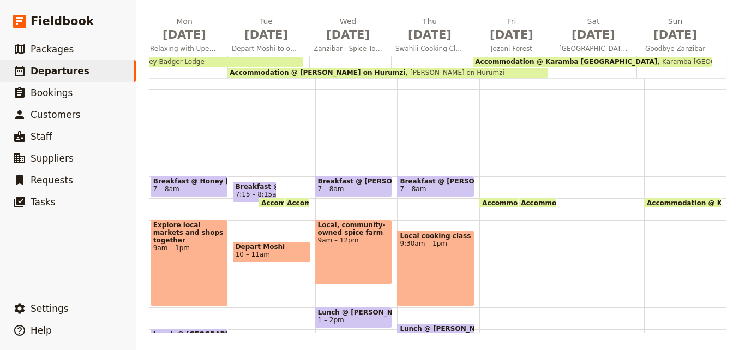
click at [433, 183] on span "Breakfast @ [PERSON_NAME] on Hurumzi" at bounding box center [436, 181] width 72 height 8
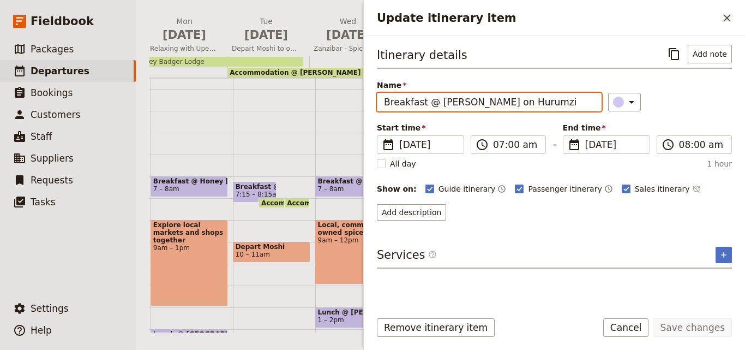
drag, startPoint x: 525, startPoint y: 100, endPoint x: 371, endPoint y: 93, distance: 154.0
click at [372, 94] on div "Itinerary details ​ Add note Name Breakfast @ [PERSON_NAME] on Hurumzi ​ Start …" at bounding box center [554, 169] width 381 height 266
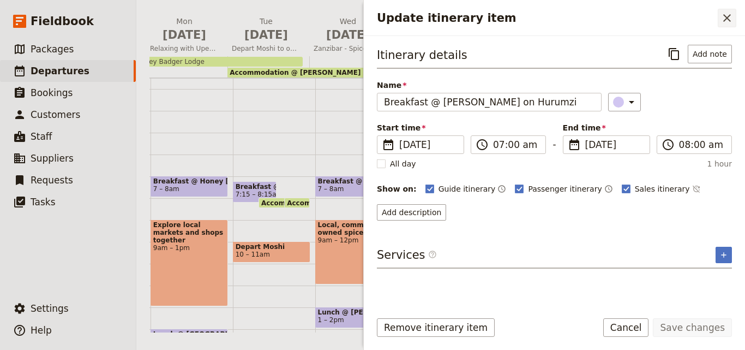
click at [733, 22] on icon "Close drawer" at bounding box center [727, 17] width 13 height 13
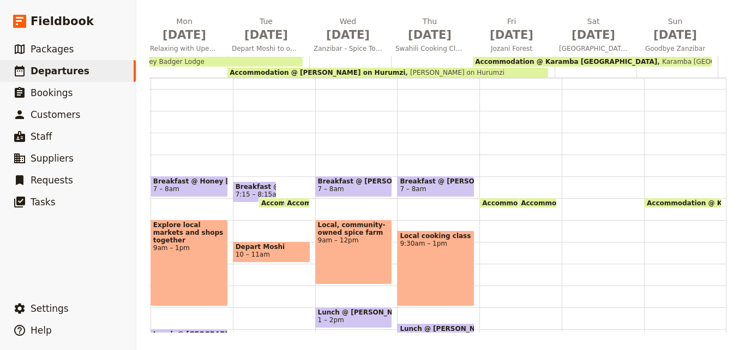
click at [481, 183] on div "Accommodation @ [PERSON_NAME] on Hurumzi 8am [PERSON_NAME] on Hurumzi Accommoda…" at bounding box center [521, 285] width 82 height 524
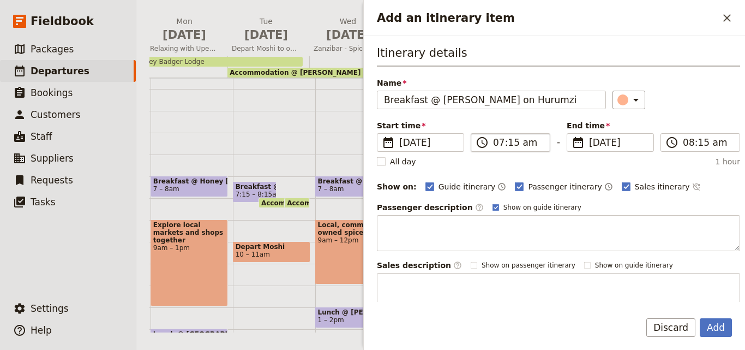
type input "Breakfast @ [PERSON_NAME] on Hurumzi"
click at [512, 146] on input "07:15 am" at bounding box center [518, 142] width 50 height 13
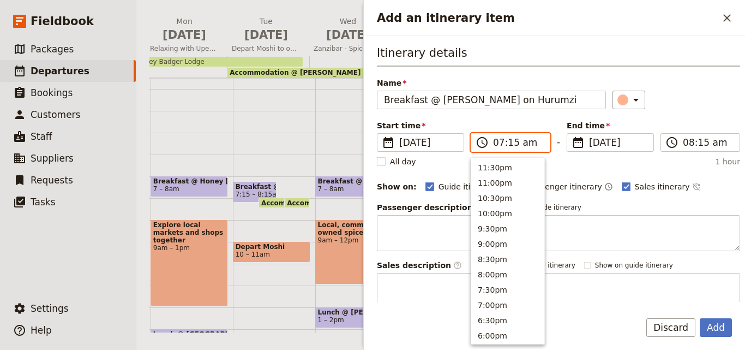
scroll to position [506, 0]
click at [512, 146] on input "07:15 am" at bounding box center [518, 142] width 50 height 13
type input "07:00 am"
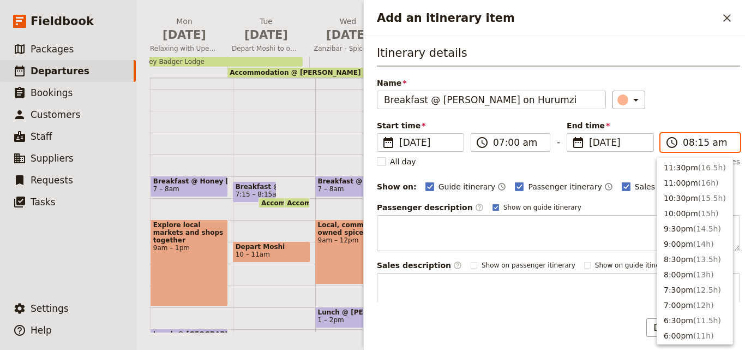
click at [695, 145] on input "08:15 am" at bounding box center [708, 142] width 50 height 13
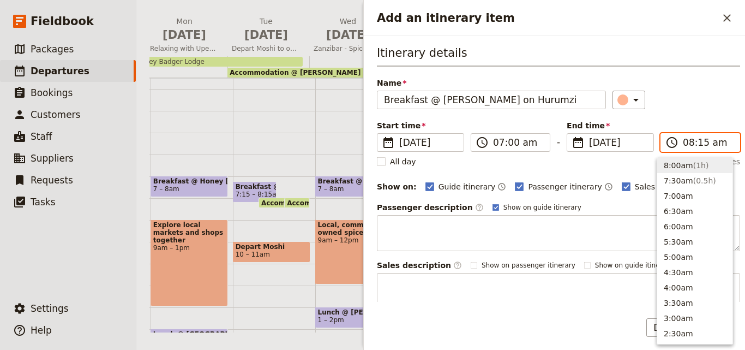
click at [695, 145] on input "08:15 am" at bounding box center [708, 142] width 50 height 13
type input "08:00 am"
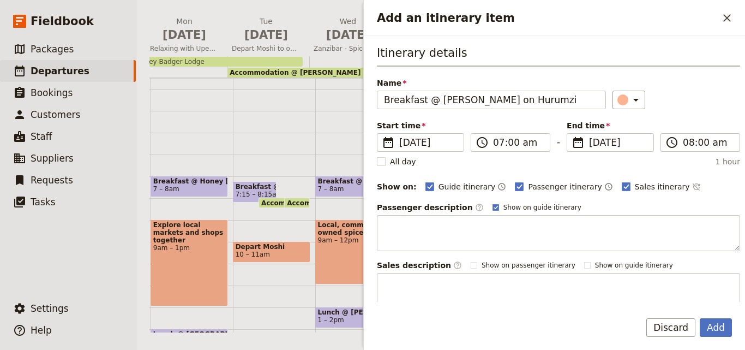
click at [692, 123] on div "Start time ​ [DATE] [DATE] [DATE] 07:00 ​ 07:00 am - End time ​ [DATE] [DATE] […" at bounding box center [558, 136] width 363 height 32
click at [618, 105] on div "Add an itinerary item" at bounding box center [623, 99] width 11 height 11
click at [624, 149] on div "button" at bounding box center [625, 148] width 11 height 11
click at [727, 328] on button "Add" at bounding box center [716, 327] width 32 height 19
